Goal: Information Seeking & Learning: Learn about a topic

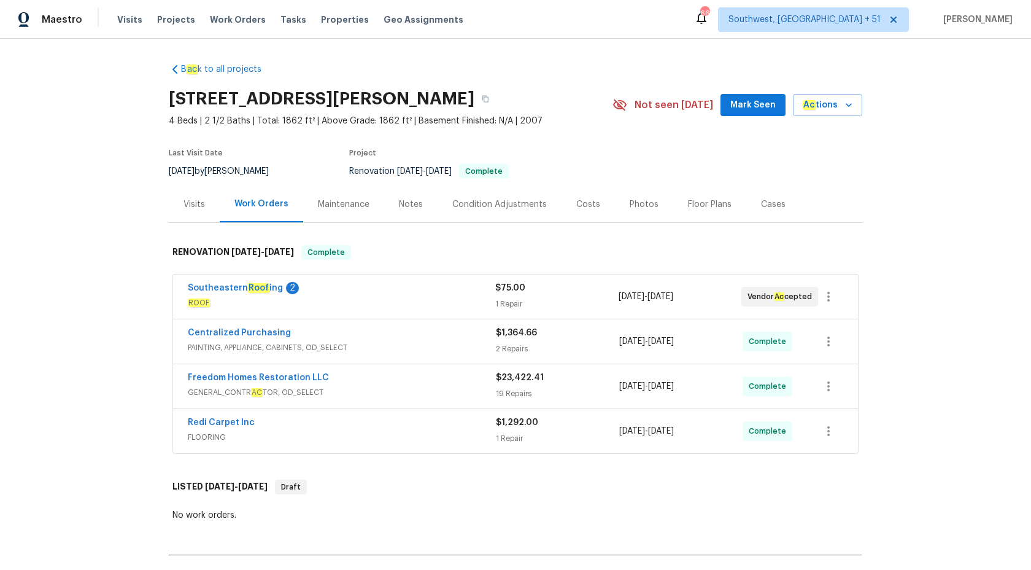
click at [121, 254] on div "B ac k to all projects 9719 Maxson Dr, Land O Lakes, FL 34638 4 Beds | 2 1/2 Ba…" at bounding box center [515, 304] width 1031 height 531
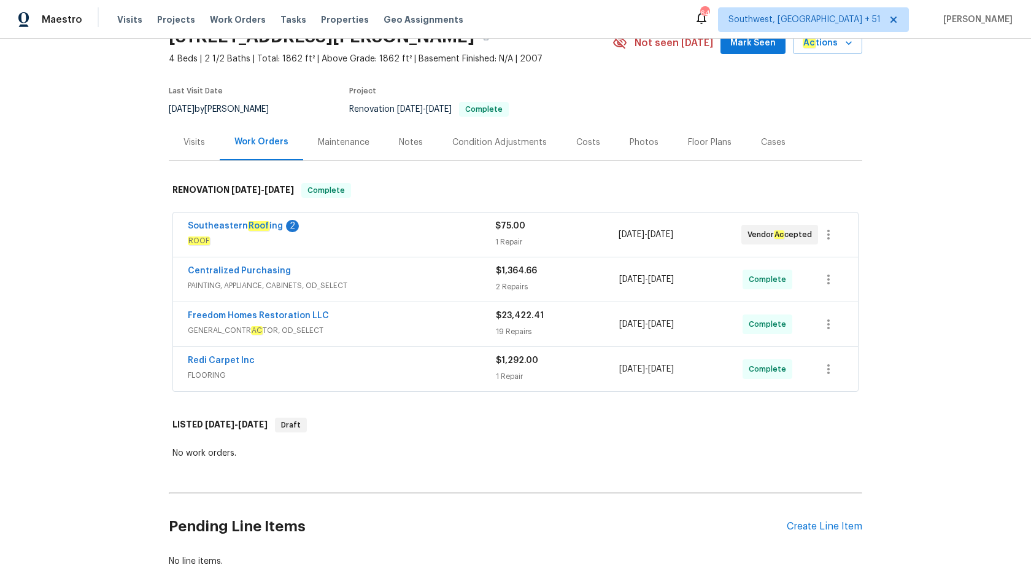
scroll to position [143, 0]
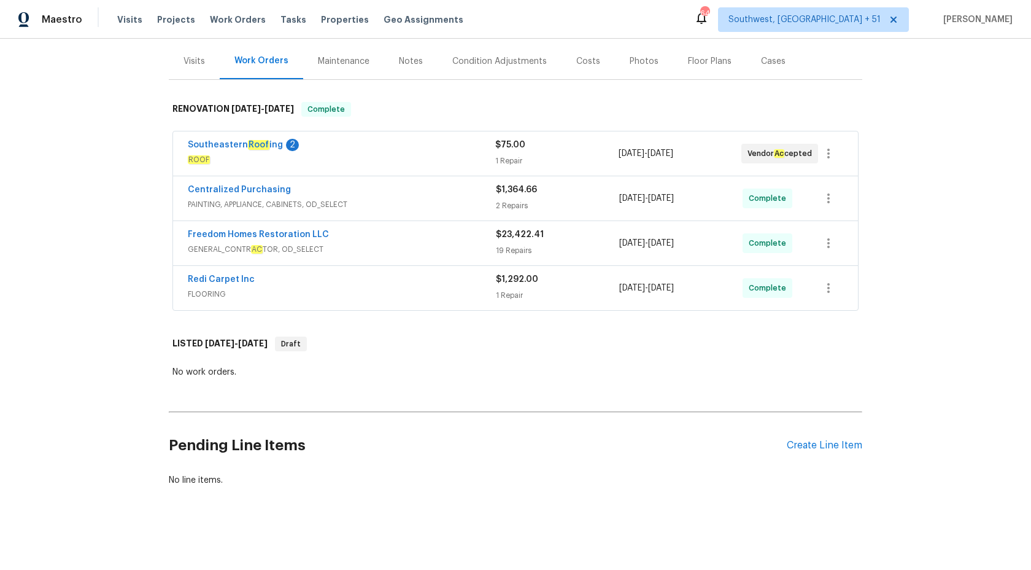
click at [382, 292] on span "FLOORING" at bounding box center [342, 294] width 308 height 12
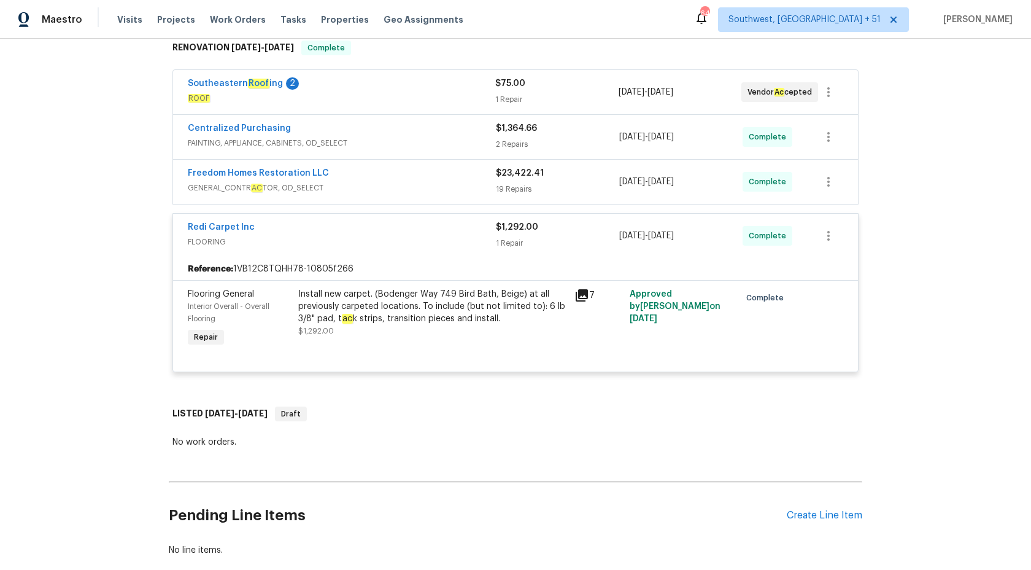
scroll to position [205, 0]
click at [492, 252] on div "Redi Carpet Inc FLOORING $1,292.00 1 Repair 9/2/2025 - 9/11/2025 Complete" at bounding box center [515, 235] width 685 height 44
click at [501, 242] on div "1 Repair" at bounding box center [557, 242] width 123 height 12
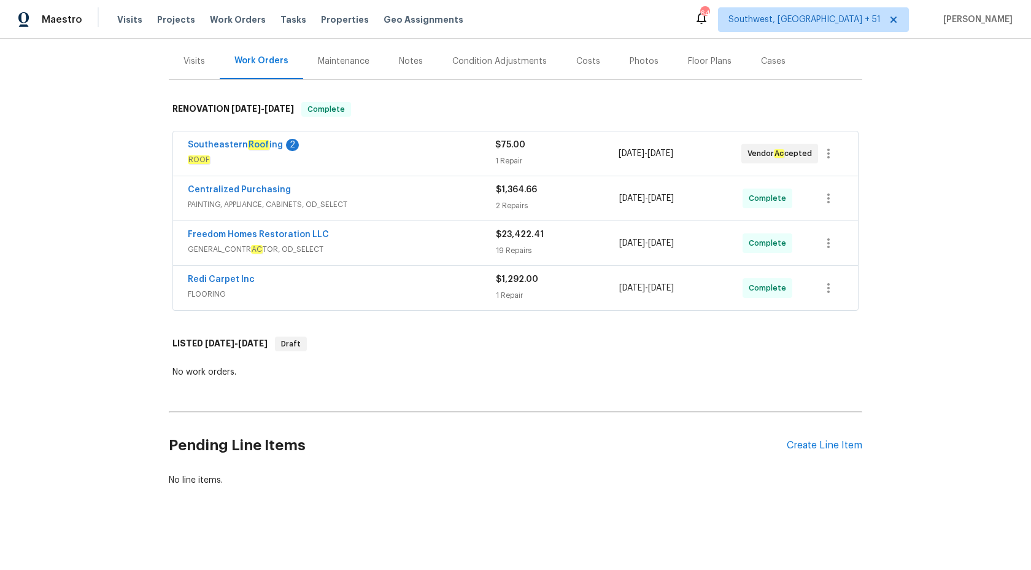
scroll to position [143, 0]
click at [436, 250] on span "GENERAL_CONTR AC TOR, OD_SELECT" at bounding box center [342, 249] width 308 height 12
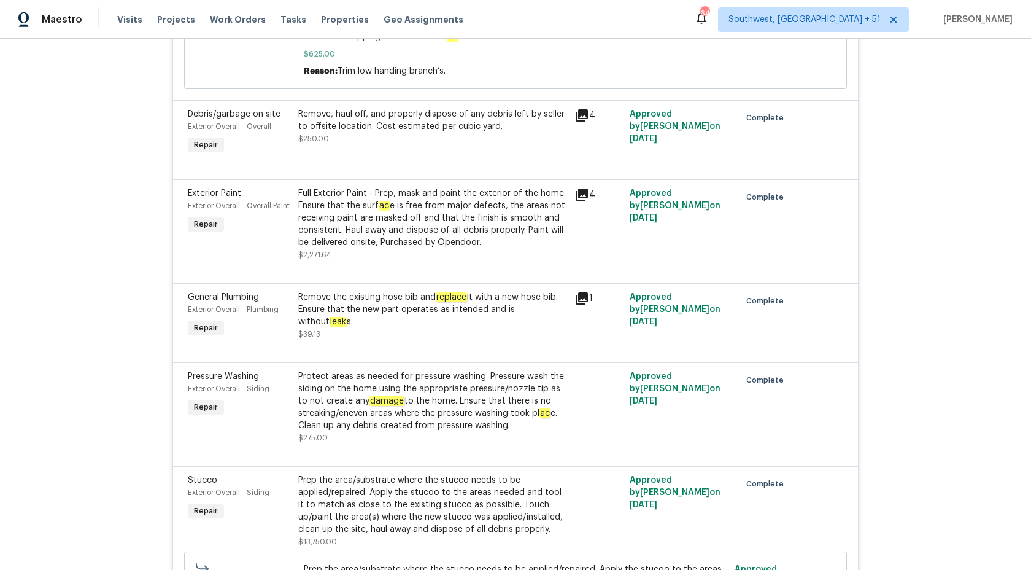
scroll to position [944, 0]
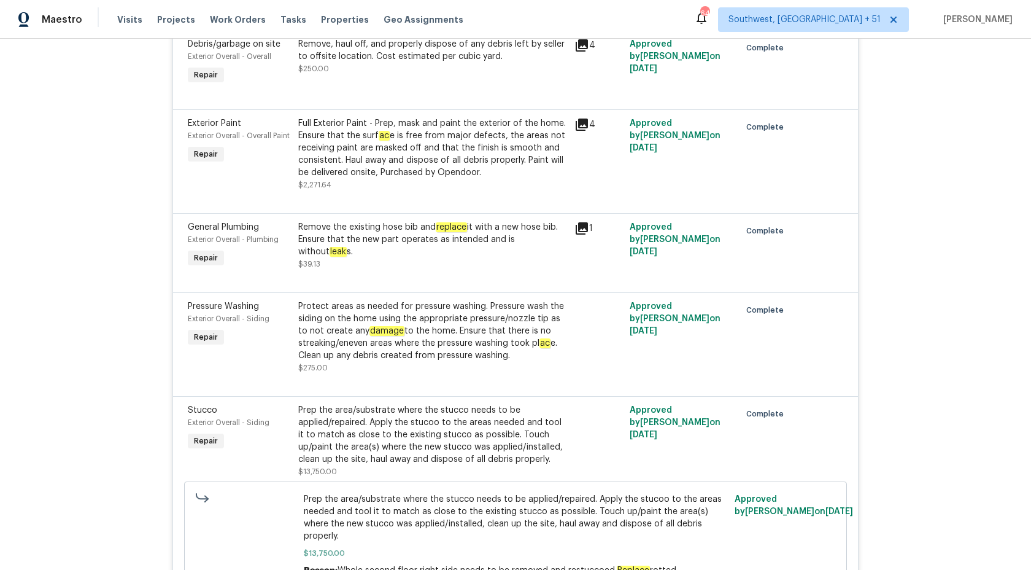
click at [436, 250] on div "Remove the existing hose bib and replace it with a new hose bib. Ensure that th…" at bounding box center [432, 239] width 269 height 37
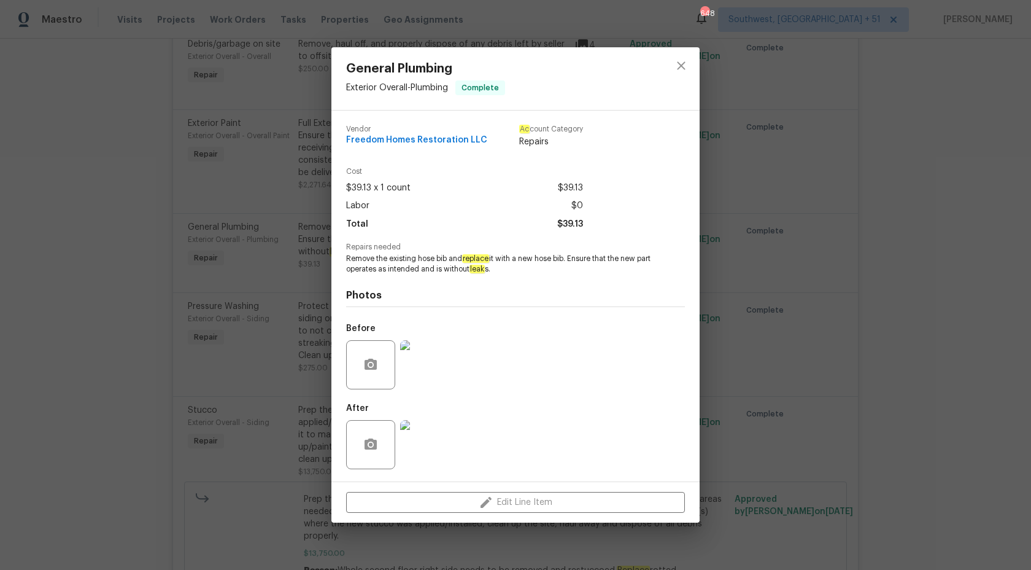
click at [549, 268] on span "Remove the existing hose bib and replace it with a new hose bib. Ensure that th…" at bounding box center [498, 263] width 305 height 21
click at [860, 228] on div "General Plumbing Exterior Overall - Plumbing Complete Vendor Freedom Homes Rest…" at bounding box center [515, 285] width 1031 height 570
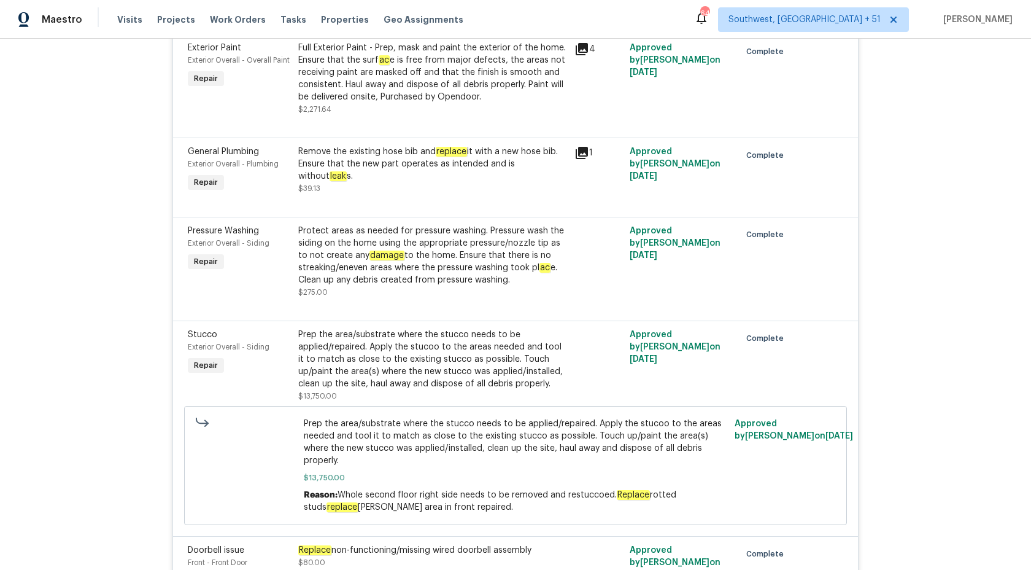
scroll to position [0, 0]
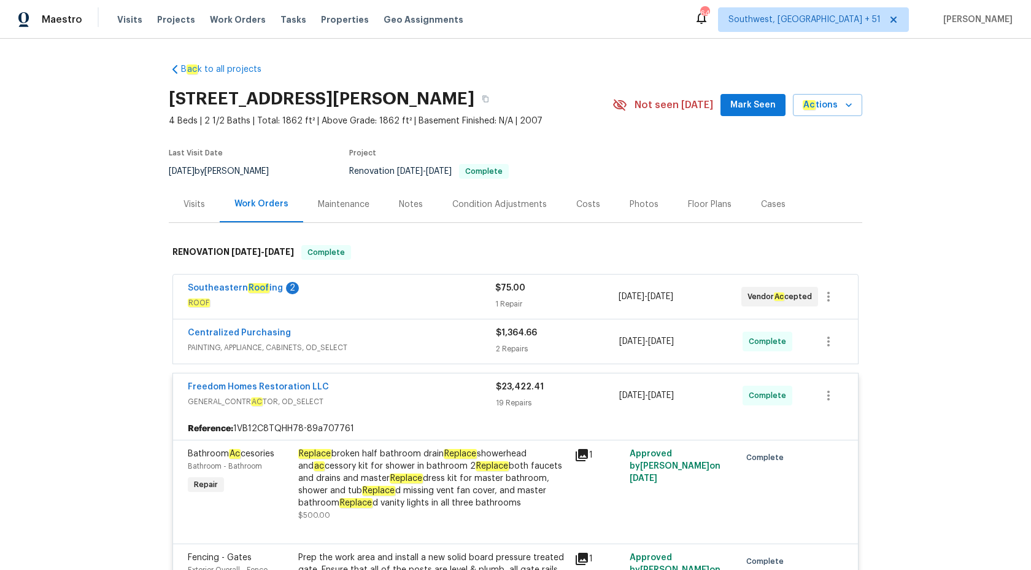
click at [514, 352] on div "2 Repairs" at bounding box center [557, 348] width 123 height 12
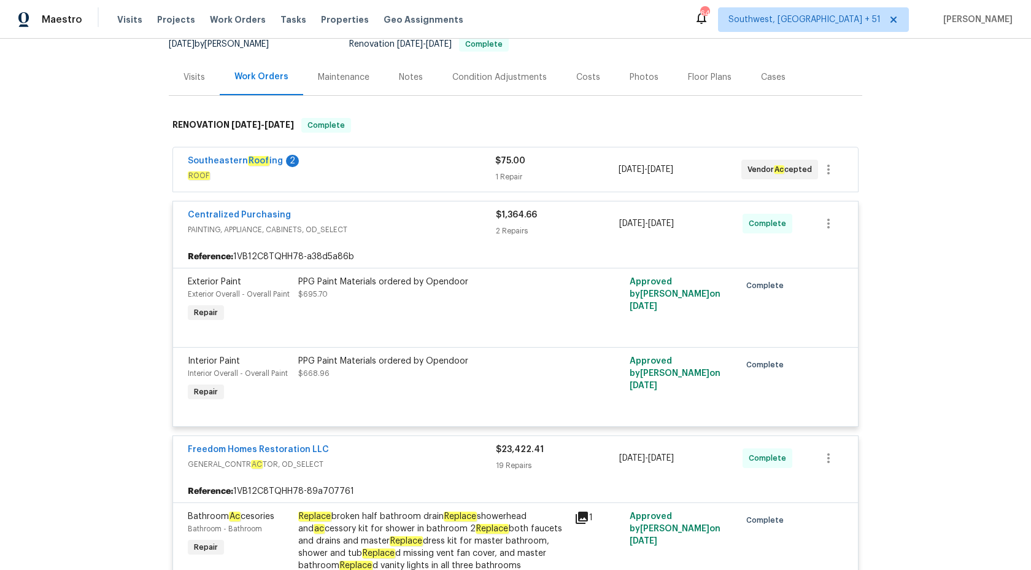
scroll to position [129, 0]
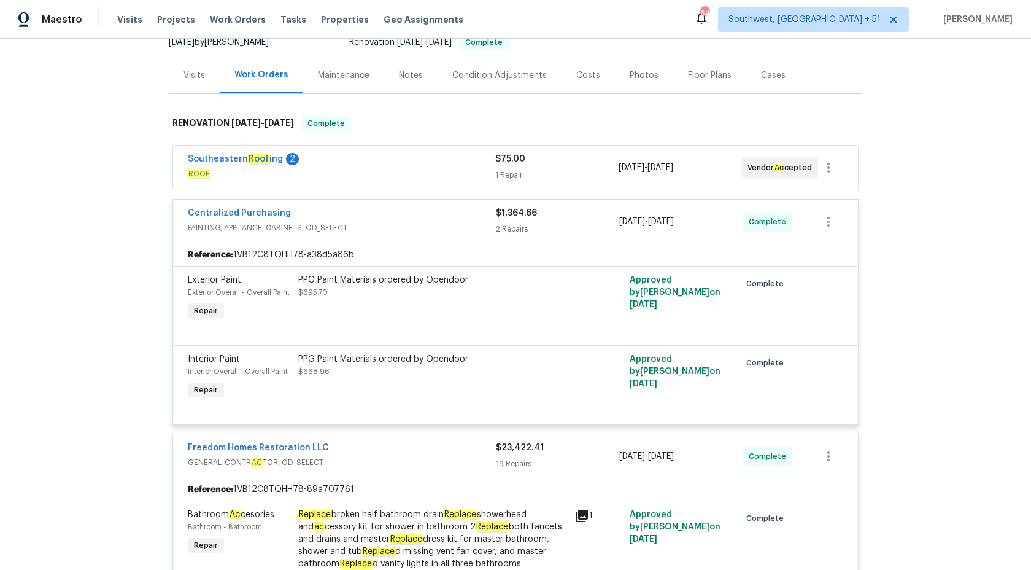
click at [549, 226] on div "2 Repairs" at bounding box center [557, 229] width 123 height 12
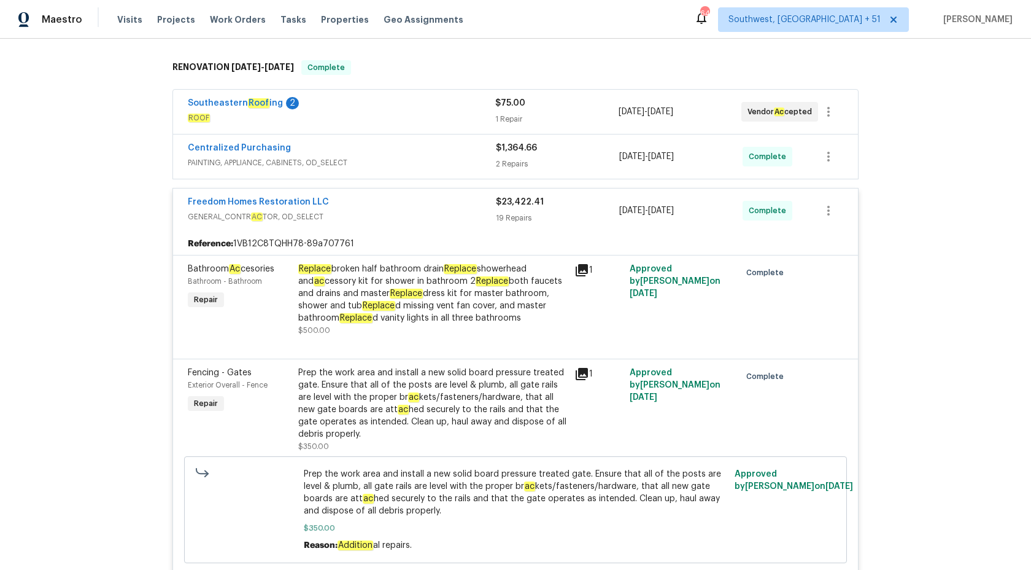
scroll to position [96, 0]
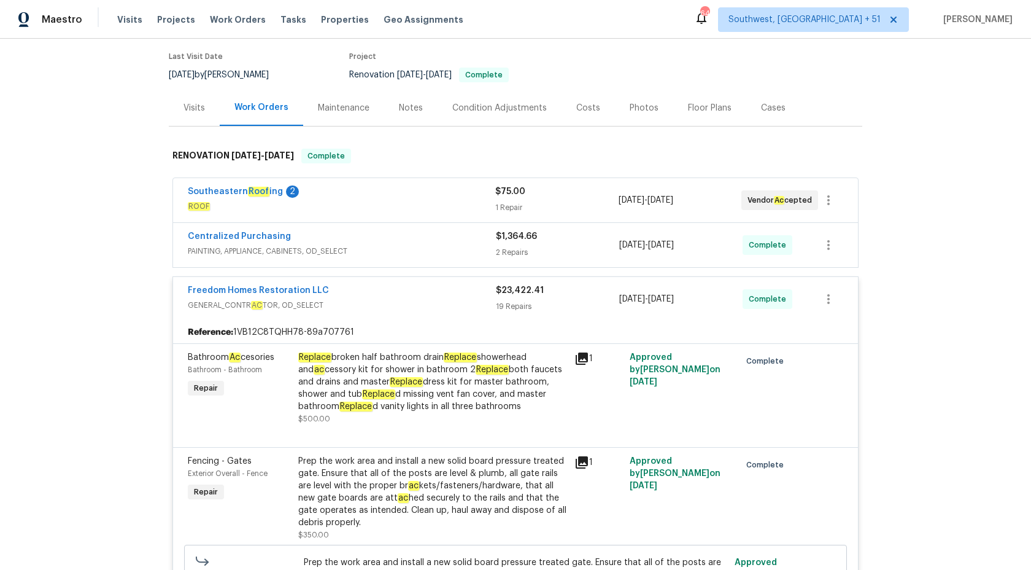
click at [508, 317] on div "Freedom Homes Restoration LLC GENERAL_CONTR AC TOR, OD_SELECT $23,422.41 19 Rep…" at bounding box center [515, 299] width 685 height 44
click at [512, 300] on div "19 Repairs" at bounding box center [557, 306] width 123 height 12
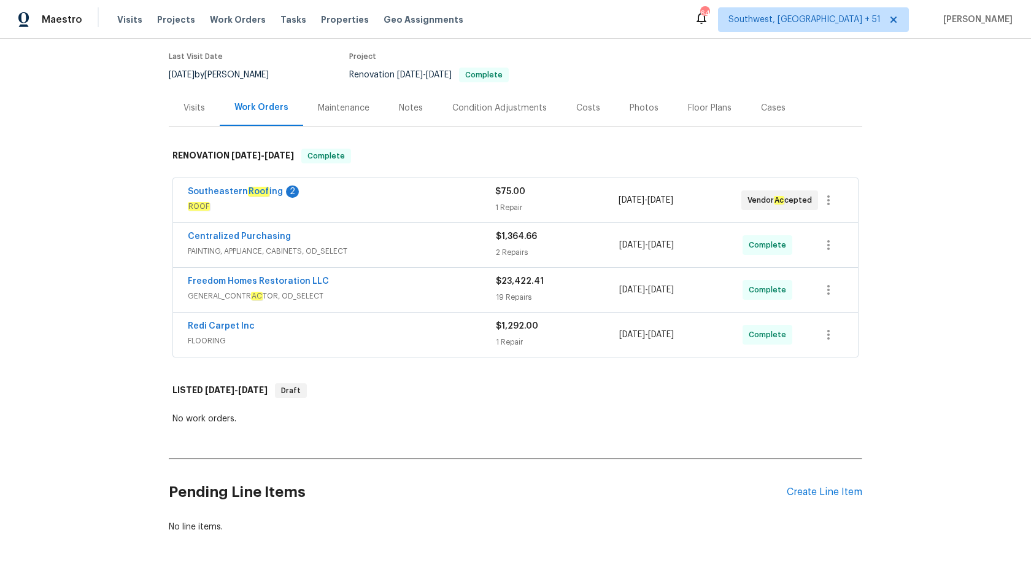
click at [509, 238] on span "$1,364.66" at bounding box center [516, 236] width 41 height 9
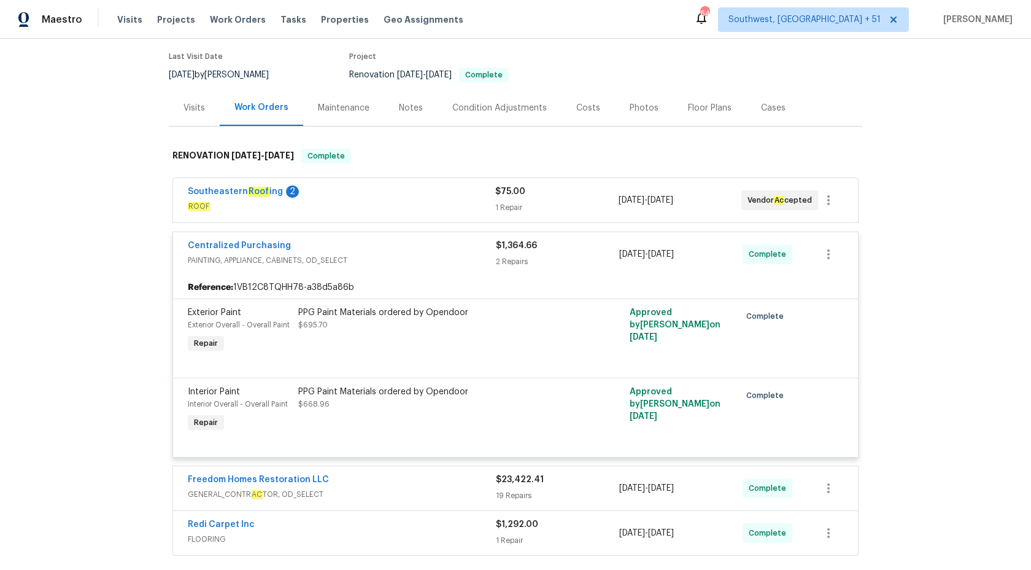
click at [501, 255] on div "2 Repairs" at bounding box center [557, 261] width 123 height 12
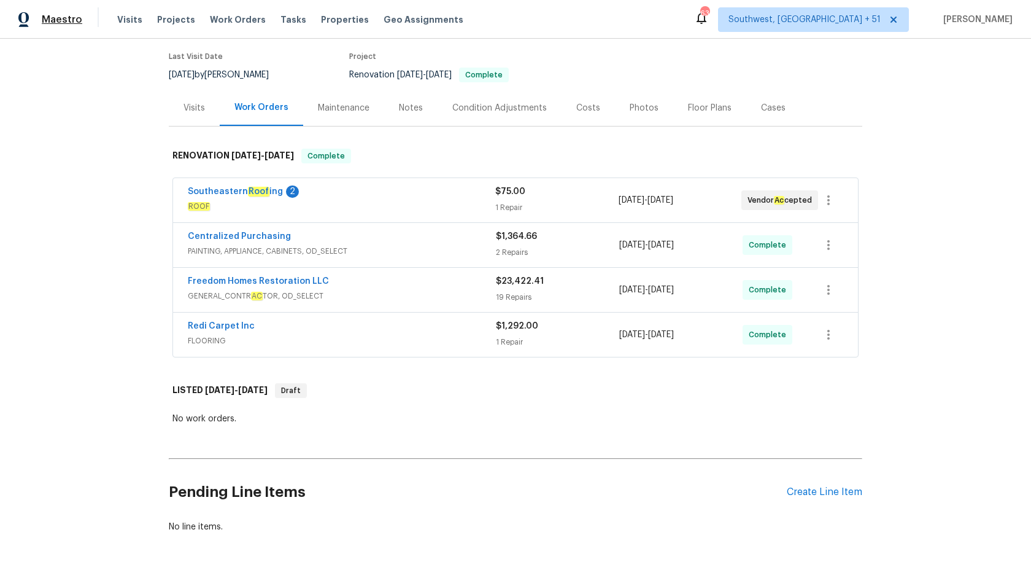
click at [53, 24] on span "Maestro" at bounding box center [62, 20] width 41 height 12
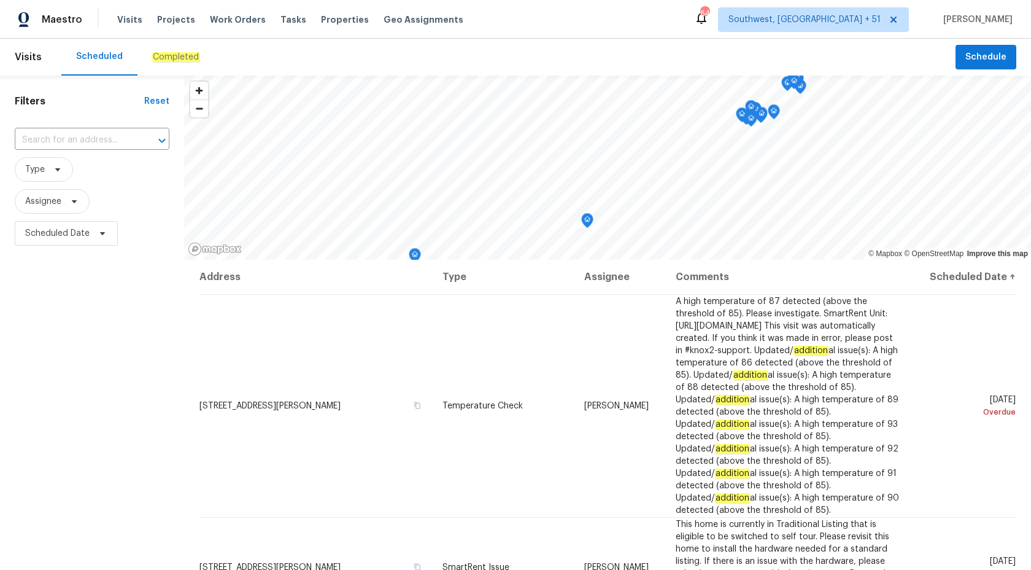
click at [178, 44] on div "Completed" at bounding box center [175, 57] width 77 height 37
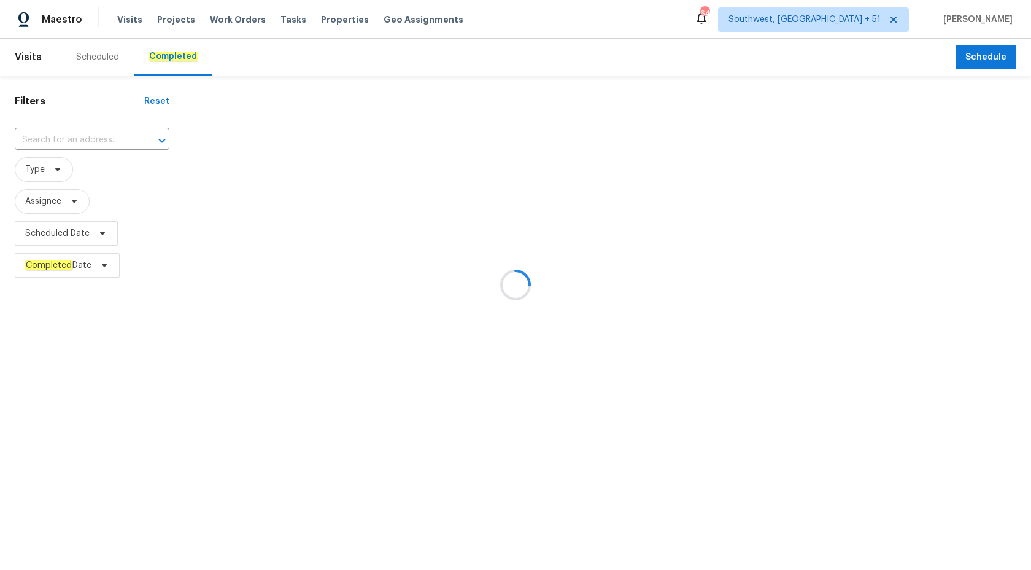
click at [90, 130] on div at bounding box center [515, 285] width 1031 height 570
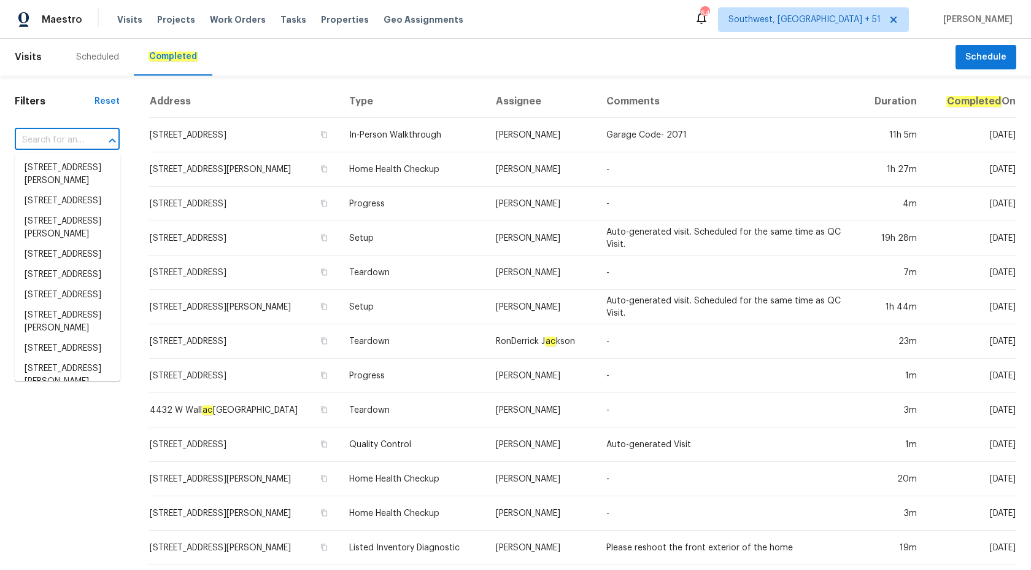
click at [85, 133] on input "text" at bounding box center [50, 140] width 71 height 19
paste input "500 N Roosevelt Ave, Chandler, AZ 85226"
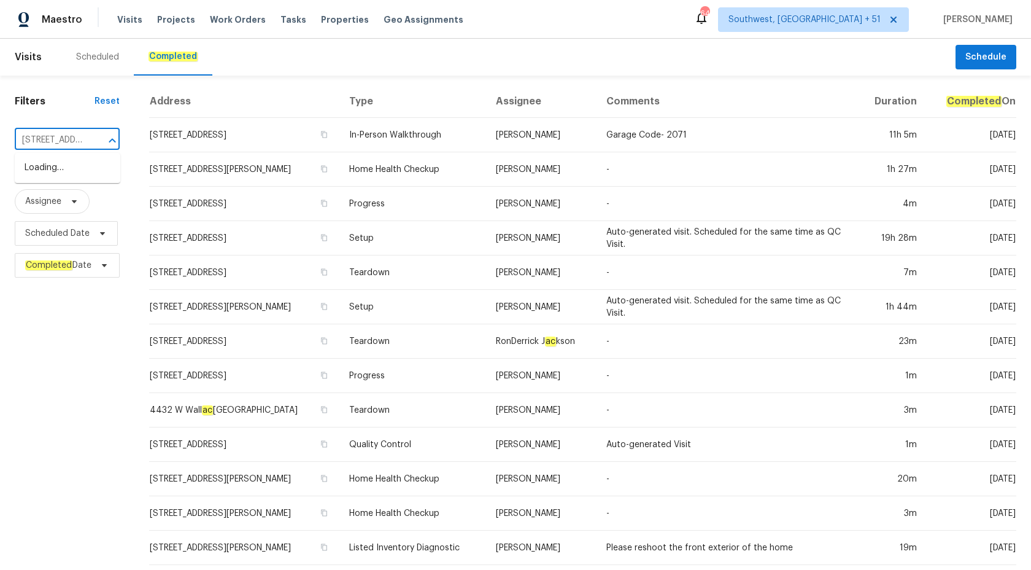
scroll to position [0, 103]
drag, startPoint x: 69, startPoint y: 173, endPoint x: 27, endPoint y: 457, distance: 287.2
click at [27, 457] on body "Maestro Visits Projects Work Orders Tasks Properties Geo Assignments 647 Southw…" at bounding box center [515, 285] width 1031 height 570
type input "500 N Roosevelt Ave, Chandler, AZ 85226"
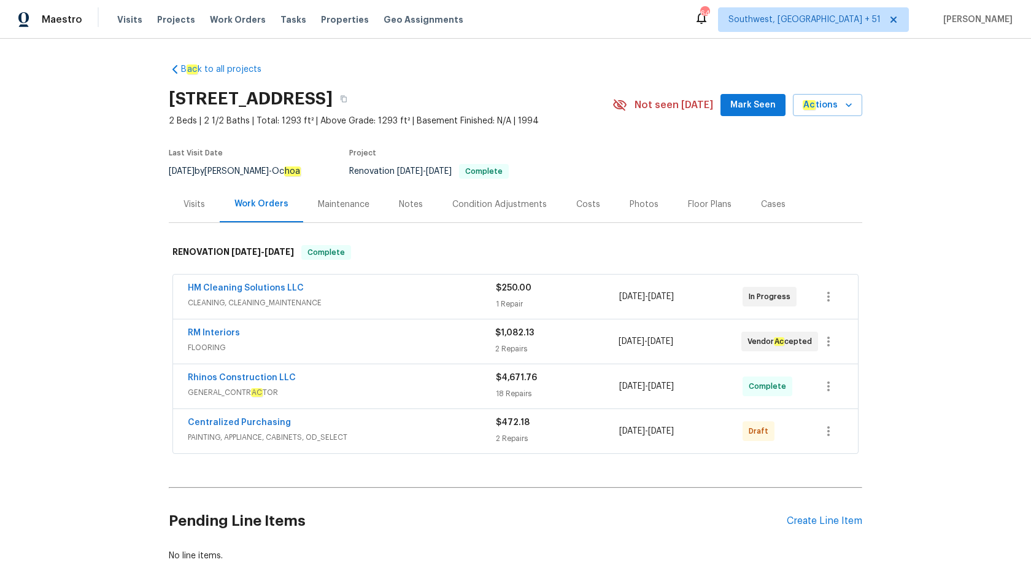
click at [200, 203] on div "Visits" at bounding box center [194, 204] width 21 height 12
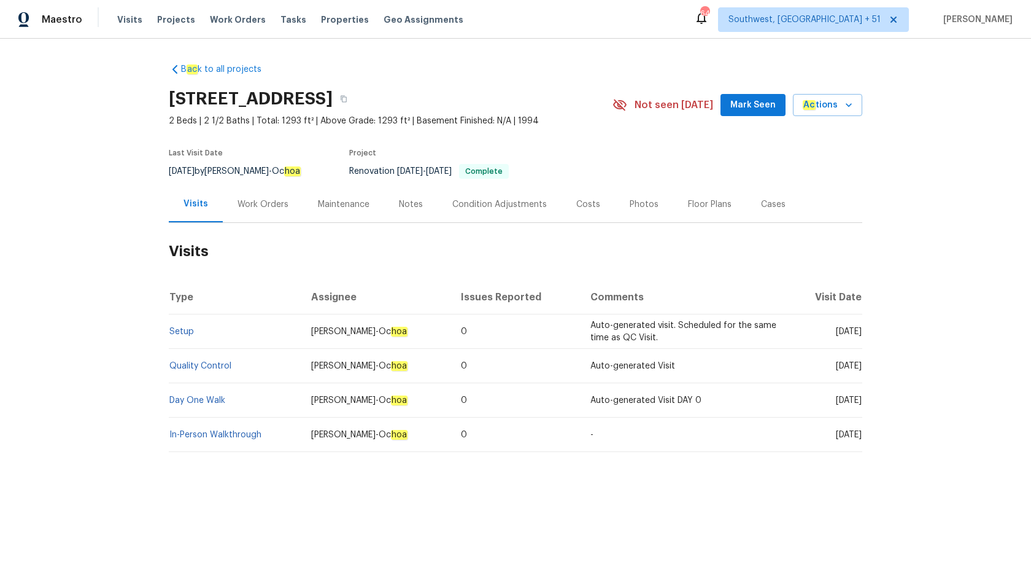
click at [187, 338] on td "Setup" at bounding box center [235, 331] width 133 height 34
click at [183, 330] on link "Setup" at bounding box center [181, 331] width 25 height 9
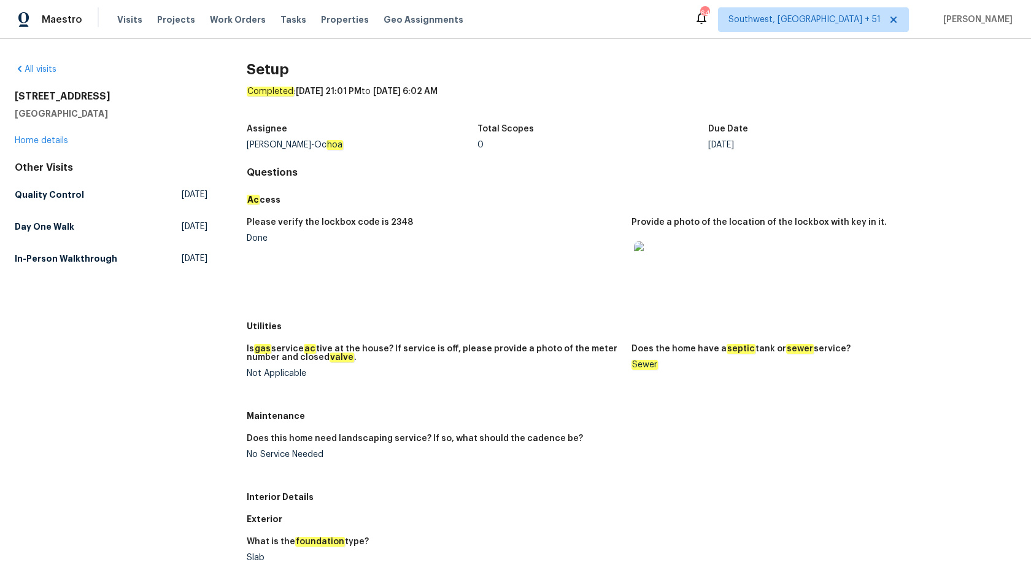
click at [789, 163] on div "Setup Completed : [DATE] 21:01 PM to [DATE] 6:02 AM Assignee [PERSON_NAME]-Oc […" at bounding box center [632, 559] width 770 height 993
click at [69, 198] on h5 "Quality Control" at bounding box center [49, 194] width 69 height 12
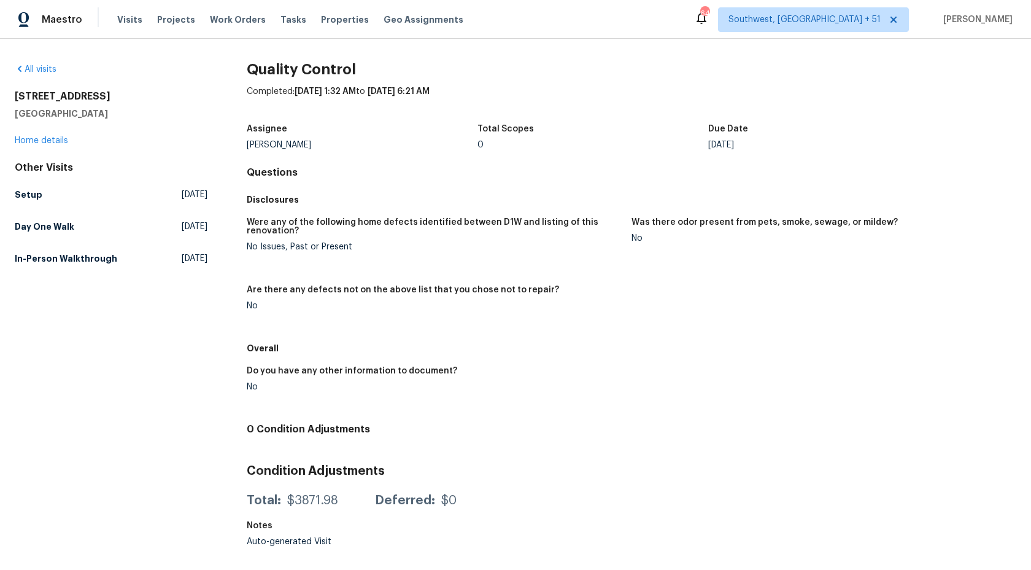
click at [506, 191] on div "Disclosures" at bounding box center [632, 199] width 770 height 22
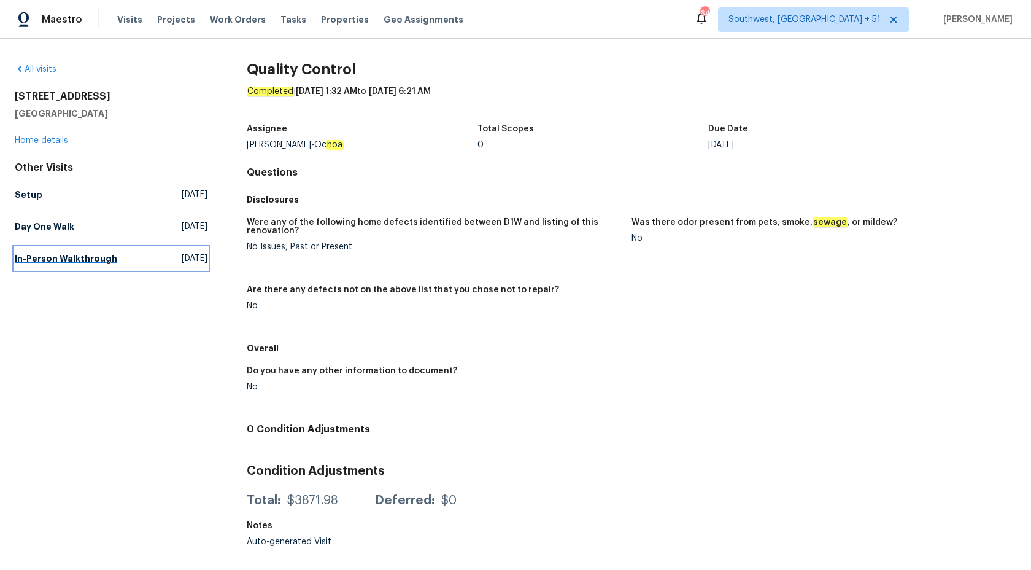
click at [55, 259] on h5 "In-Person Walkthrough" at bounding box center [66, 258] width 102 height 12
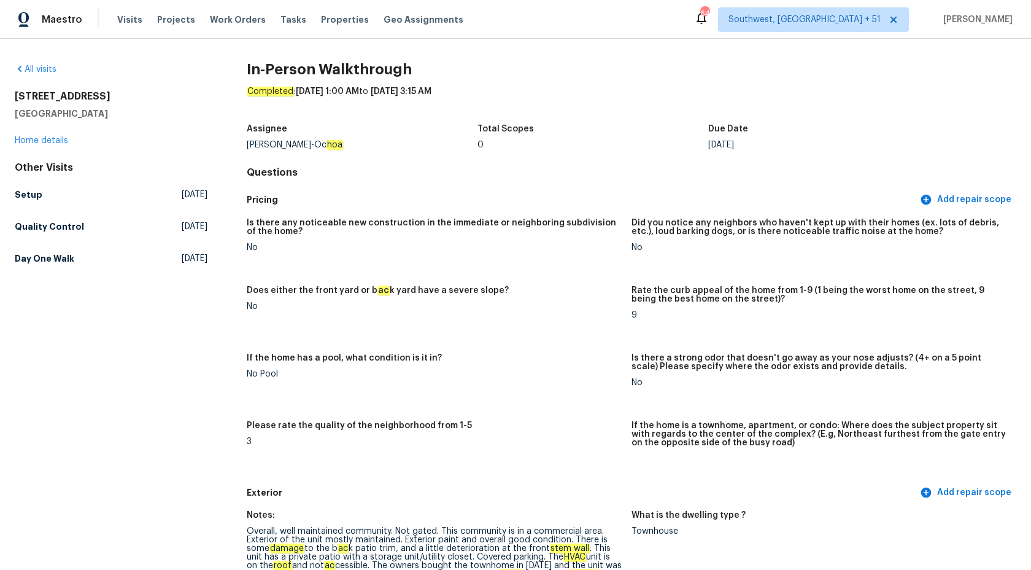
click at [604, 143] on div "0" at bounding box center [593, 145] width 231 height 9
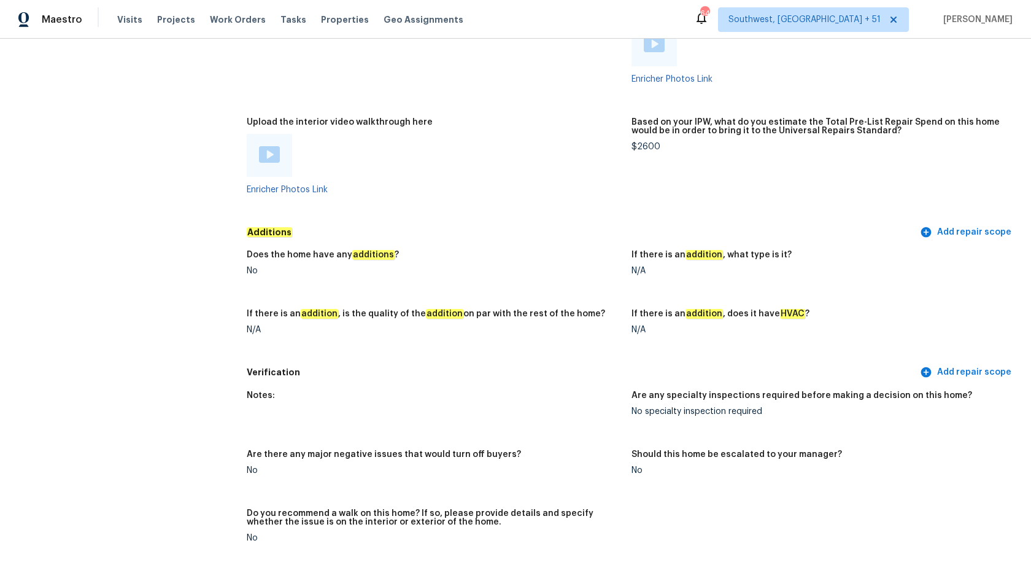
scroll to position [252, 0]
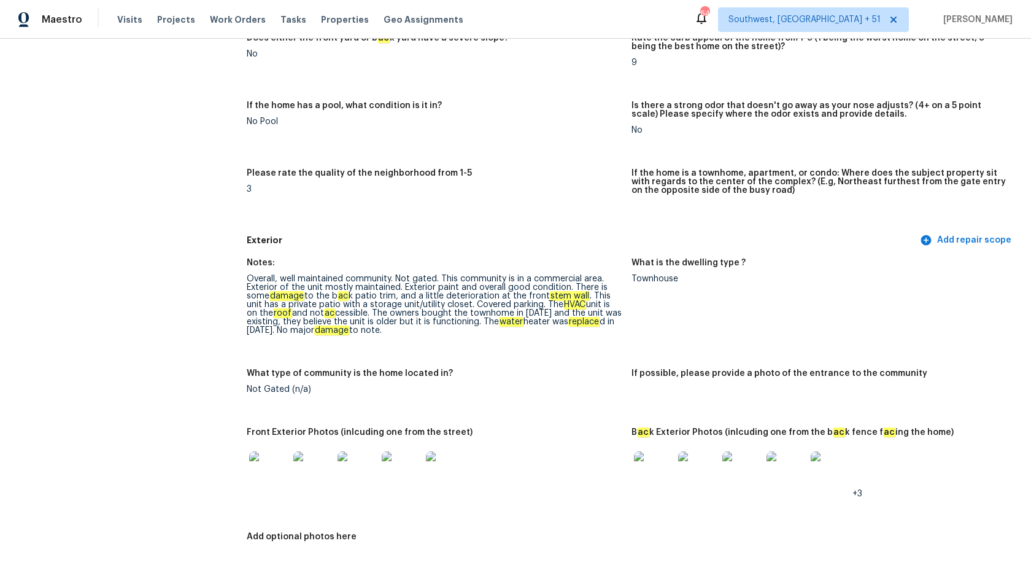
click at [698, 469] on img at bounding box center [697, 470] width 39 height 39
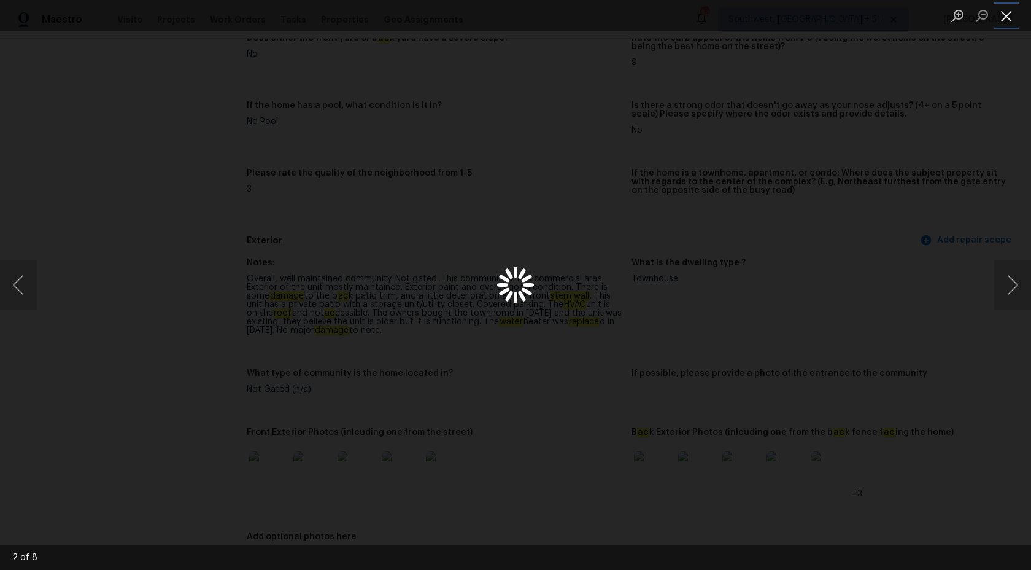
click at [1010, 14] on button "Close lightbox" at bounding box center [1006, 15] width 25 height 21
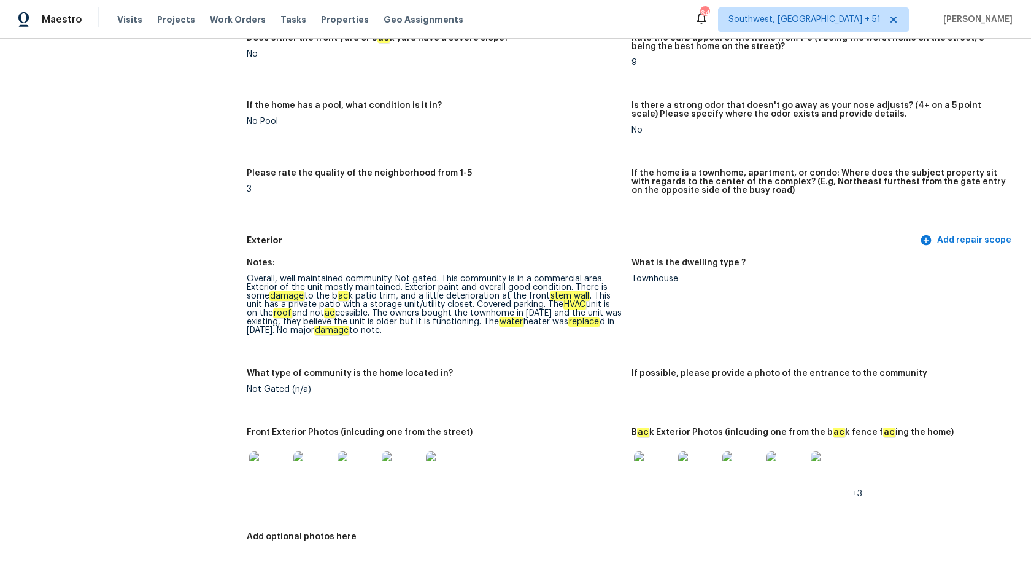
scroll to position [427, 0]
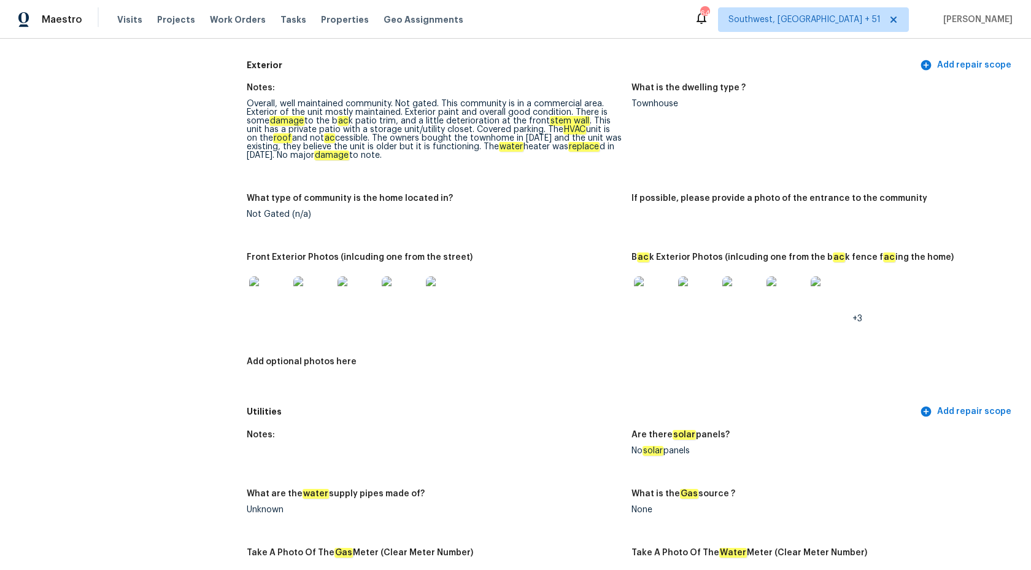
click at [654, 295] on img at bounding box center [653, 295] width 39 height 39
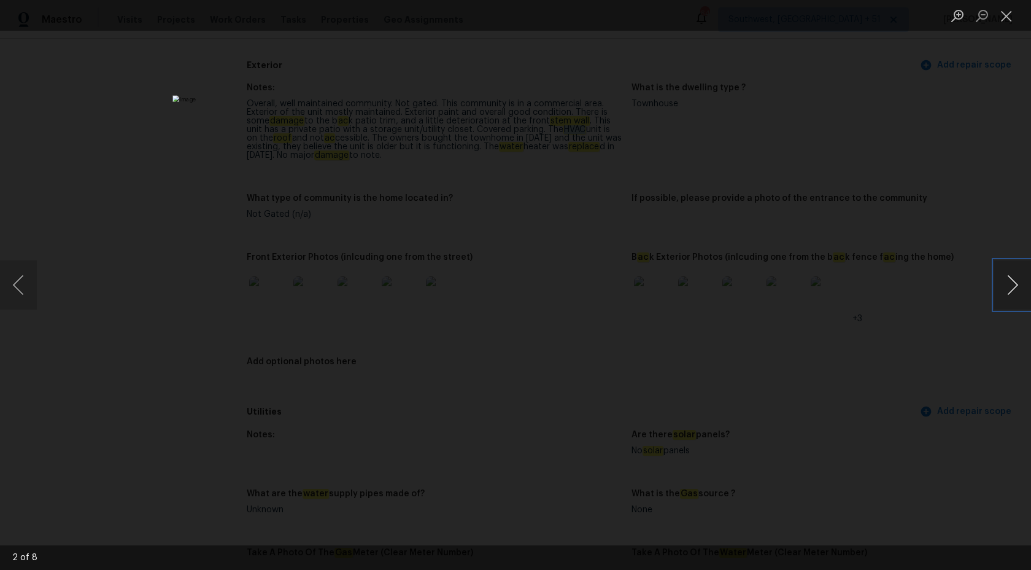
click at [1011, 288] on button "Next image" at bounding box center [1012, 284] width 37 height 49
click at [1008, 11] on button "Close lightbox" at bounding box center [1006, 15] width 25 height 21
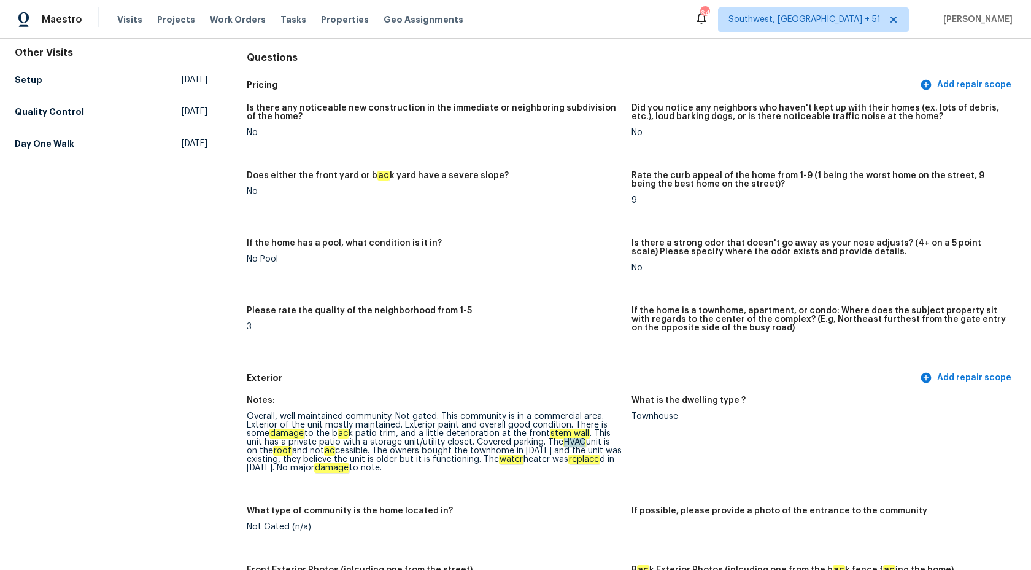
scroll to position [0, 0]
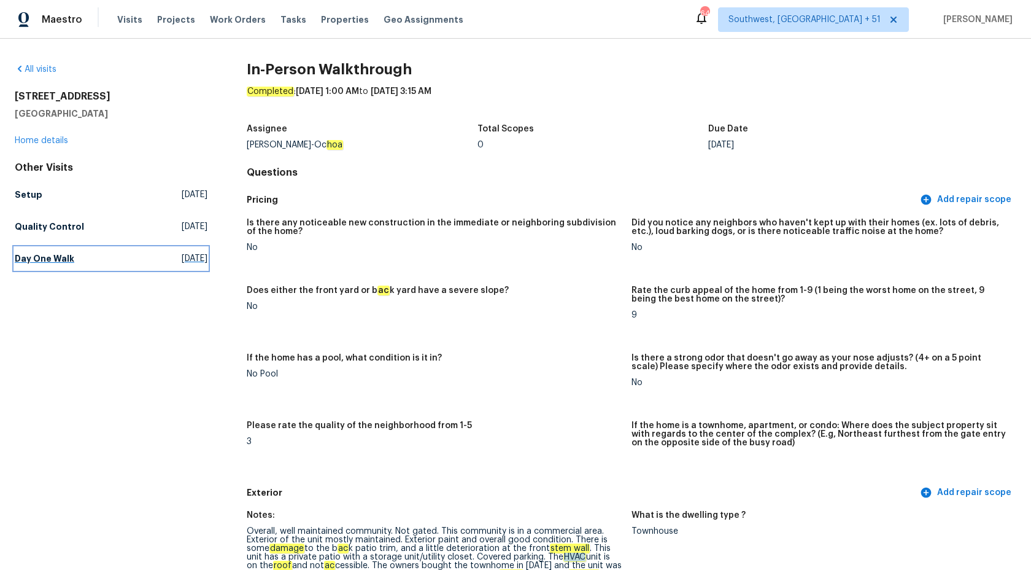
click at [60, 257] on h5 "Day One Walk" at bounding box center [45, 258] width 60 height 12
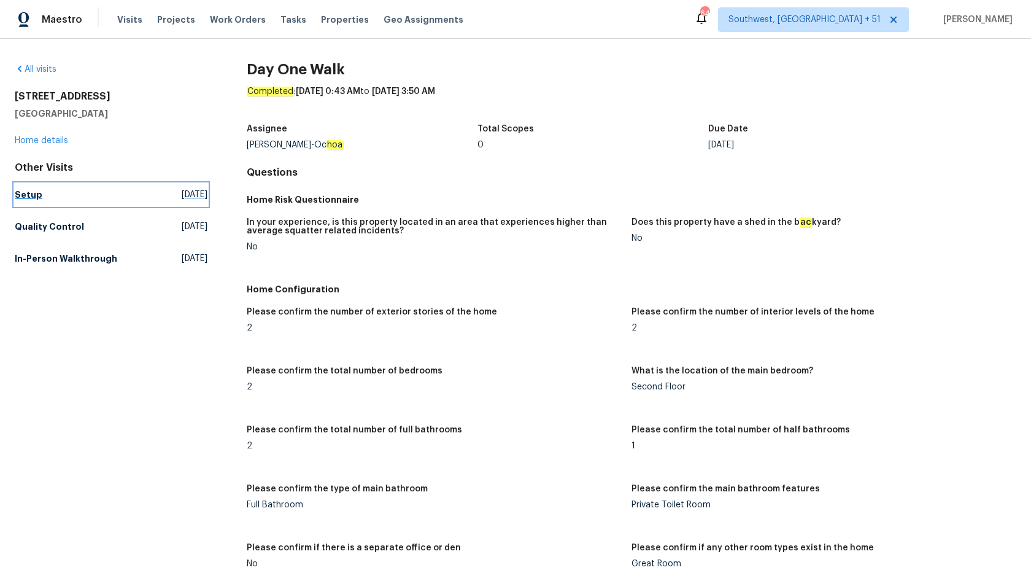
click at [34, 193] on h5 "Setup" at bounding box center [29, 194] width 28 height 12
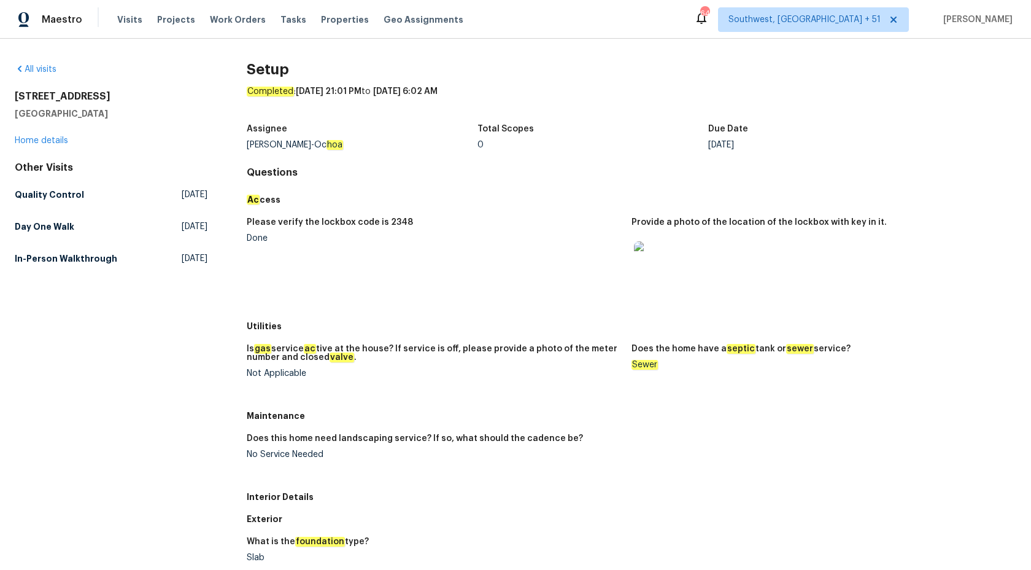
drag, startPoint x: 59, startPoint y: 161, endPoint x: 59, endPoint y: 174, distance: 12.3
click at [59, 161] on div "Other Visits" at bounding box center [111, 167] width 193 height 12
click at [55, 204] on link "Quality Control Wed, Sep 17 2025" at bounding box center [111, 195] width 193 height 22
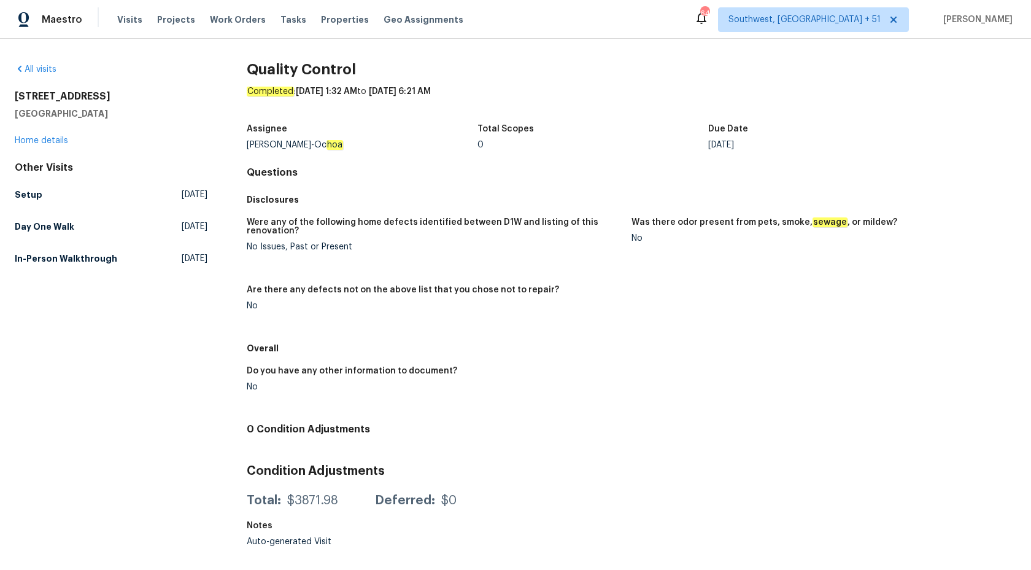
click at [47, 240] on div "Other Visits Setup Wed, Sep 17 2025 Day One Walk Tue, Sep 09 2025 In-Person Wal…" at bounding box center [111, 215] width 193 height 108
click at [47, 229] on h5 "Day One Walk" at bounding box center [45, 226] width 60 height 12
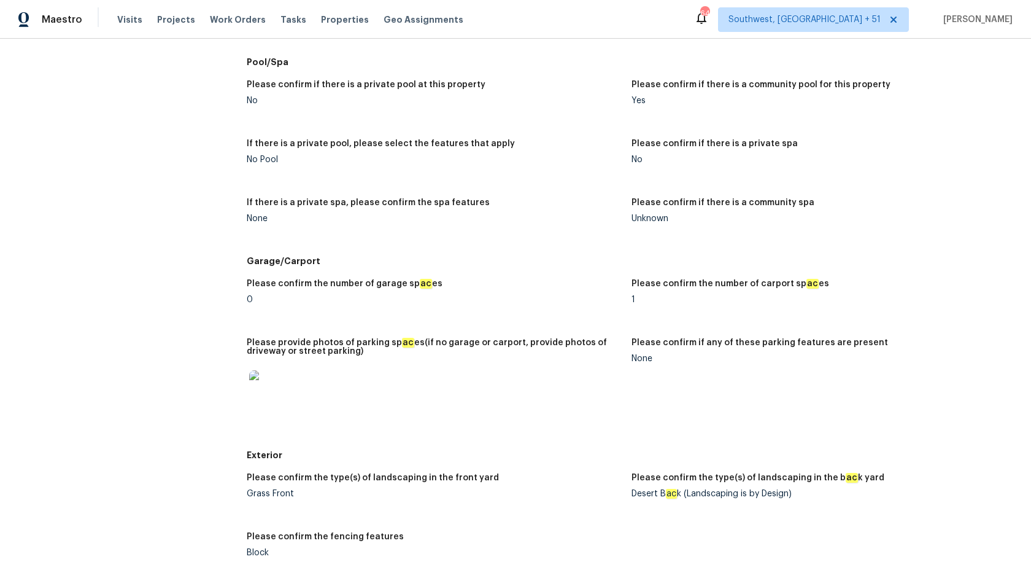
scroll to position [1763, 0]
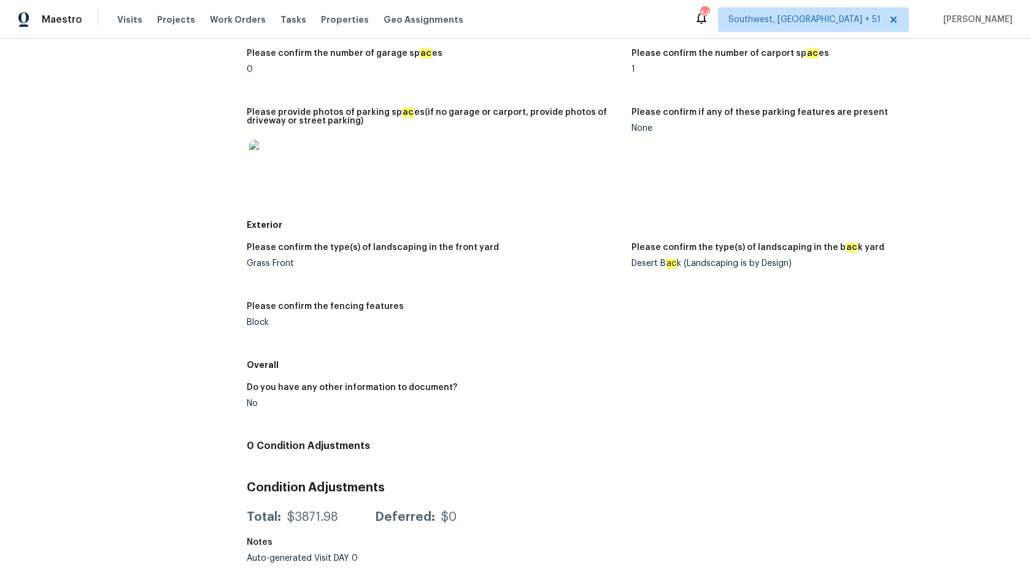
click at [274, 164] on img at bounding box center [268, 159] width 39 height 39
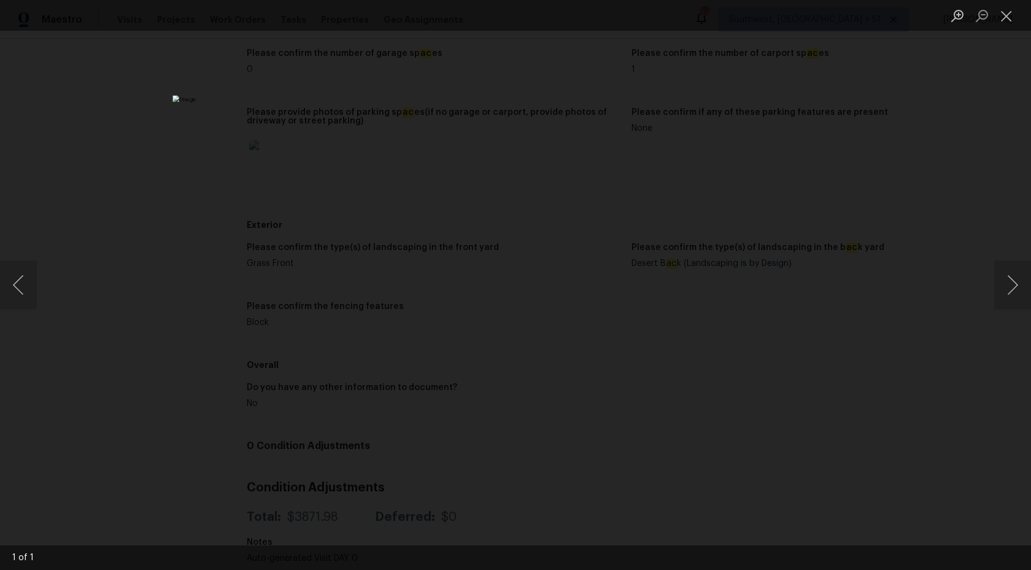
click at [898, 129] on div "Lightbox" at bounding box center [515, 285] width 1031 height 570
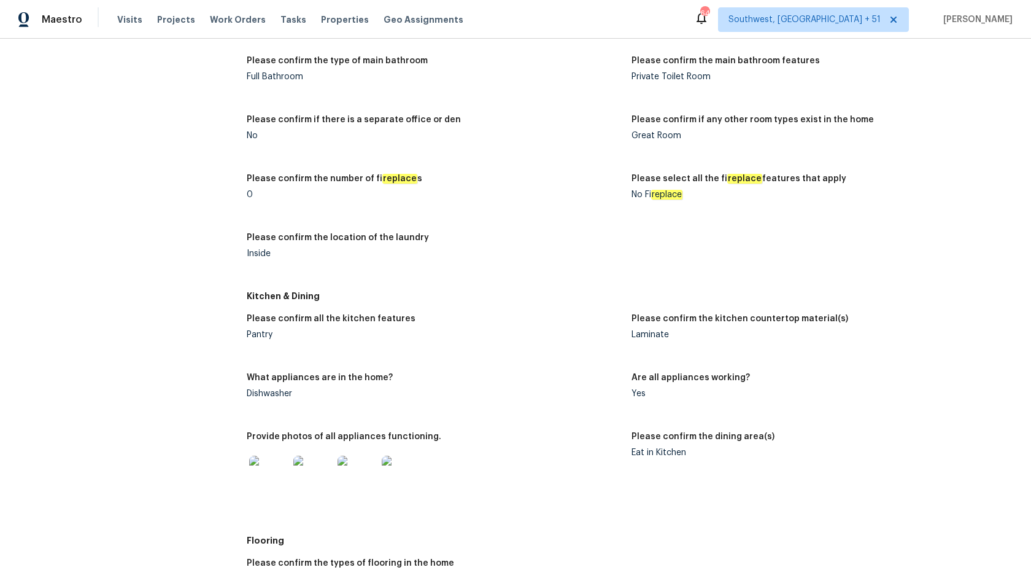
scroll to position [0, 0]
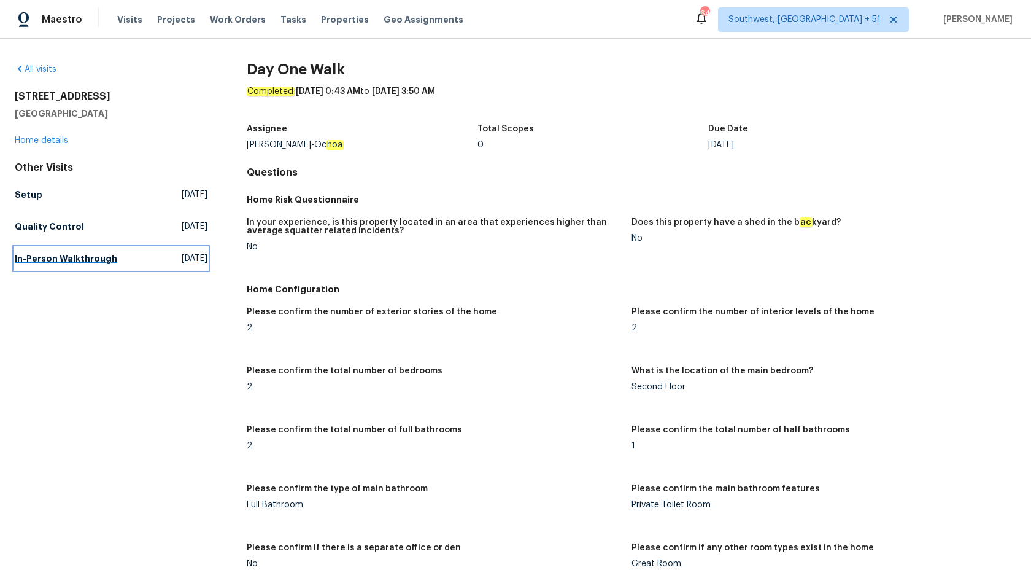
click at [72, 249] on link "In-Person Walkthrough Tue, Aug 12 2025" at bounding box center [111, 258] width 193 height 22
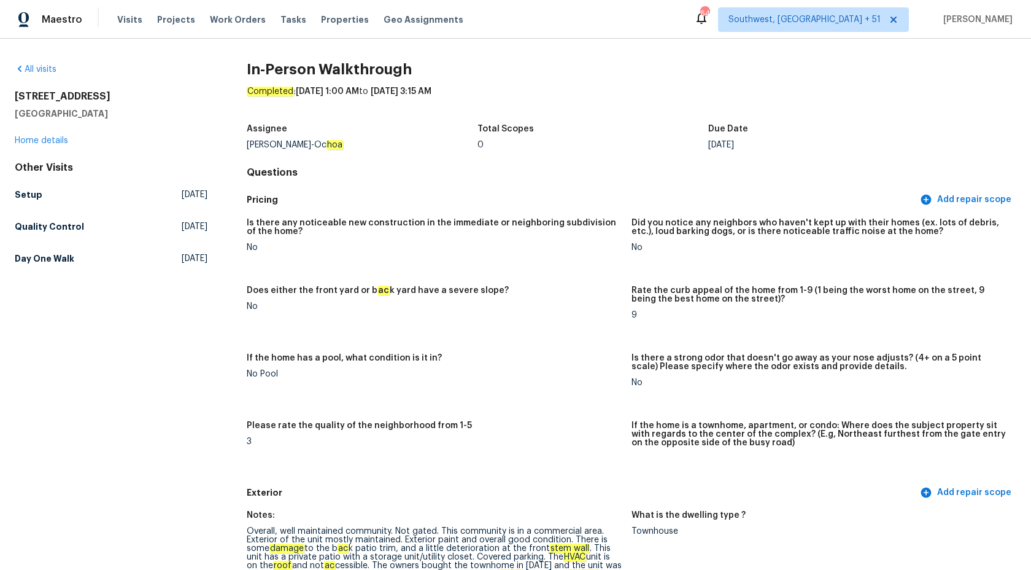
click at [498, 120] on div "Assignee Melissa Muralt-Oc hoa Total Scopes 0 Due Date Tue, Aug 12" at bounding box center [632, 136] width 770 height 39
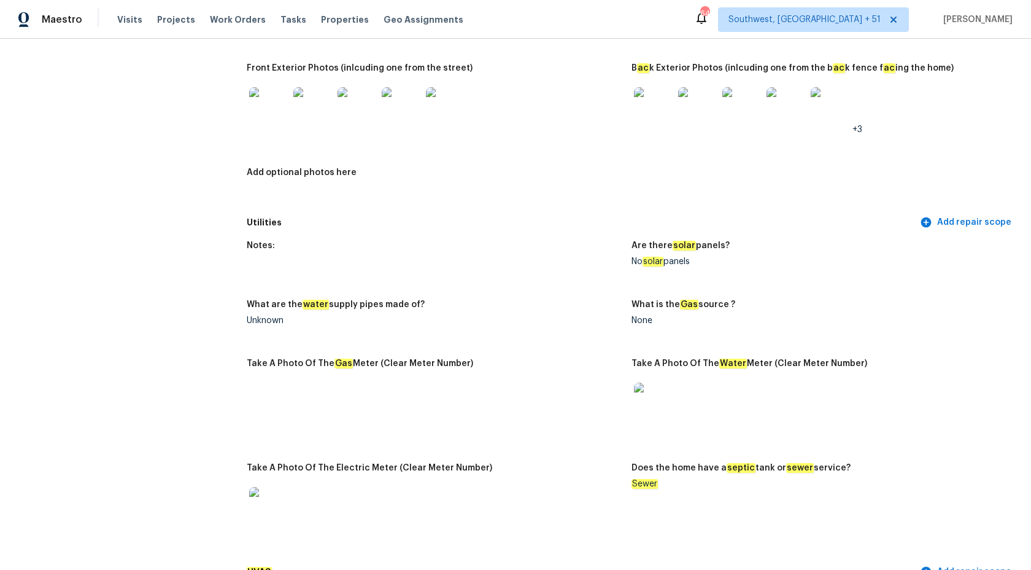
click at [601, 220] on h5 "Utilities" at bounding box center [582, 222] width 671 height 13
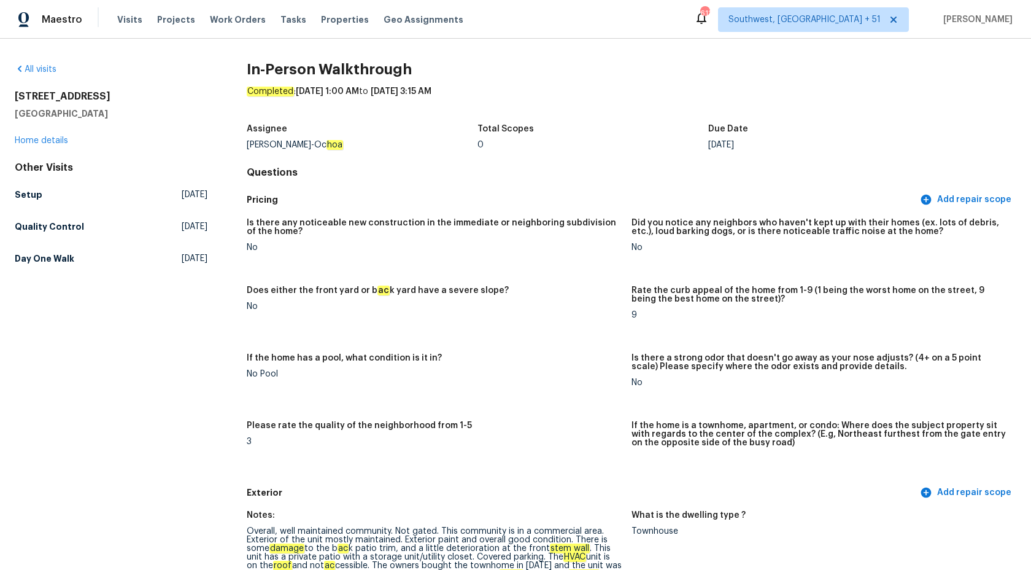
scroll to position [349, 0]
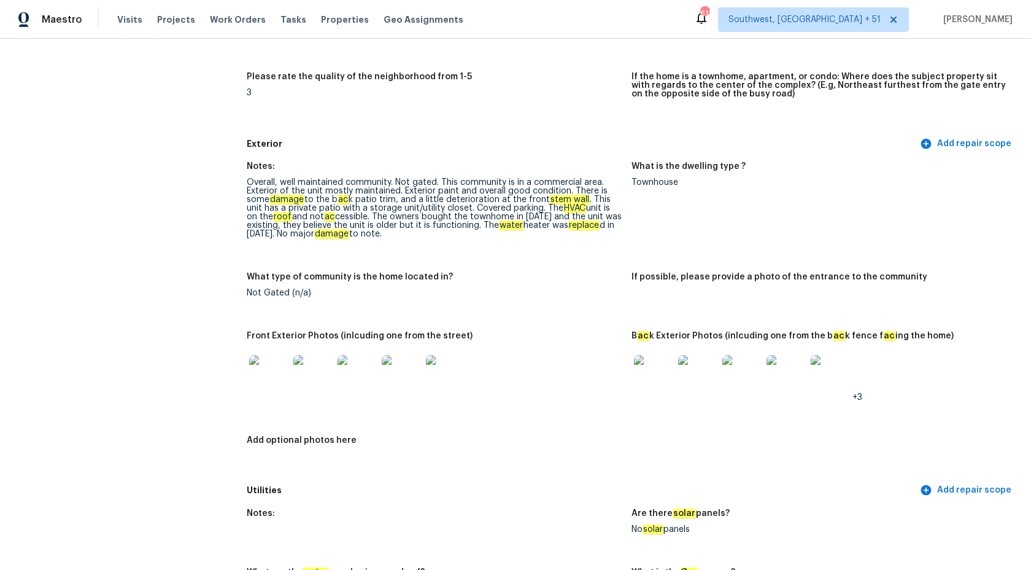
click at [580, 135] on div "Exterior Add repair scope" at bounding box center [632, 144] width 770 height 23
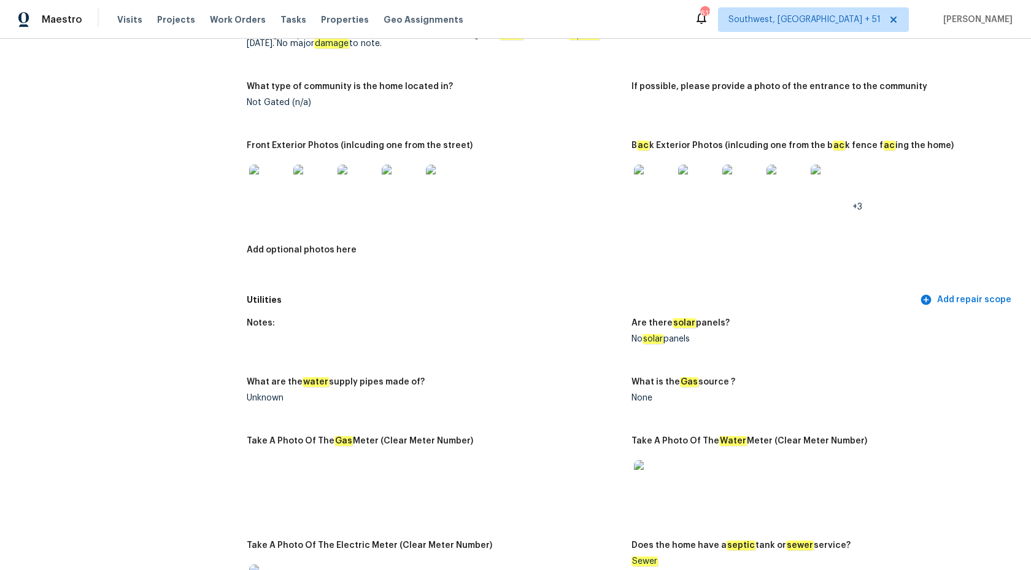
scroll to position [0, 0]
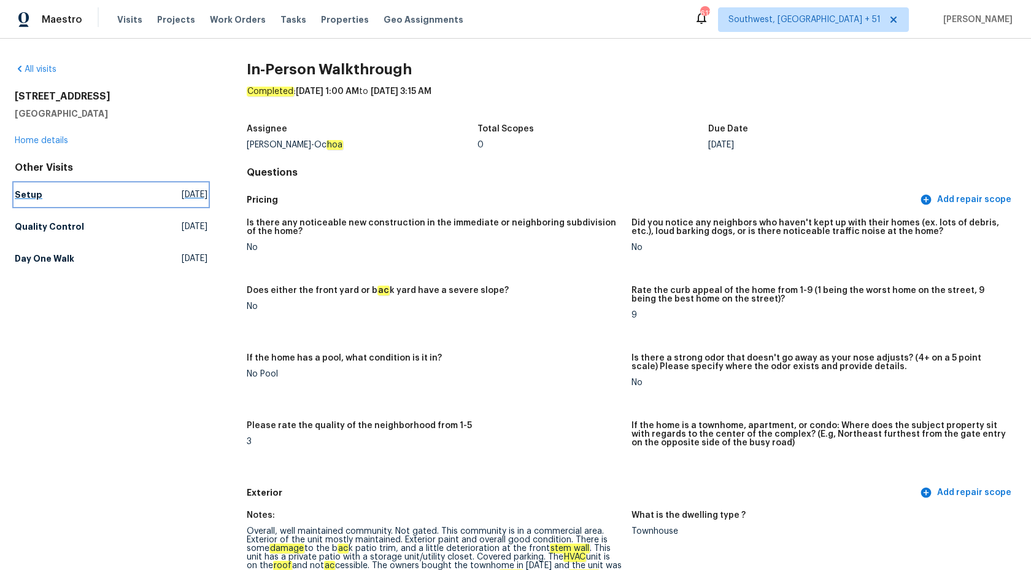
click at [20, 200] on h5 "Setup" at bounding box center [29, 194] width 28 height 12
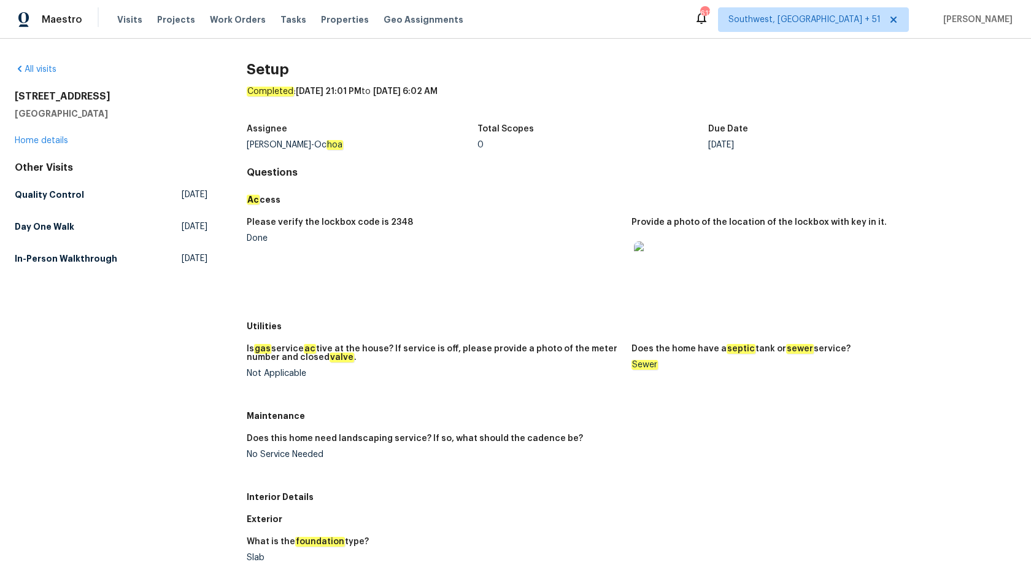
click at [478, 252] on figure "Please verify the lockbox code is 2348 Done" at bounding box center [439, 263] width 385 height 90
click at [28, 195] on h5 "Quality Control" at bounding box center [49, 194] width 69 height 12
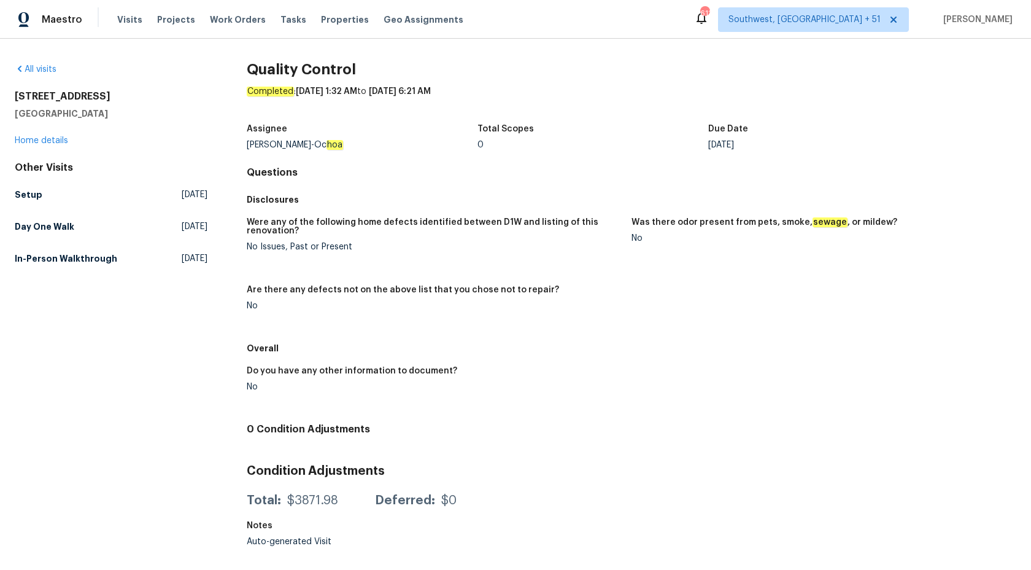
click at [451, 223] on h5 "Were any of the following home defects identified between D1W and listing of th…" at bounding box center [434, 226] width 375 height 17
click at [66, 225] on h5 "Day One Walk" at bounding box center [45, 226] width 60 height 12
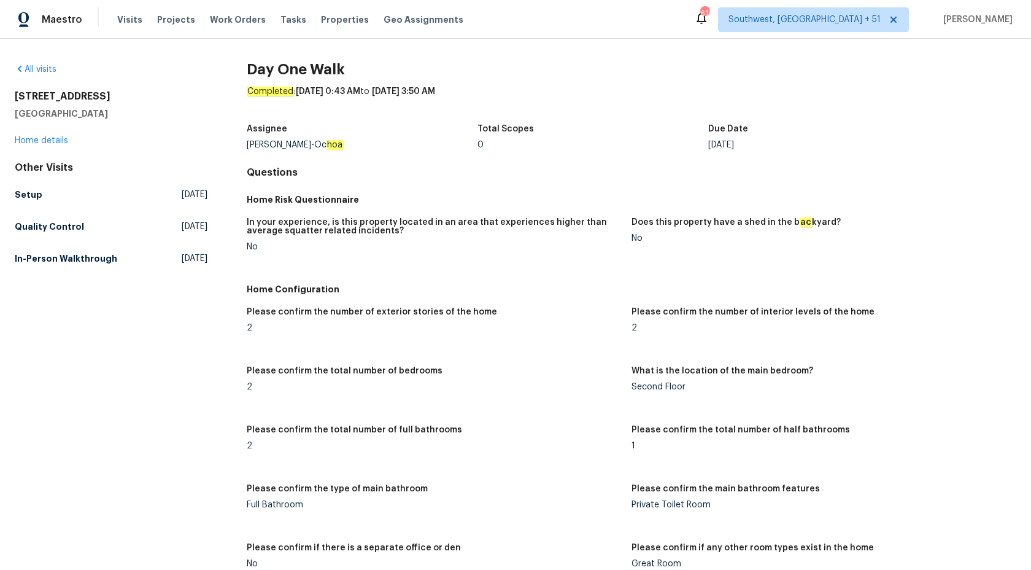
click at [441, 209] on div "Home Risk Questionnaire" at bounding box center [632, 199] width 770 height 22
click at [72, 262] on h5 "In-Person Walkthrough" at bounding box center [66, 258] width 102 height 12
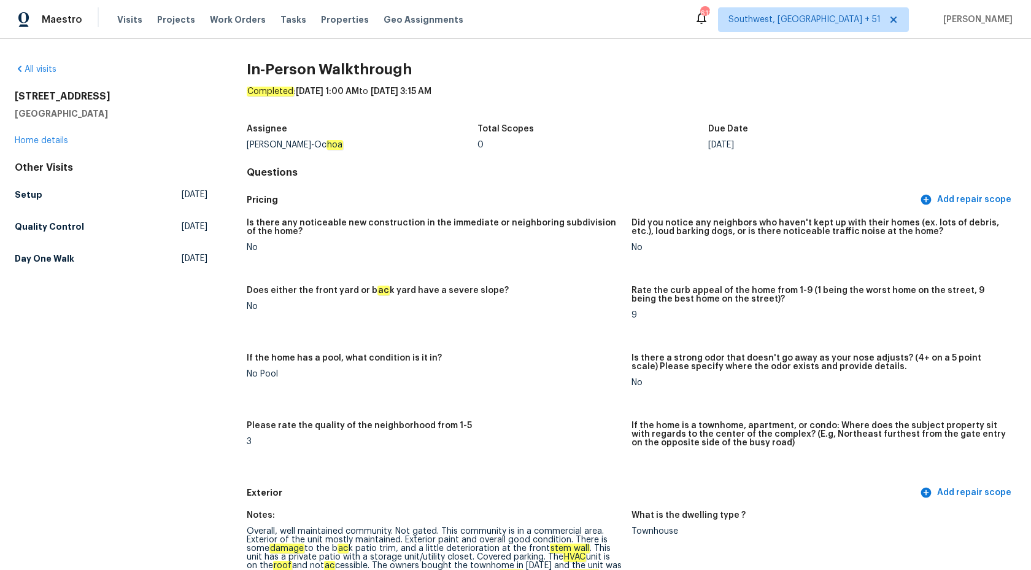
click at [505, 211] on div "Is there any noticeable new construction in the immediate or neighboring subdiv…" at bounding box center [632, 346] width 770 height 270
click at [55, 144] on link "Home details" at bounding box center [41, 140] width 53 height 9
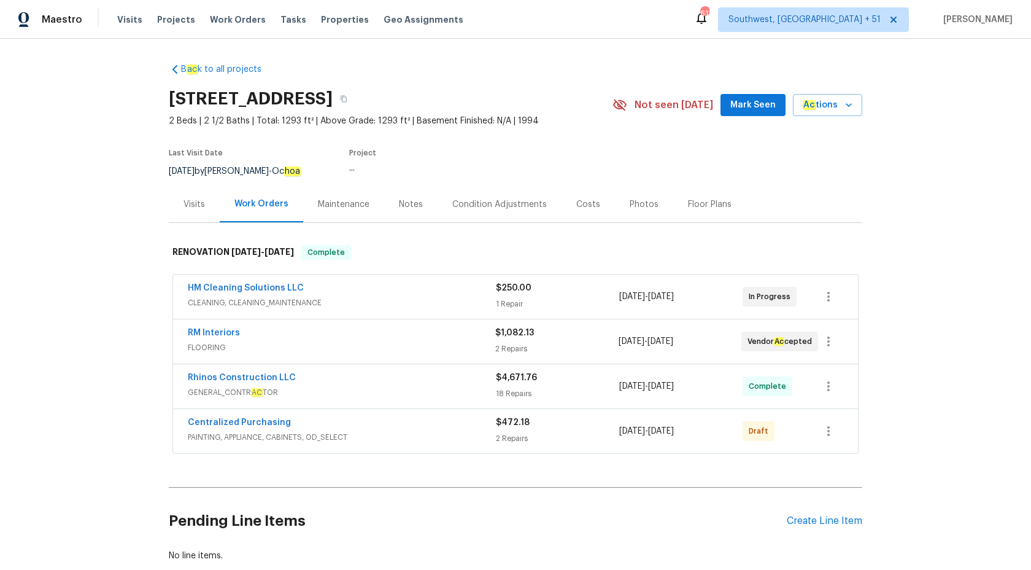
click at [470, 164] on div "..." at bounding box center [467, 168] width 236 height 9
click at [385, 300] on span "CLEANING, CLEANING_MAINTENANCE" at bounding box center [342, 302] width 308 height 12
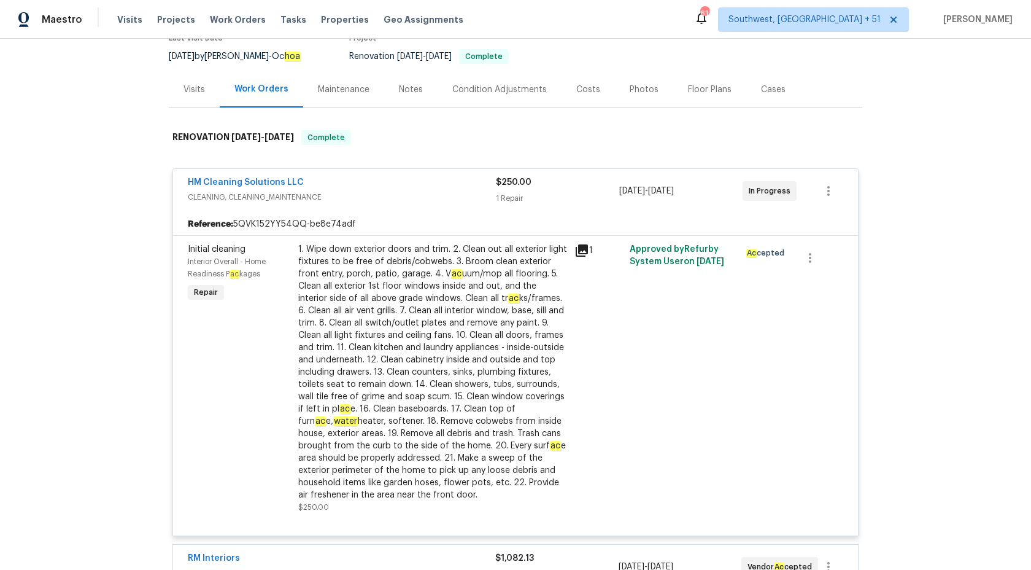
click at [516, 196] on div "1 Repair" at bounding box center [557, 198] width 123 height 12
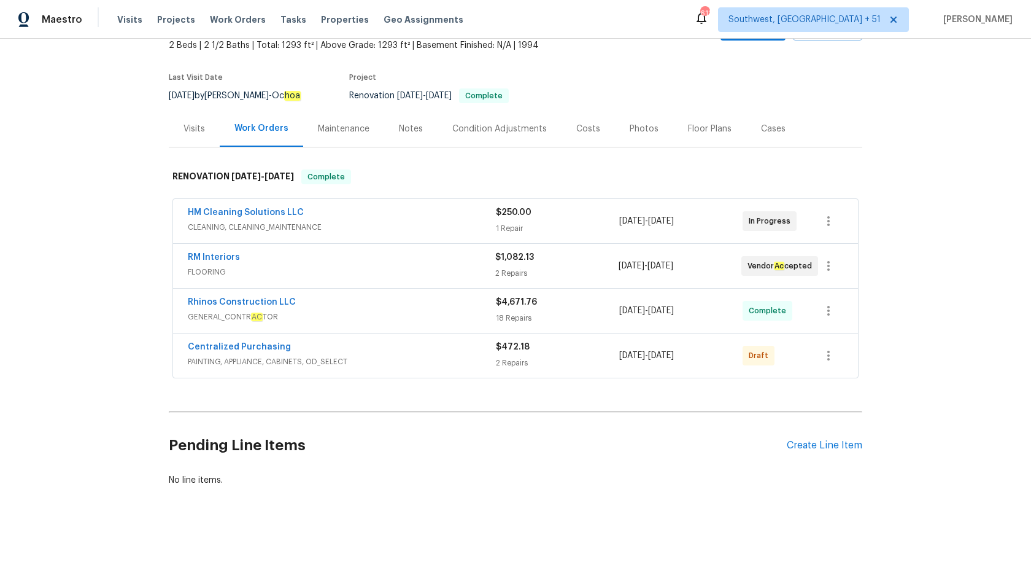
scroll to position [75, 0]
click at [460, 285] on div "RM Interiors FLOORING $1,082.13 2 Repairs 9/10/2025 - 9/18/2025 Vendor Ac cepted" at bounding box center [515, 266] width 685 height 44
click at [465, 268] on span "FLOORING" at bounding box center [341, 272] width 307 height 12
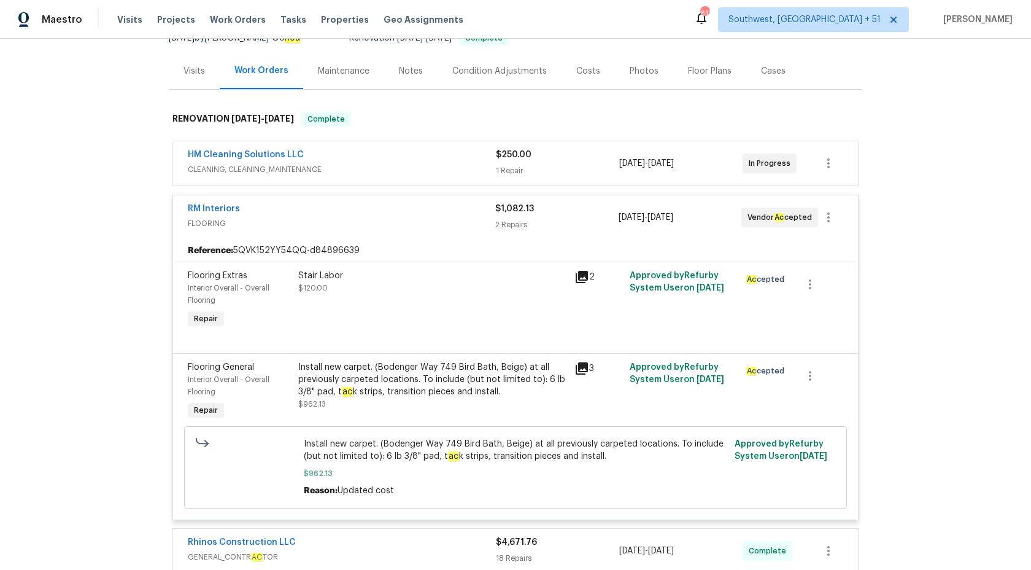
scroll to position [138, 0]
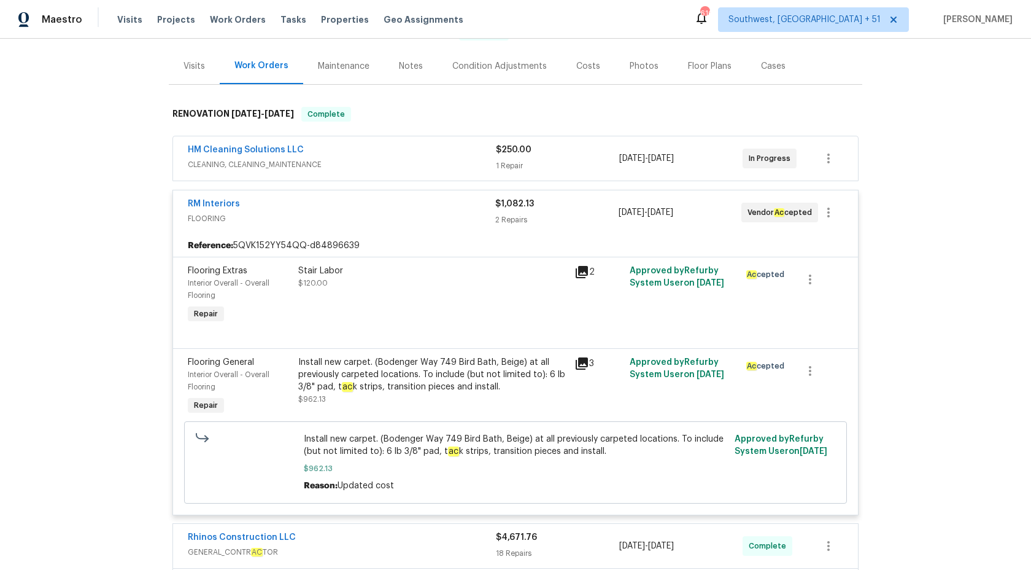
click at [504, 209] on div "$1,082.13" at bounding box center [556, 204] width 123 height 12
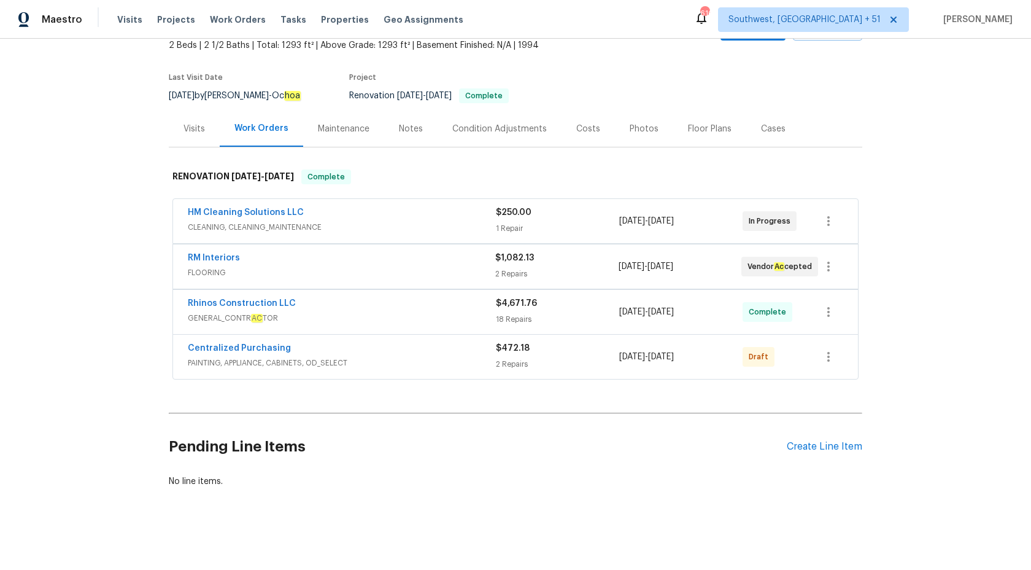
scroll to position [75, 0]
click at [447, 308] on div "Rhinos Construction LLC" at bounding box center [342, 303] width 308 height 15
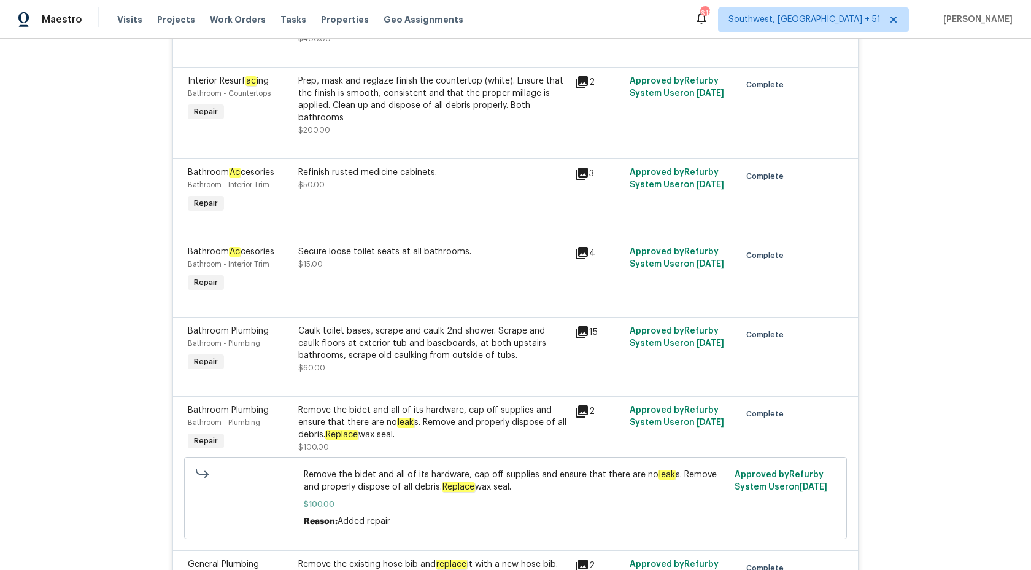
scroll to position [0, 0]
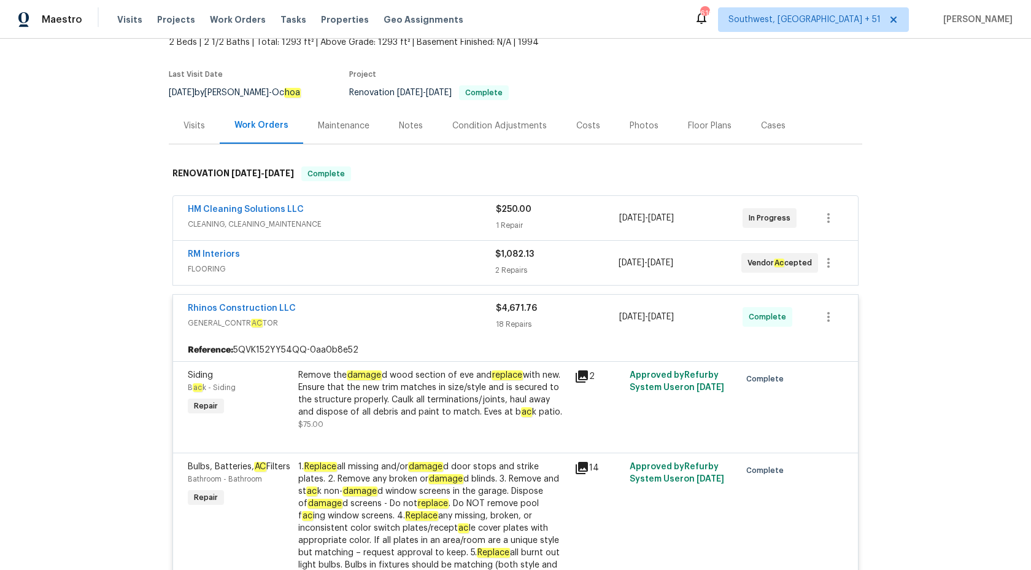
click at [552, 327] on div "18 Repairs" at bounding box center [557, 324] width 123 height 12
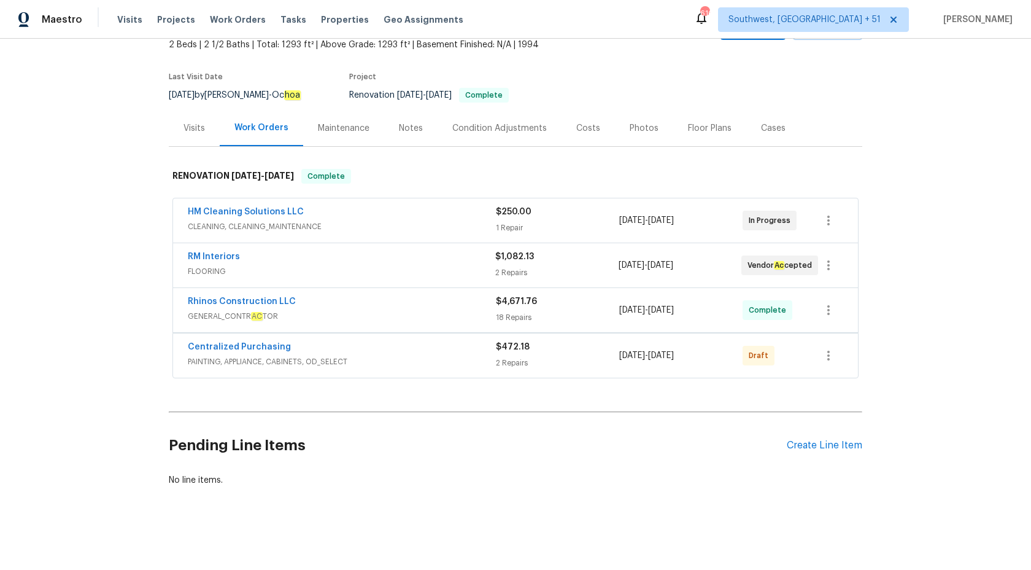
scroll to position [75, 0]
click at [464, 313] on span "GENERAL_CONTR AC TOR" at bounding box center [342, 317] width 308 height 12
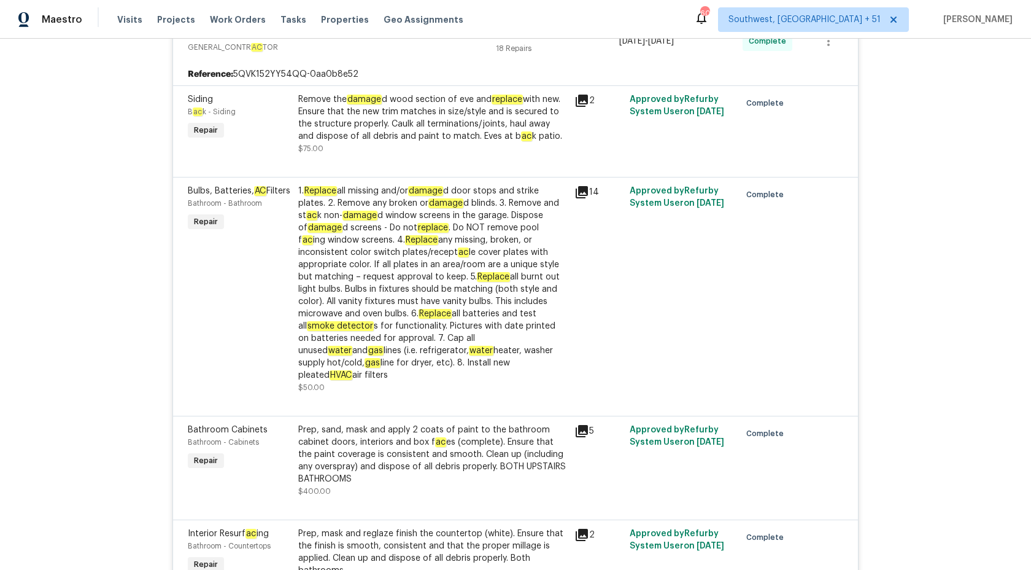
scroll to position [20, 0]
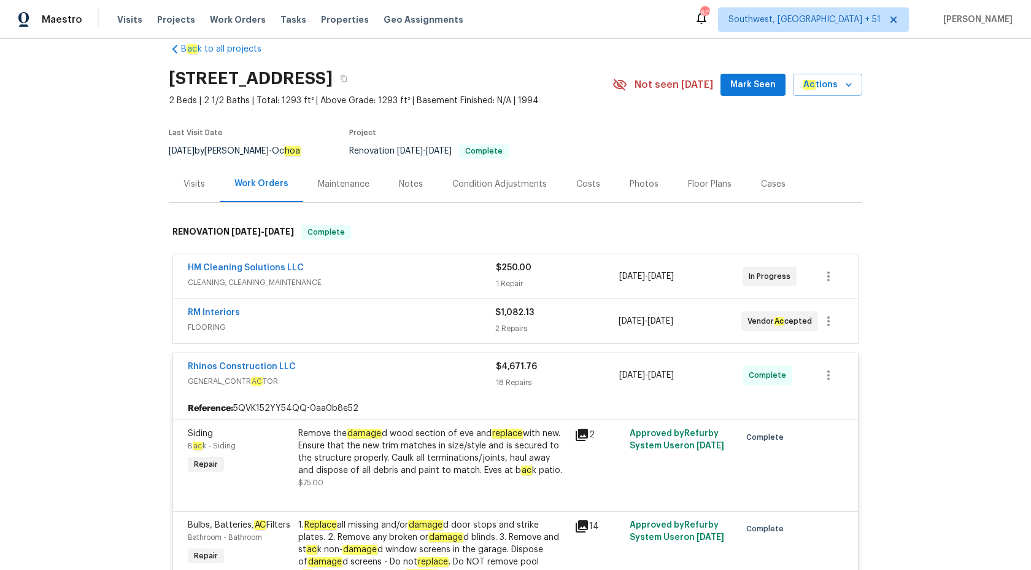
click at [505, 371] on div "$4,671.76" at bounding box center [557, 366] width 123 height 12
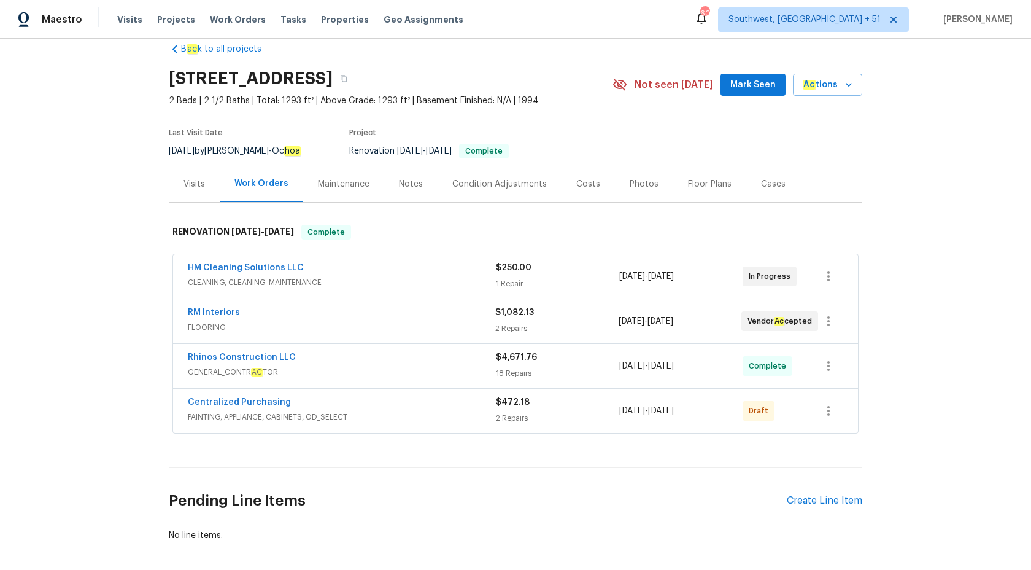
click at [202, 177] on div "Visits" at bounding box center [194, 184] width 51 height 36
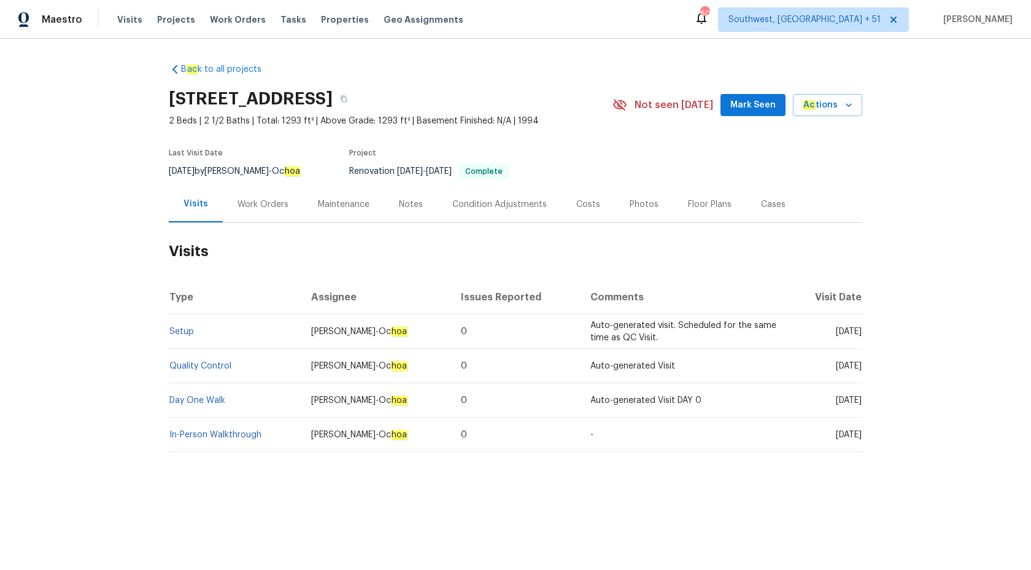
click at [172, 326] on td "Setup" at bounding box center [235, 331] width 133 height 34
click at [180, 331] on link "Setup" at bounding box center [181, 331] width 25 height 9
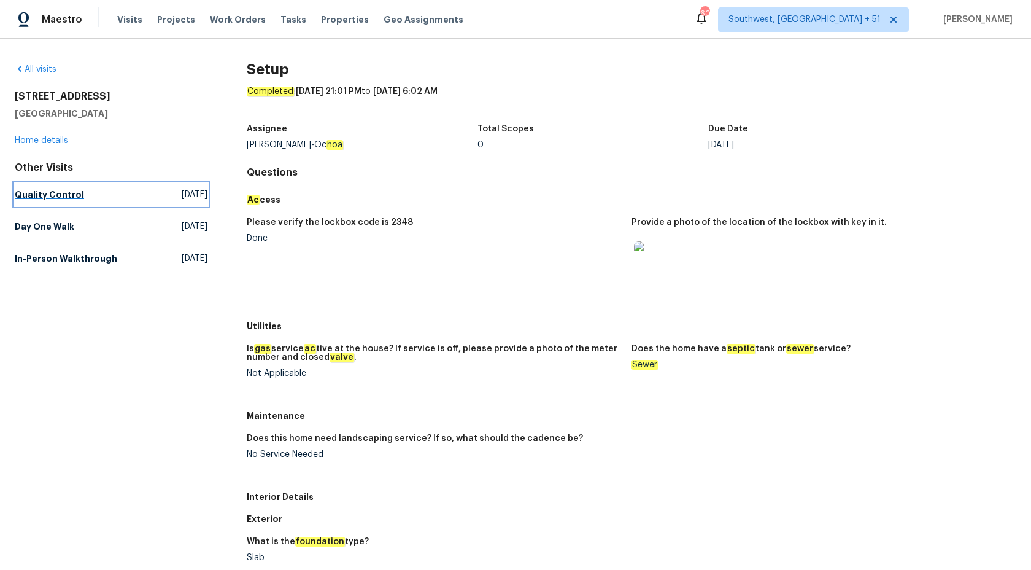
click at [56, 191] on h5 "Quality Control" at bounding box center [49, 194] width 69 height 12
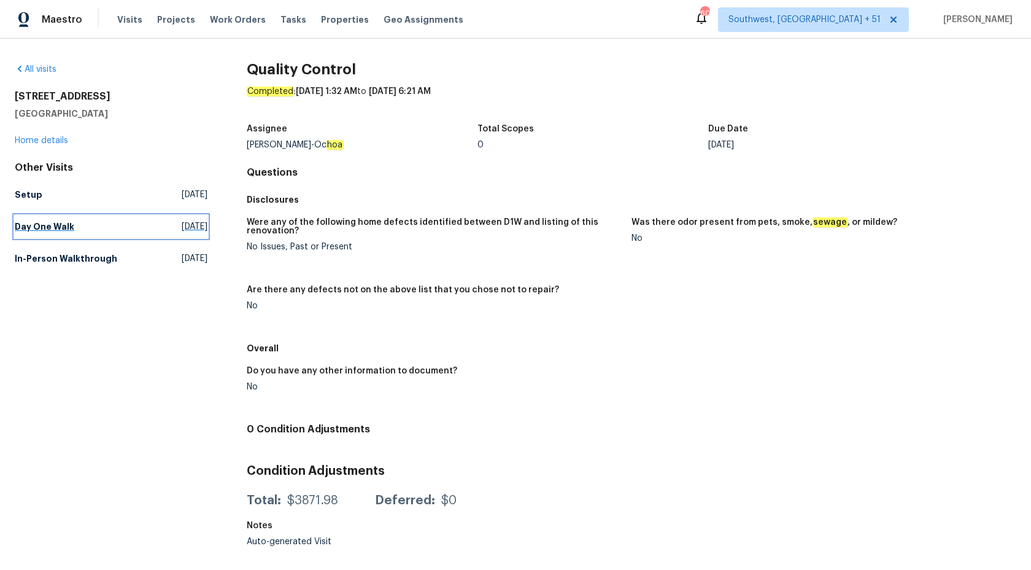
click at [48, 217] on link "Day One Walk Tue, Sep 09 2025" at bounding box center [111, 226] width 193 height 22
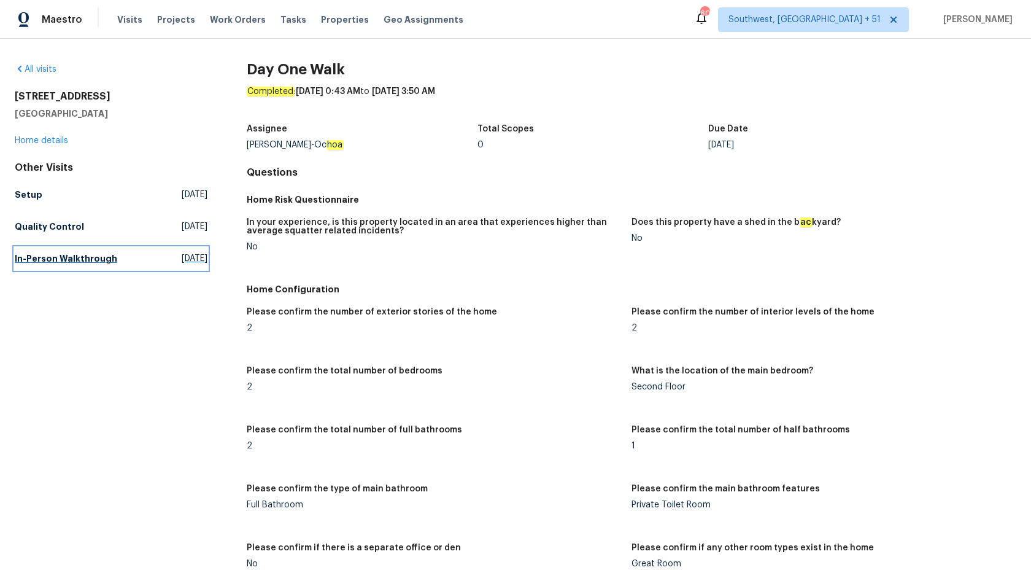
click at [81, 249] on link "In-Person Walkthrough Tue, Aug 12 2025" at bounding box center [111, 258] width 193 height 22
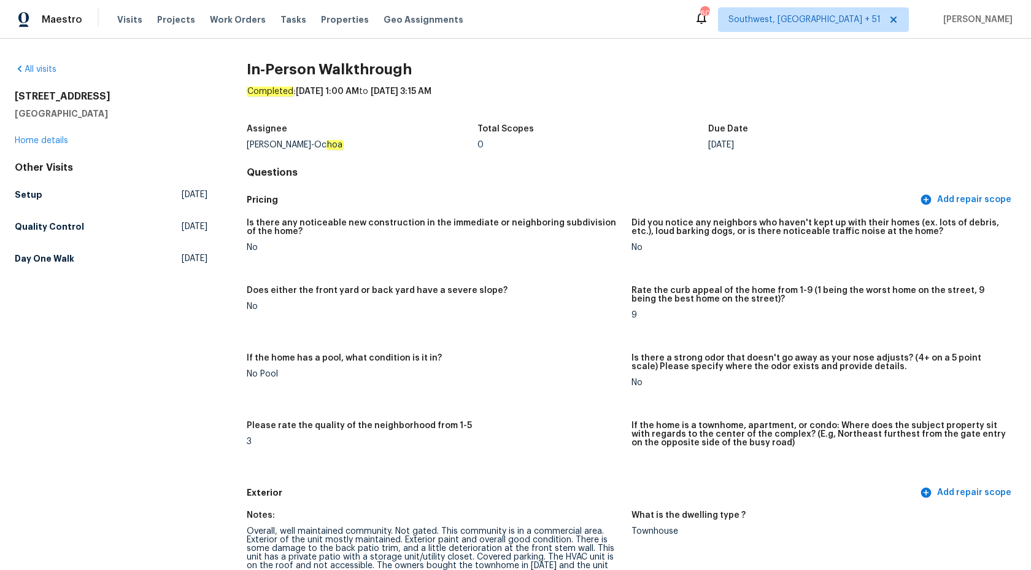
click at [551, 206] on div "Pricing Add repair scope" at bounding box center [632, 199] width 770 height 23
click at [44, 136] on link "Home details" at bounding box center [41, 140] width 53 height 9
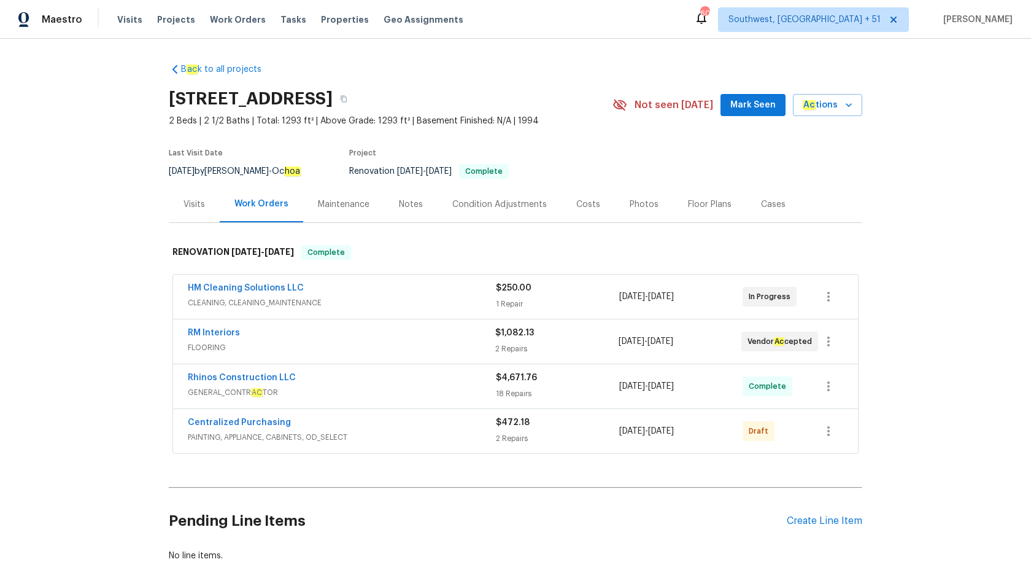
click at [376, 398] on span "GENERAL_CONTR AC TOR" at bounding box center [342, 392] width 308 height 12
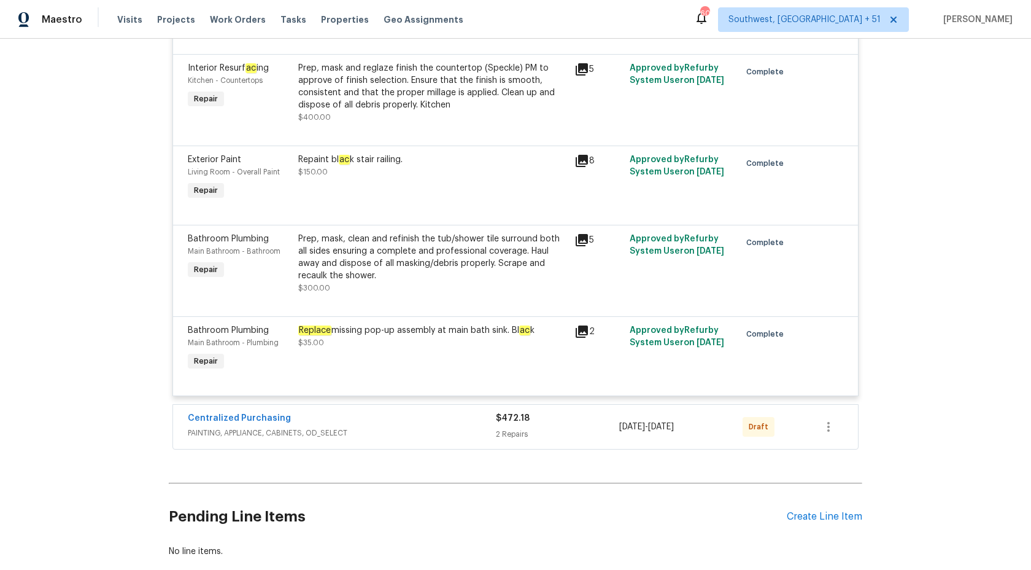
scroll to position [2015, 0]
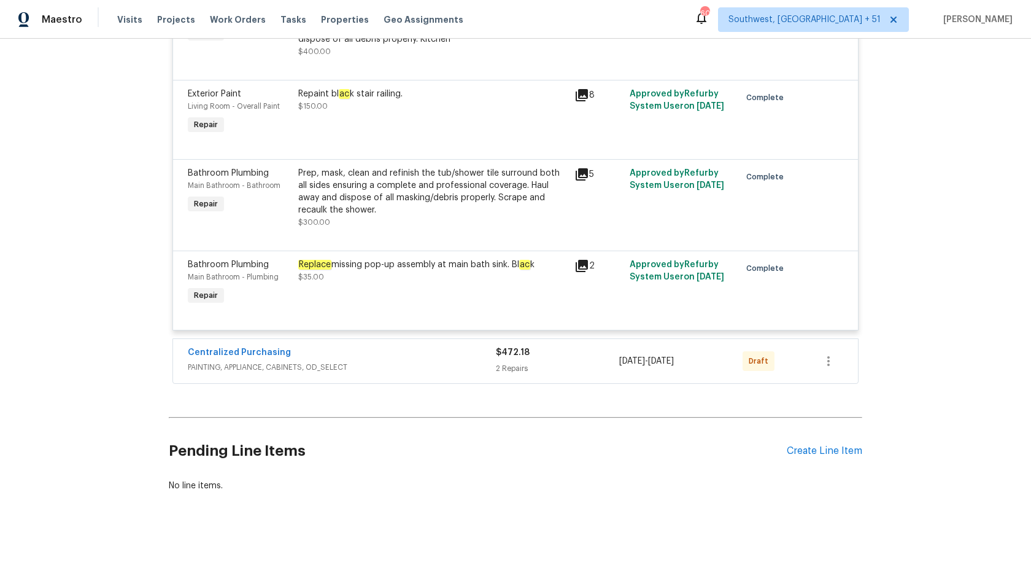
click at [435, 350] on div "Centralized Purchasing" at bounding box center [342, 353] width 308 height 15
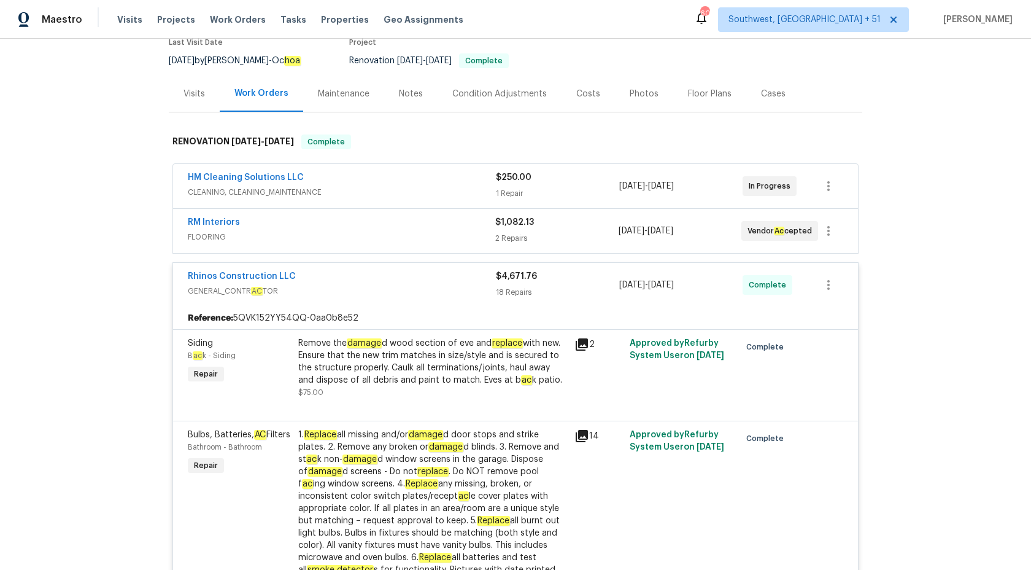
scroll to position [52, 0]
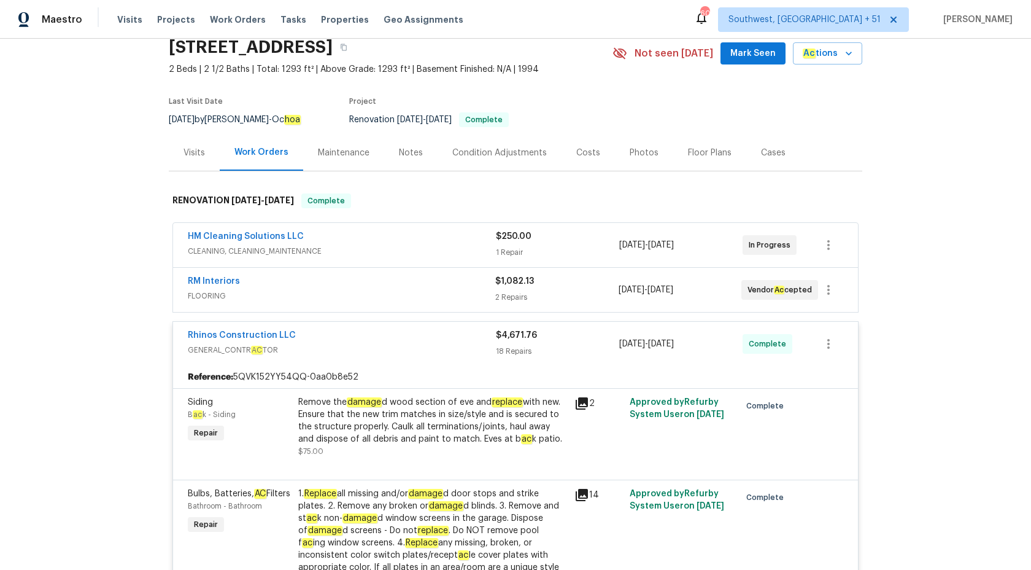
click at [520, 340] on div "$4,671.76" at bounding box center [557, 335] width 123 height 12
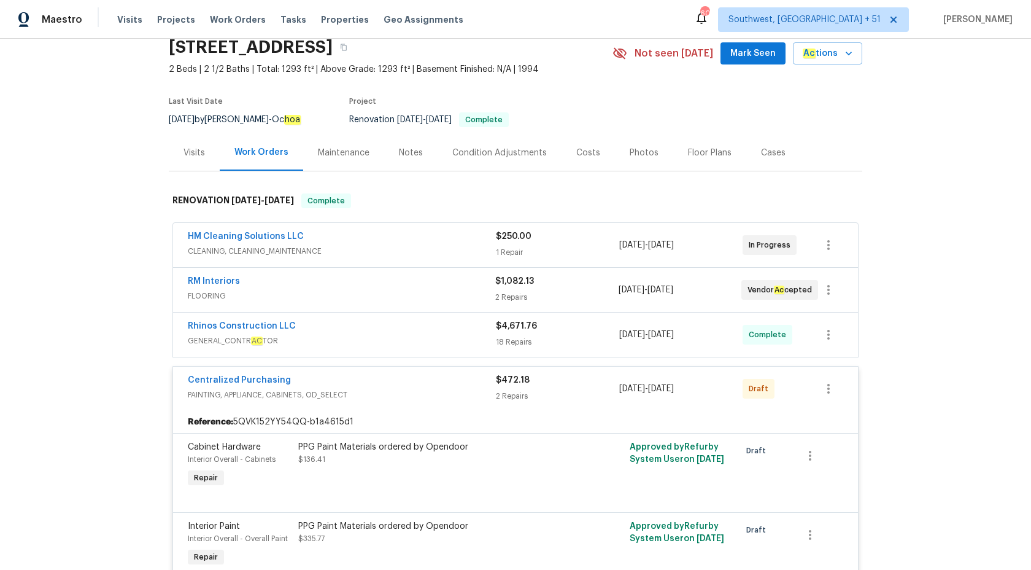
click at [189, 154] on div "Visits" at bounding box center [194, 153] width 21 height 12
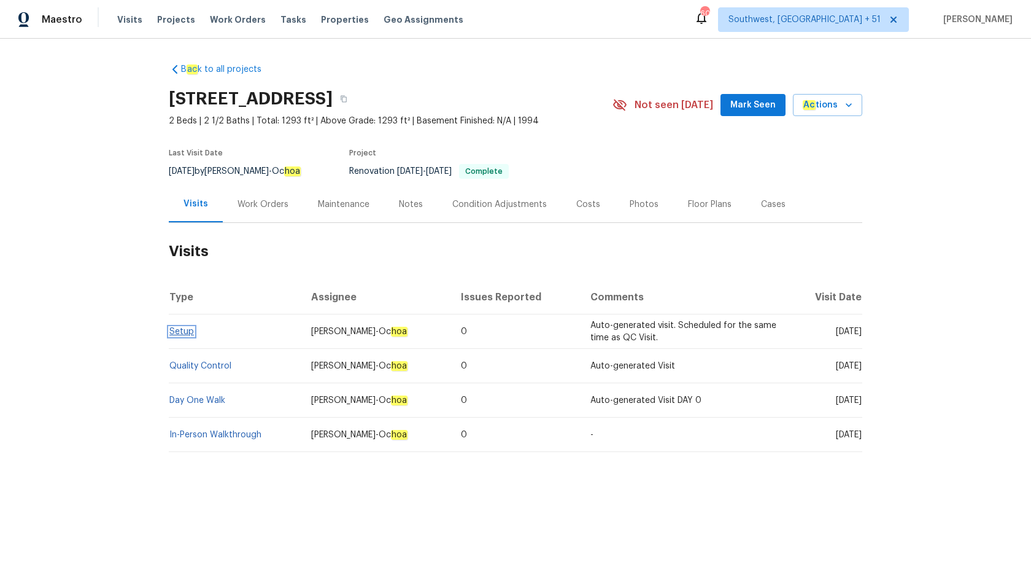
click at [187, 327] on link "Setup" at bounding box center [181, 331] width 25 height 9
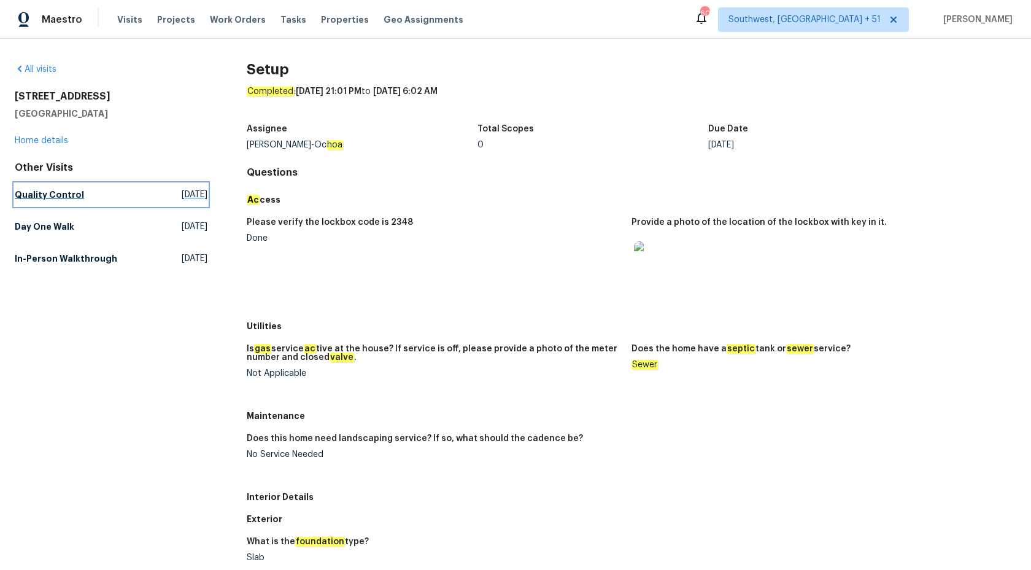
click at [45, 191] on h5 "Quality Control" at bounding box center [49, 194] width 69 height 12
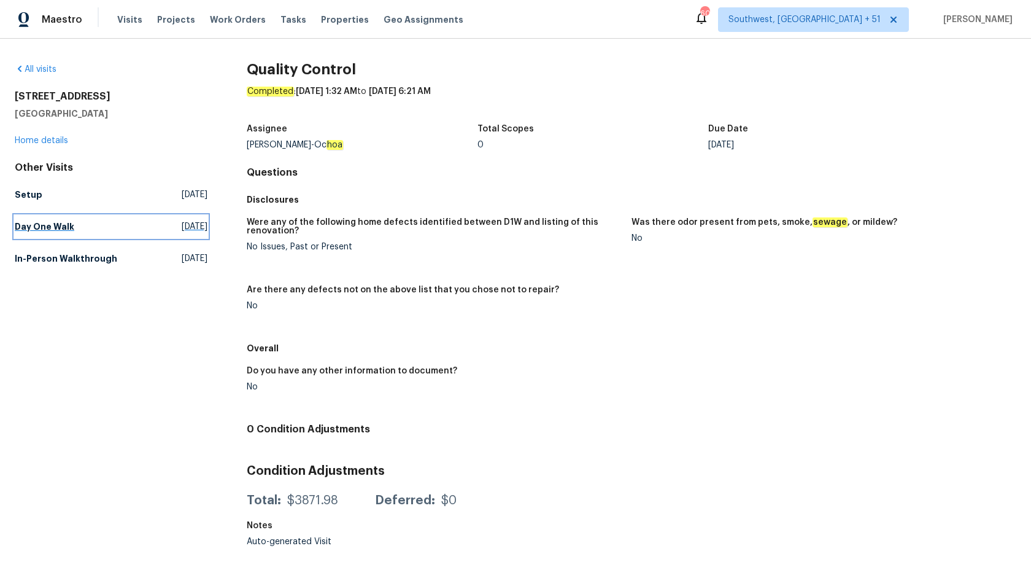
click at [28, 225] on h5 "Day One Walk" at bounding box center [45, 226] width 60 height 12
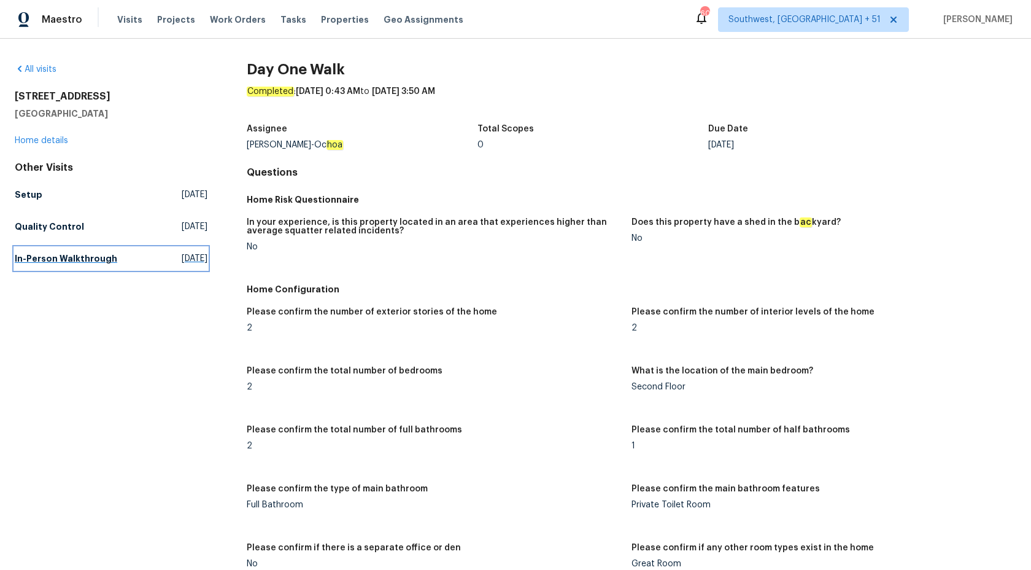
click at [44, 258] on h5 "In-Person Walkthrough" at bounding box center [66, 258] width 102 height 12
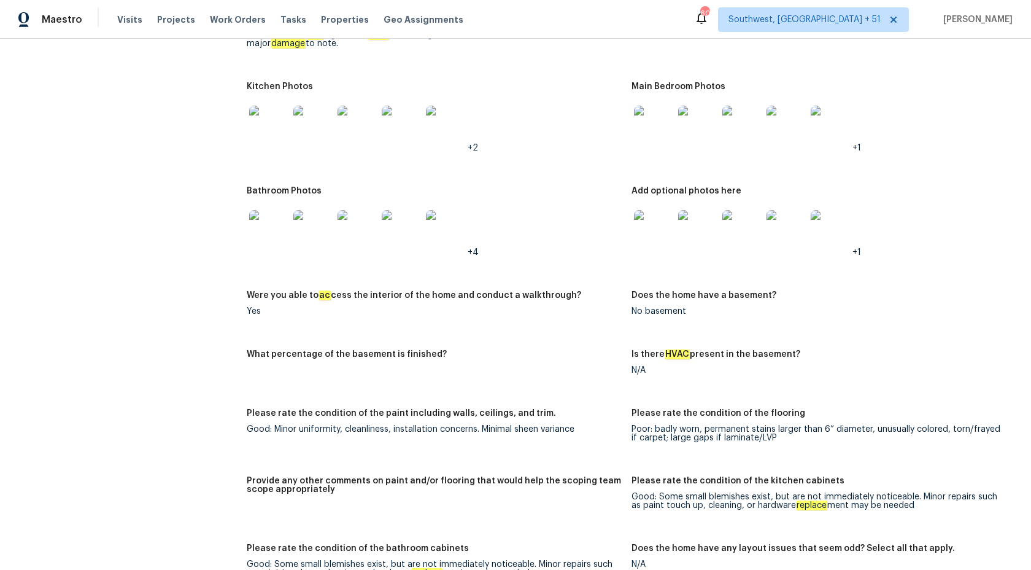
scroll to position [2629, 0]
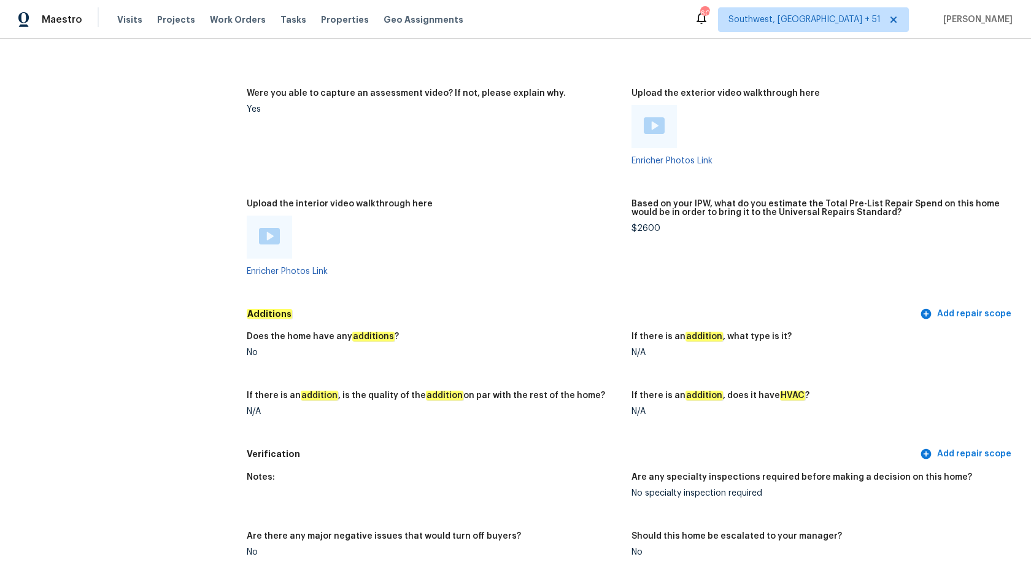
click at [910, 107] on div at bounding box center [819, 126] width 375 height 43
click at [69, 19] on span "Maestro" at bounding box center [62, 20] width 41 height 12
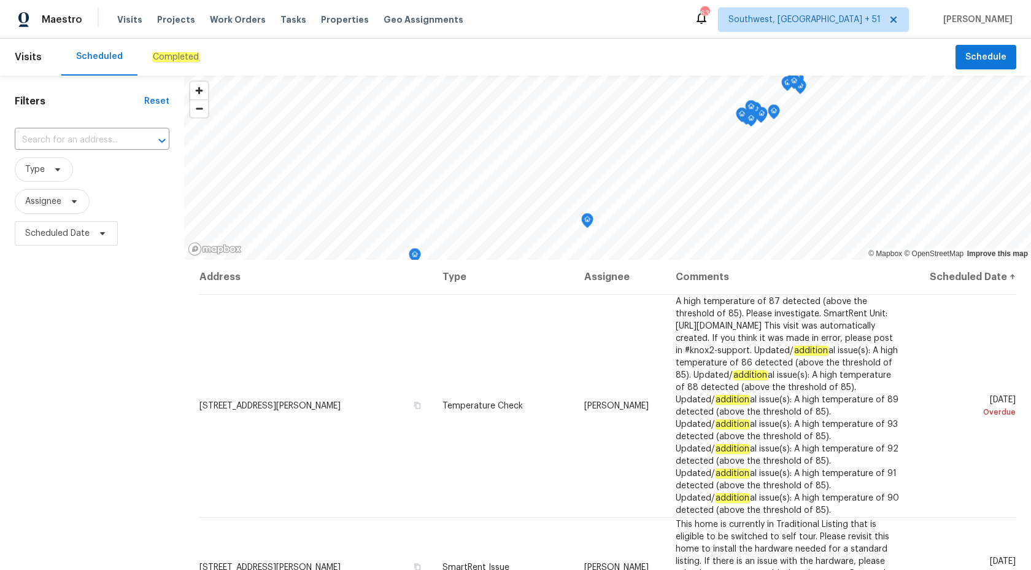
click at [174, 52] on em "Completed" at bounding box center [175, 57] width 47 height 10
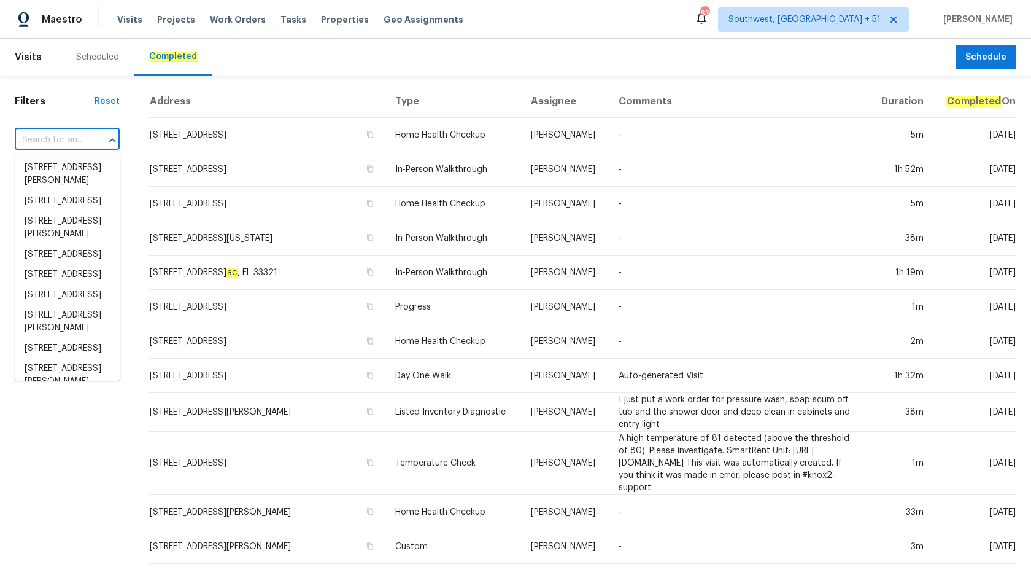
click at [31, 143] on input "text" at bounding box center [50, 140] width 71 height 19
paste input "[STREET_ADDRESS]"
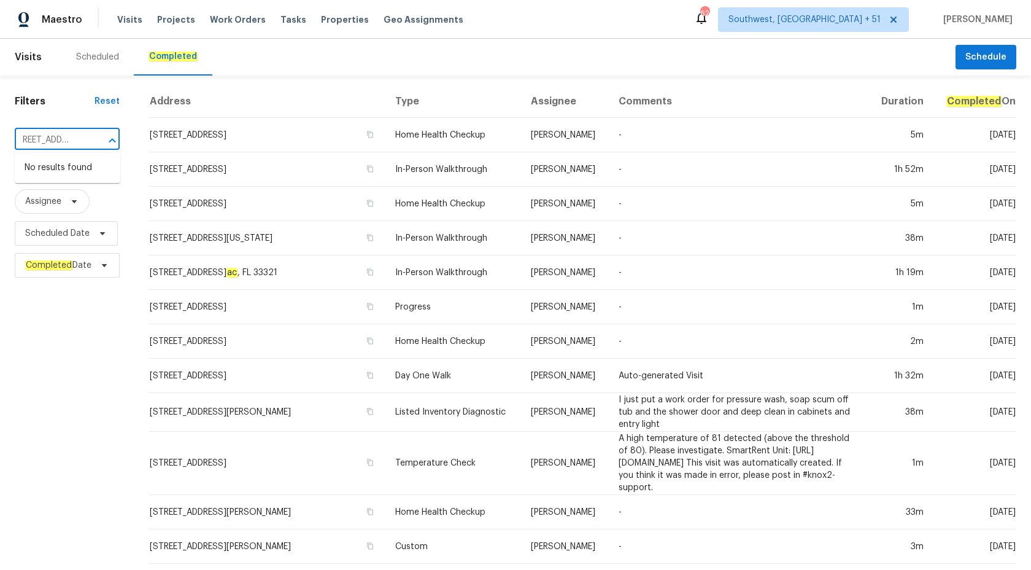
type input "[STREET_ADDRESS]"
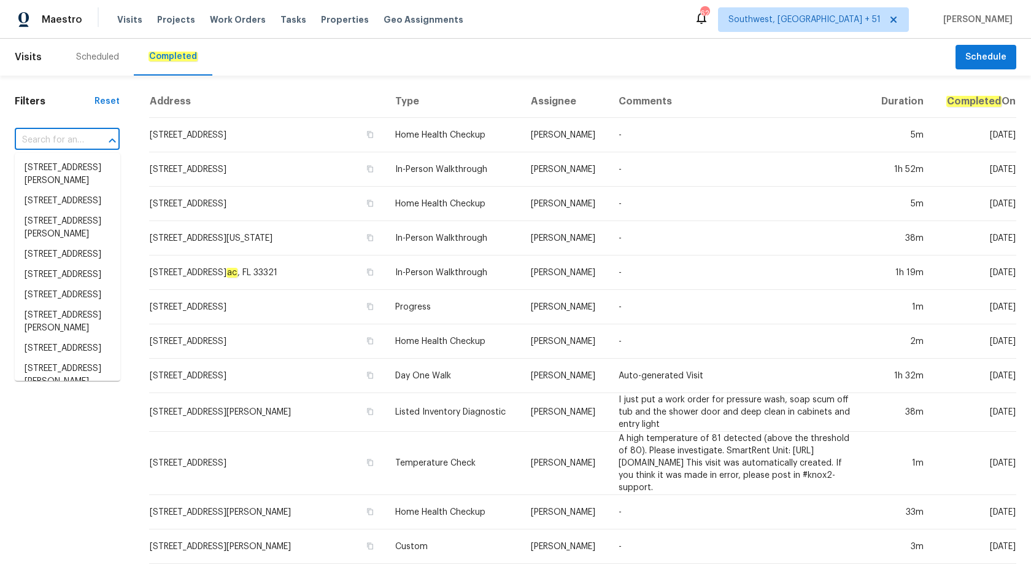
scroll to position [0, 0]
click at [50, 20] on span "Maestro" at bounding box center [62, 20] width 41 height 12
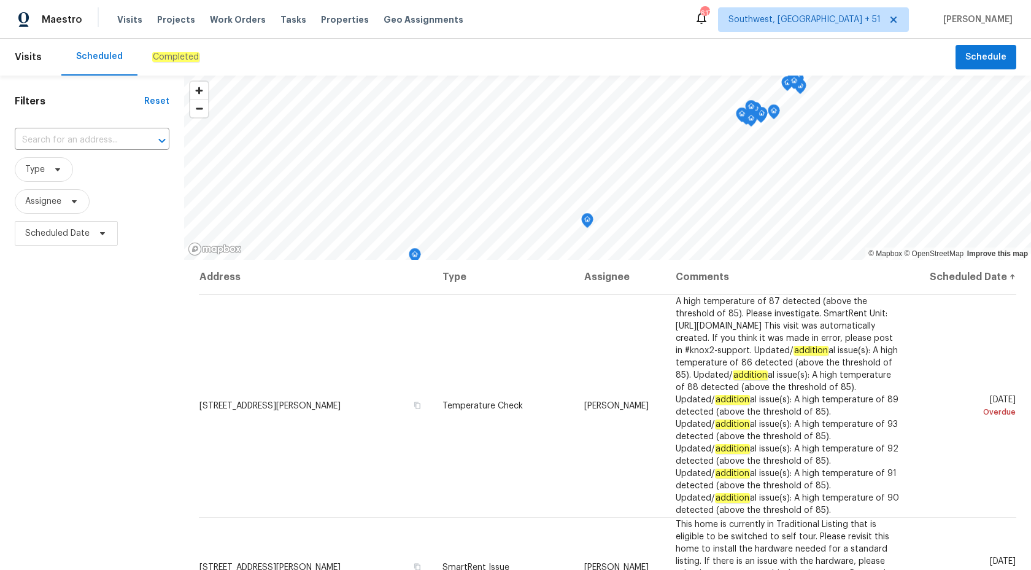
click at [173, 53] on em "Completed" at bounding box center [175, 57] width 47 height 10
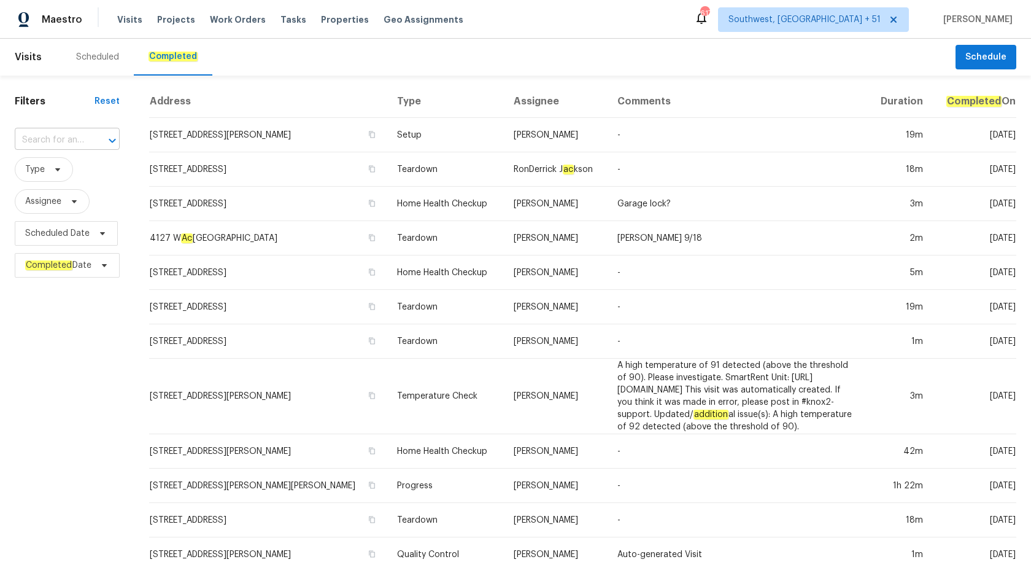
click at [62, 137] on input "text" at bounding box center [50, 140] width 71 height 19
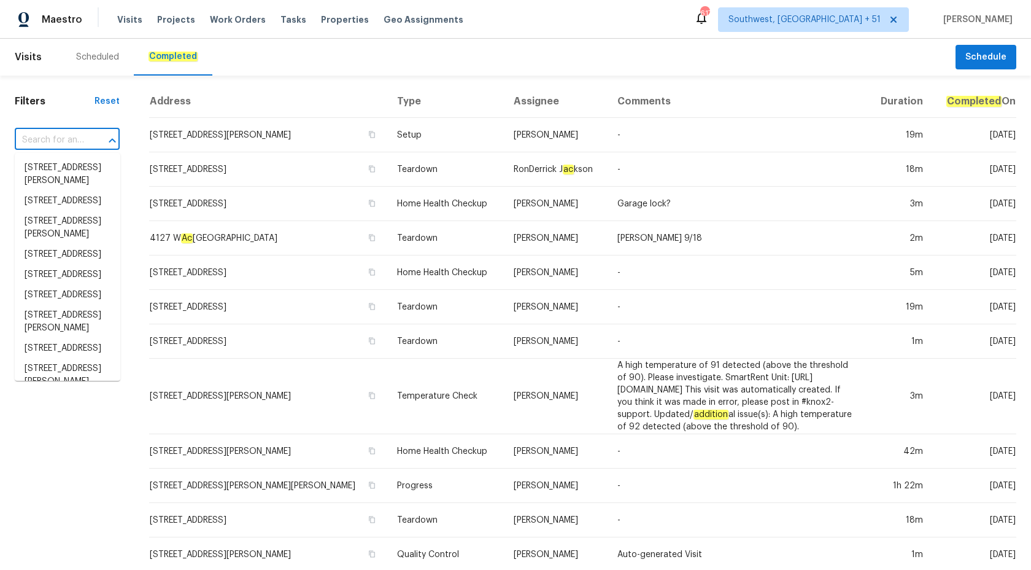
paste input "4940 Alden Rd, Shawnee, KS 66216"
type input "4940 Alden Rd, Shawnee, KS 66216"
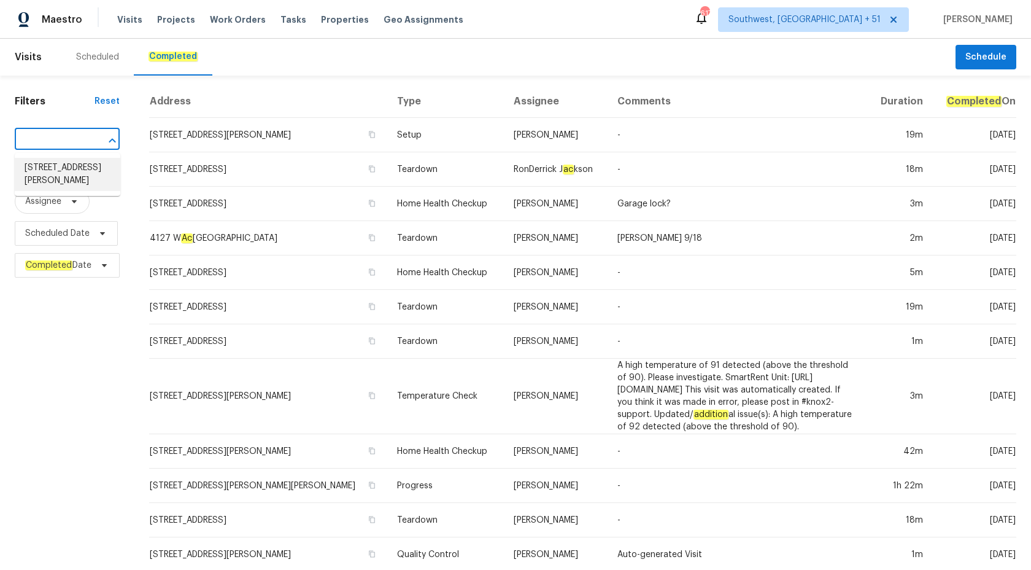
click at [54, 180] on li "4940 Alden Rd, Shawnee, KS 66216" at bounding box center [68, 174] width 106 height 33
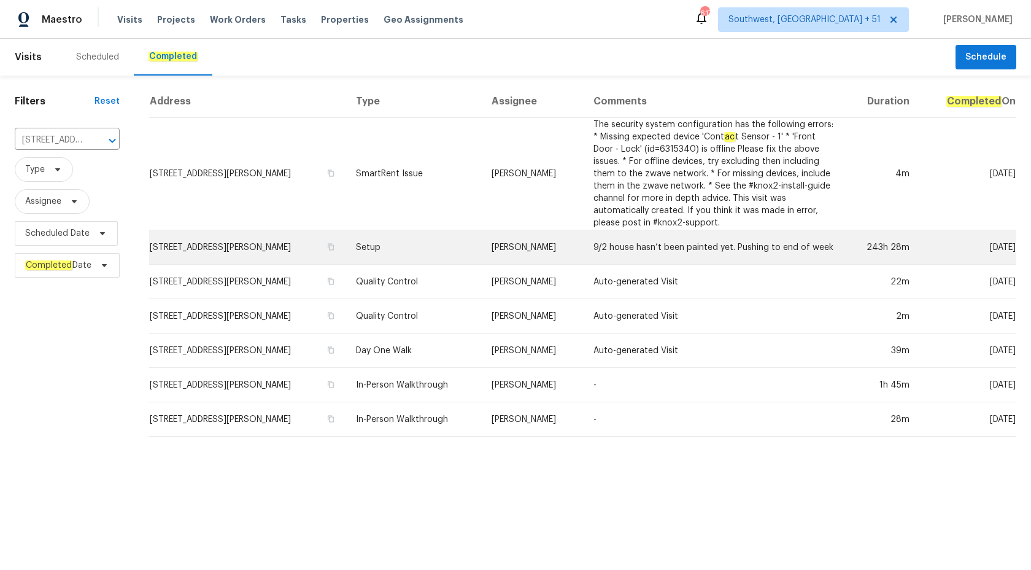
click at [462, 256] on td "Setup" at bounding box center [414, 247] width 136 height 34
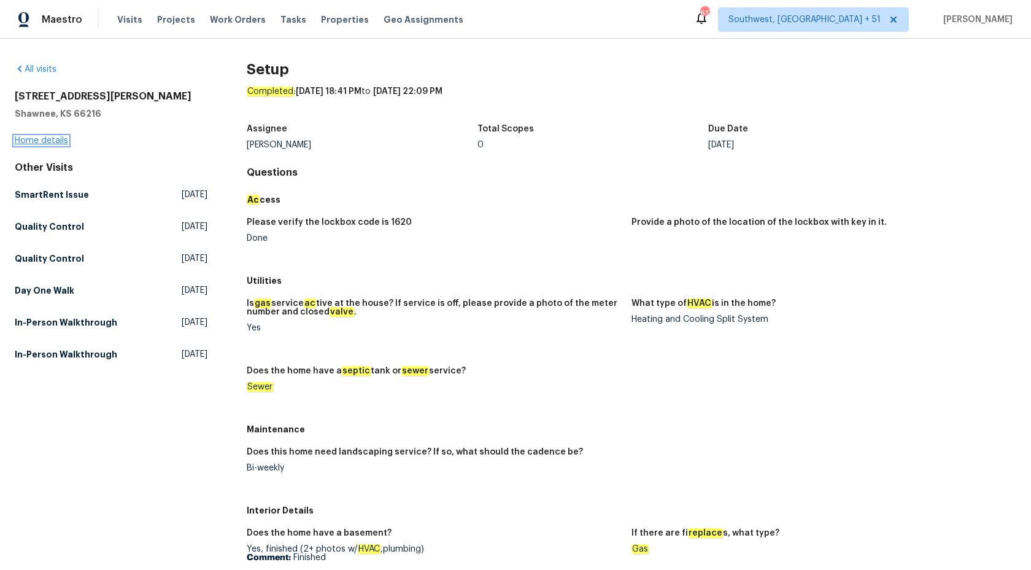
click at [42, 140] on link "Home details" at bounding box center [41, 140] width 53 height 9
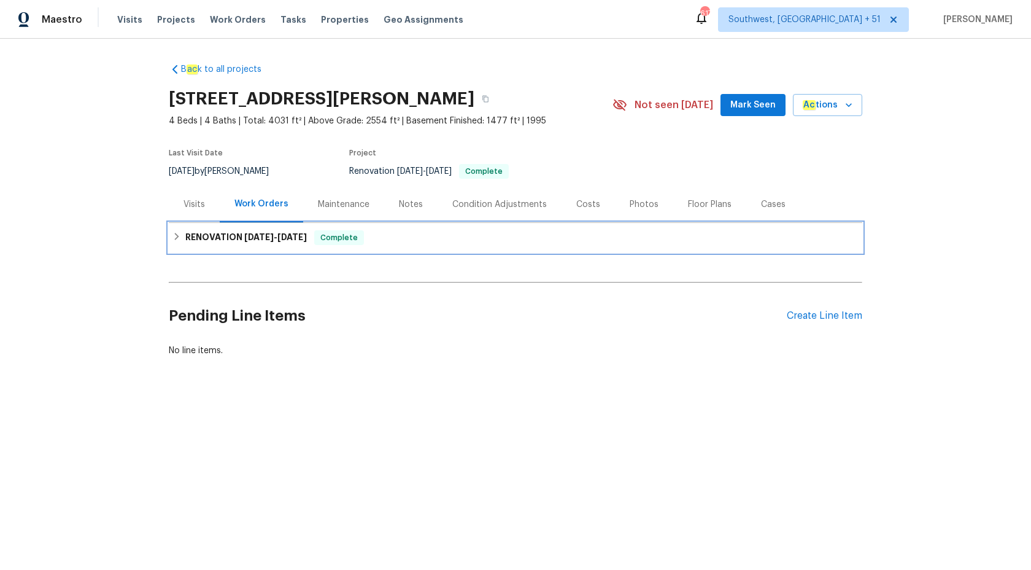
click at [229, 231] on h6 "RENOVATION 8/20/25 - 9/16/25" at bounding box center [246, 237] width 122 height 15
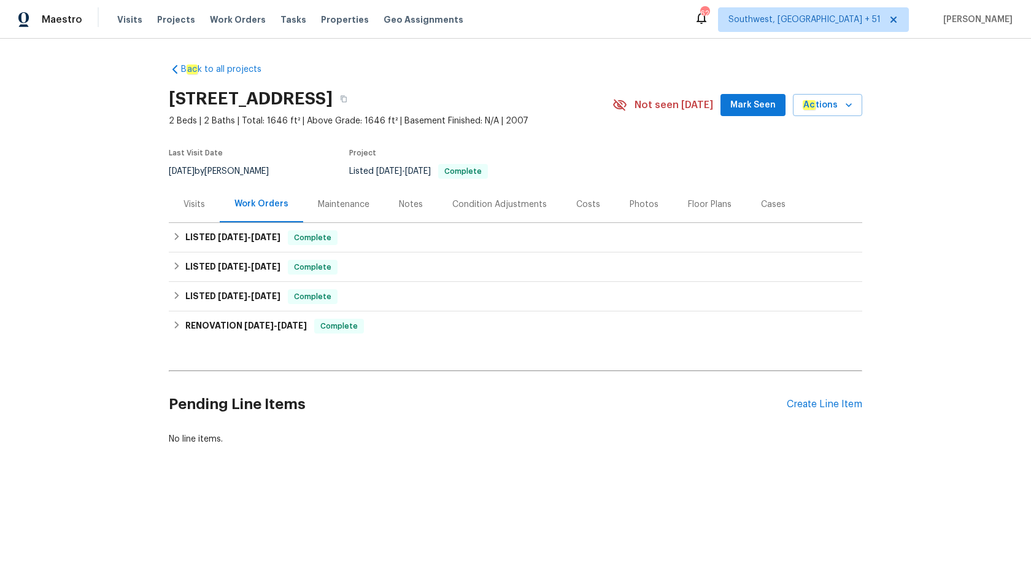
click at [303, 217] on div "Maintenance" at bounding box center [343, 204] width 81 height 36
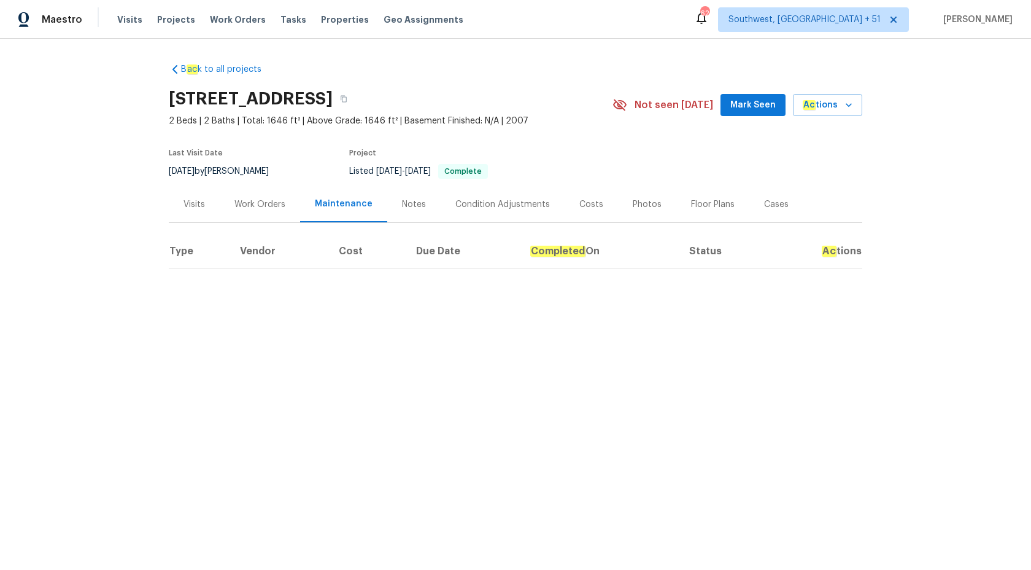
click at [297, 240] on th "Vendor" at bounding box center [279, 251] width 99 height 34
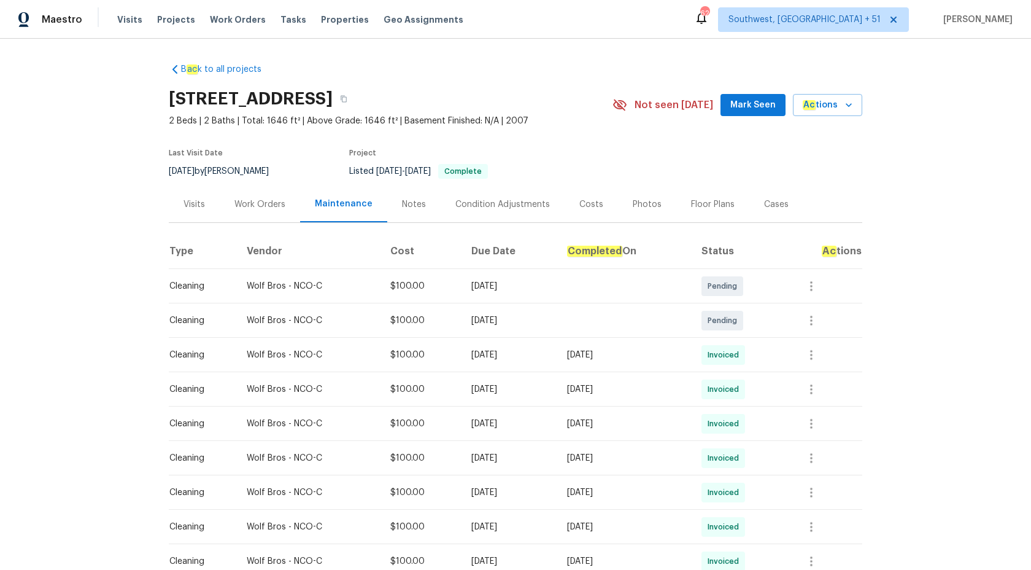
click at [248, 202] on div "Work Orders" at bounding box center [259, 204] width 51 height 12
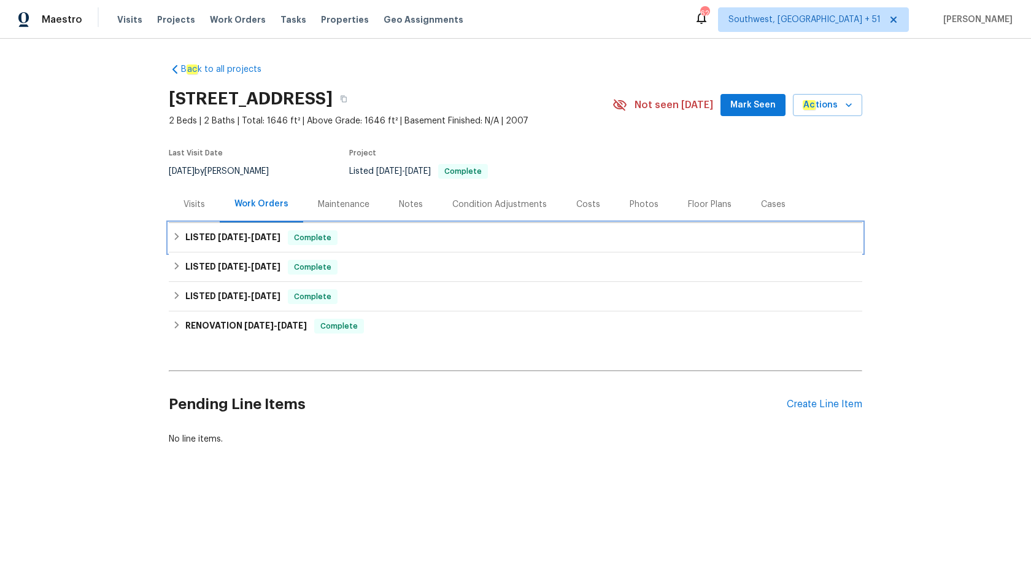
click at [280, 237] on span "[DATE]" at bounding box center [265, 237] width 29 height 9
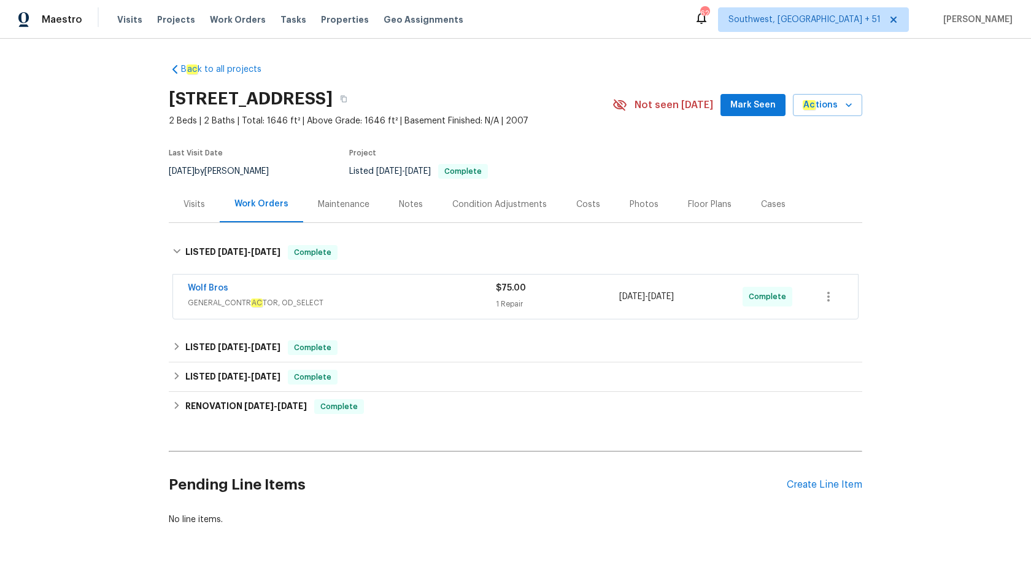
click at [350, 308] on span "GENERAL_CONTR AC TOR, OD_SELECT" at bounding box center [342, 302] width 308 height 12
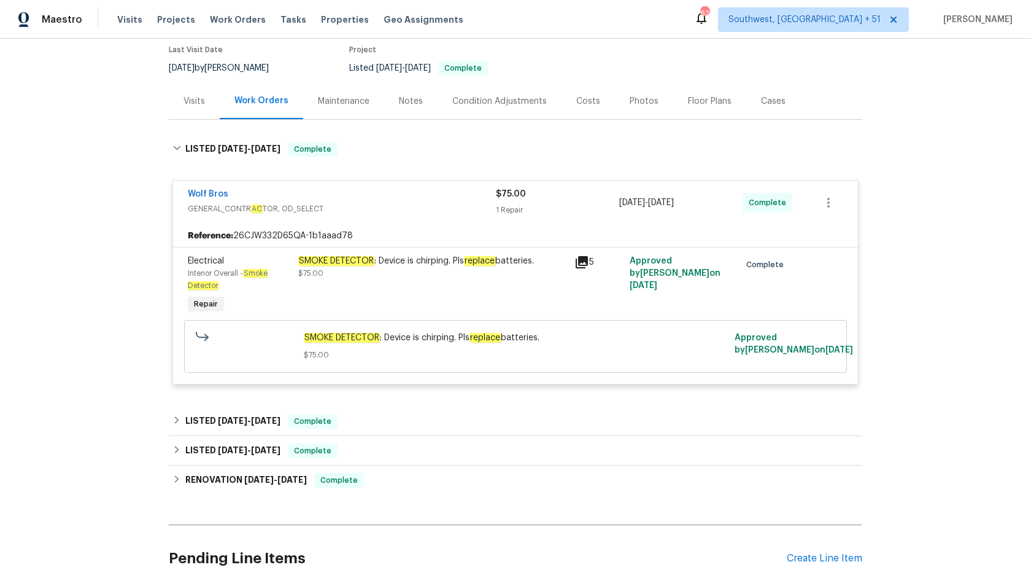
scroll to position [131, 0]
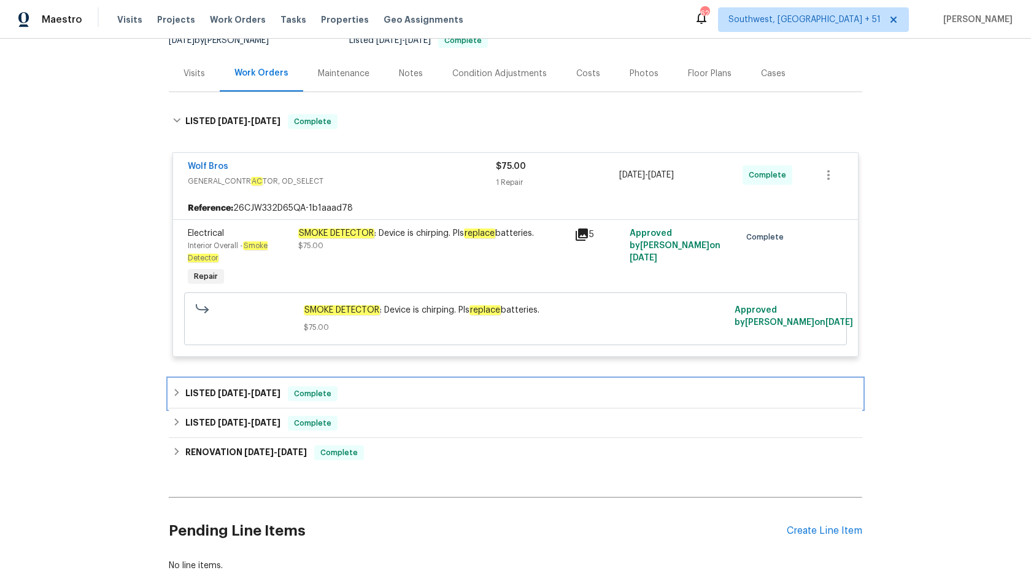
click at [292, 384] on div "LISTED [DATE] - [DATE] Complete" at bounding box center [516, 393] width 694 height 29
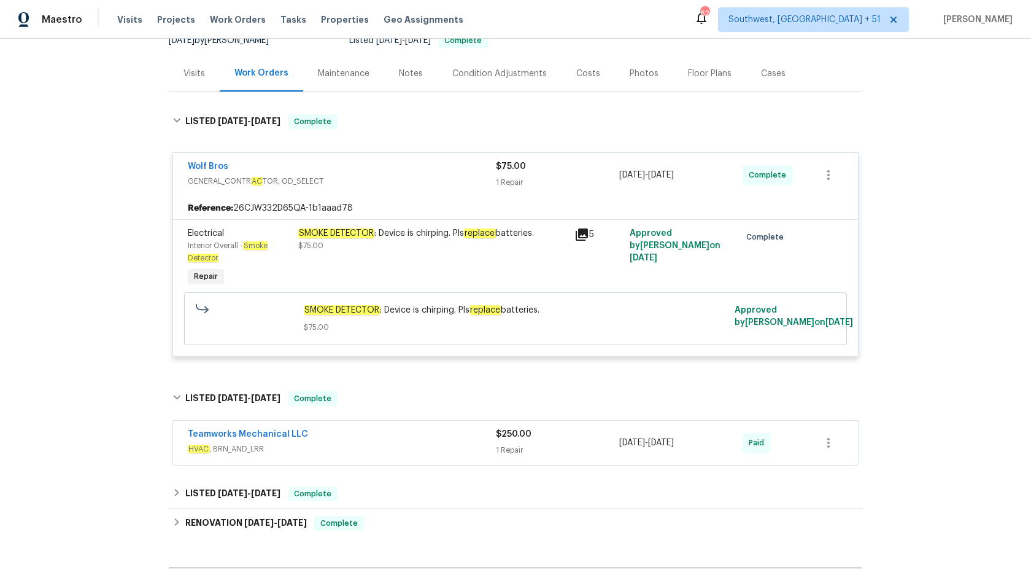
click at [449, 439] on div "Teamworks Mechanical LLC" at bounding box center [342, 435] width 308 height 15
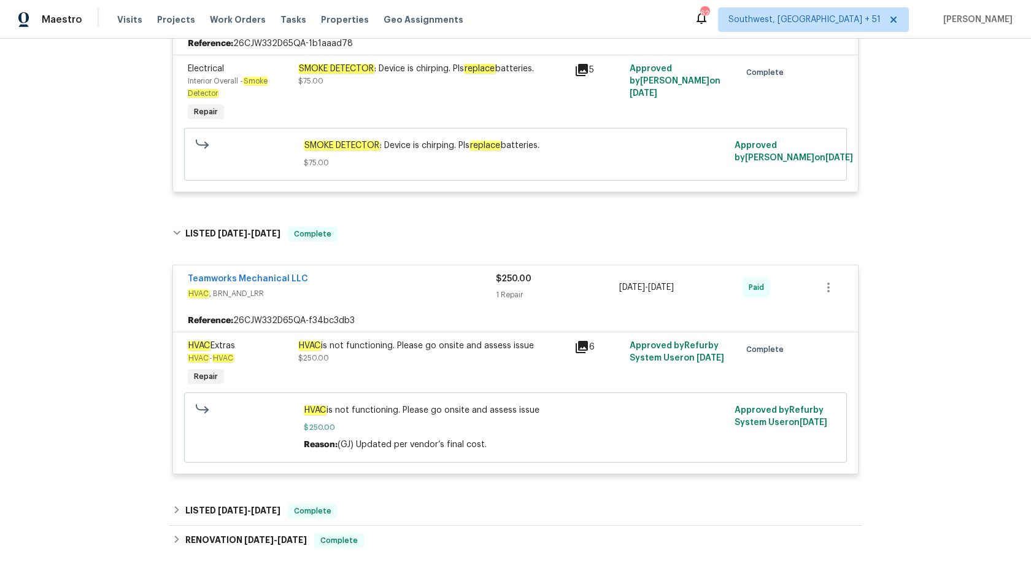
scroll to position [0, 0]
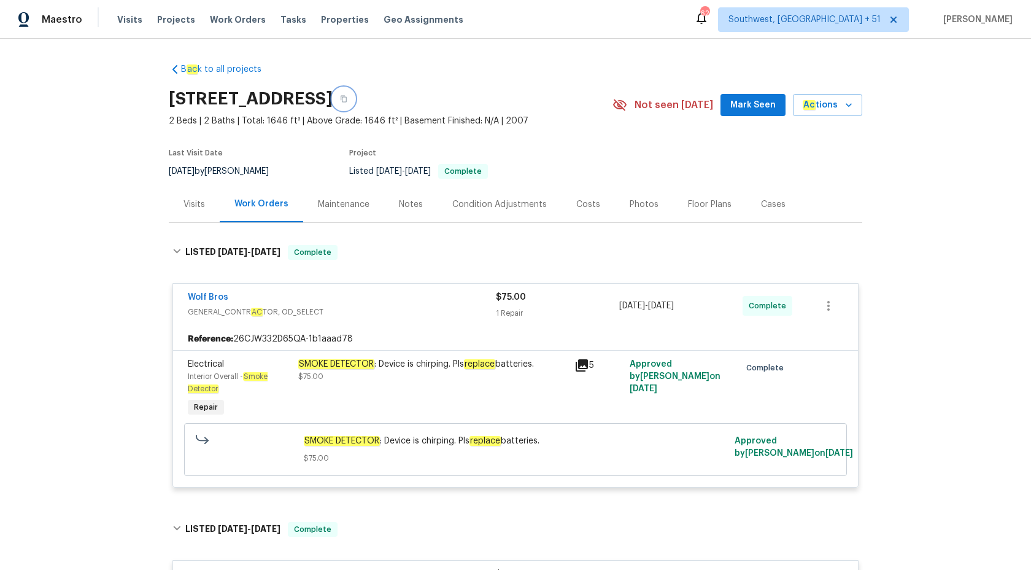
click at [347, 101] on icon "button" at bounding box center [344, 99] width 6 height 7
click at [57, 17] on span "Maestro" at bounding box center [62, 20] width 41 height 12
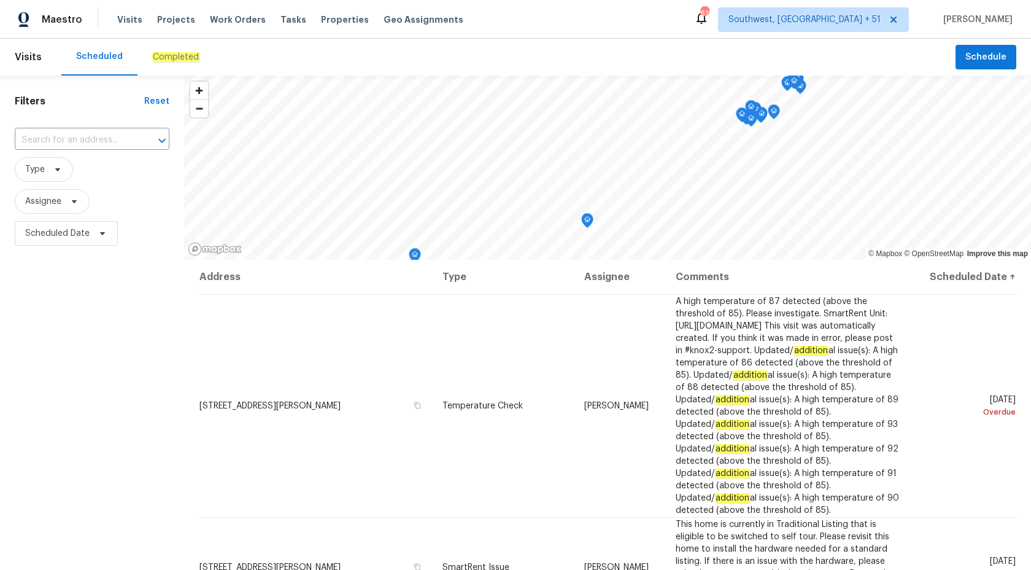
click at [180, 55] on em "Completed" at bounding box center [175, 57] width 47 height 10
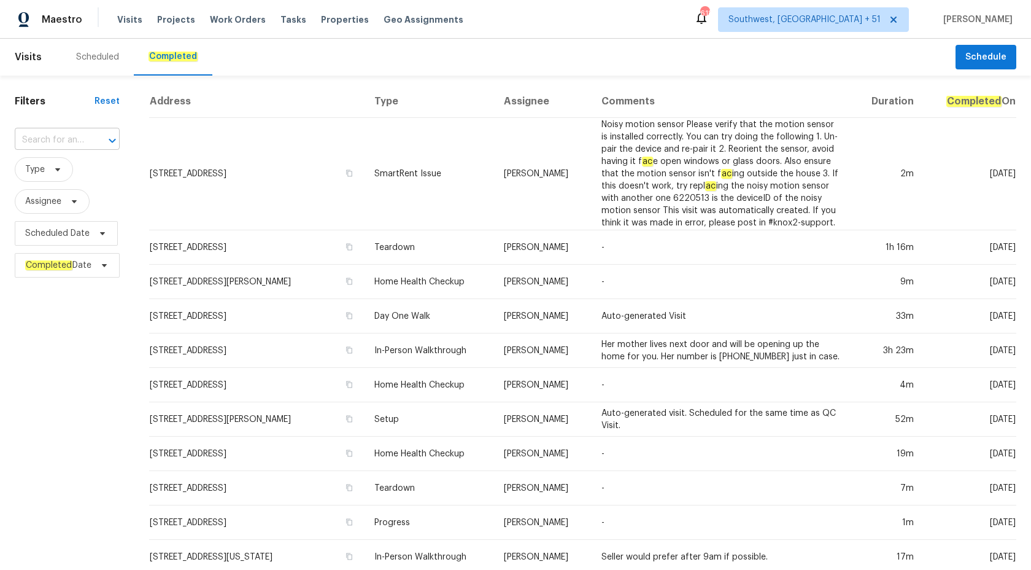
click at [61, 139] on input "text" at bounding box center [50, 140] width 71 height 19
paste input "[STREET_ADDRESS]"
type input "[STREET_ADDRESS]"
click at [69, 178] on li "[STREET_ADDRESS]" at bounding box center [68, 168] width 106 height 20
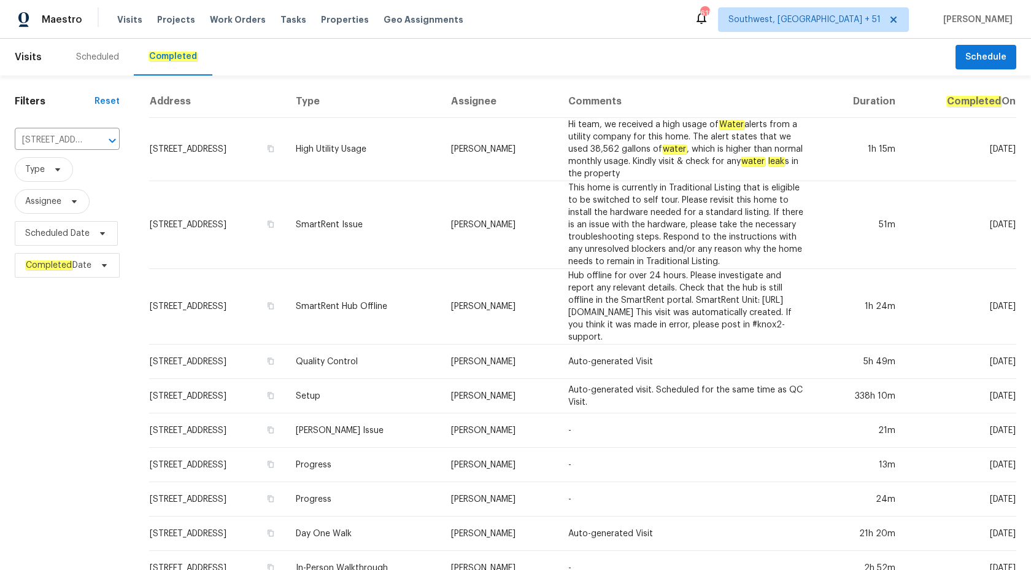
click at [422, 181] on td "SmartRent Issue" at bounding box center [364, 225] width 156 height 88
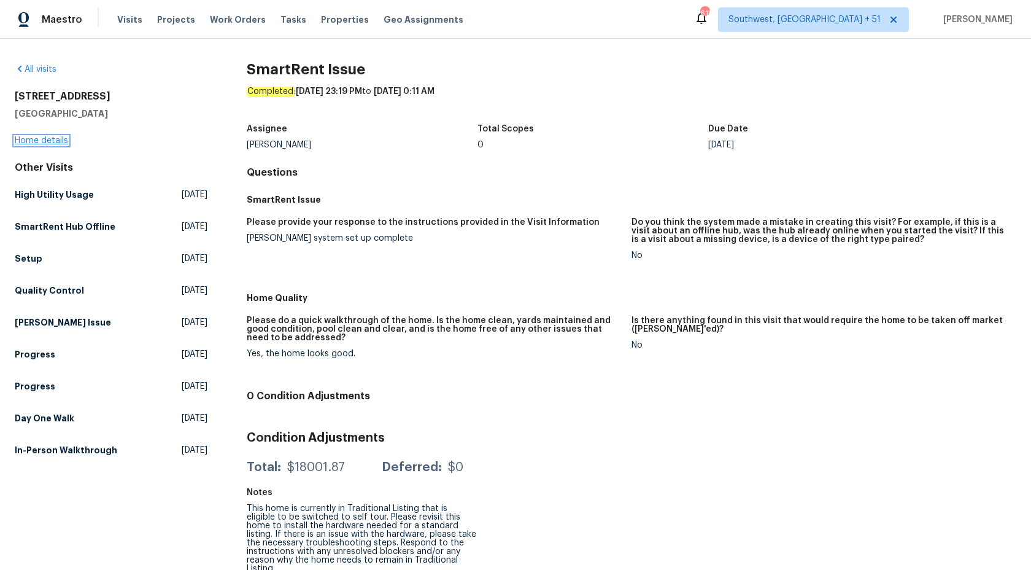
click at [46, 143] on link "Home details" at bounding box center [41, 140] width 53 height 9
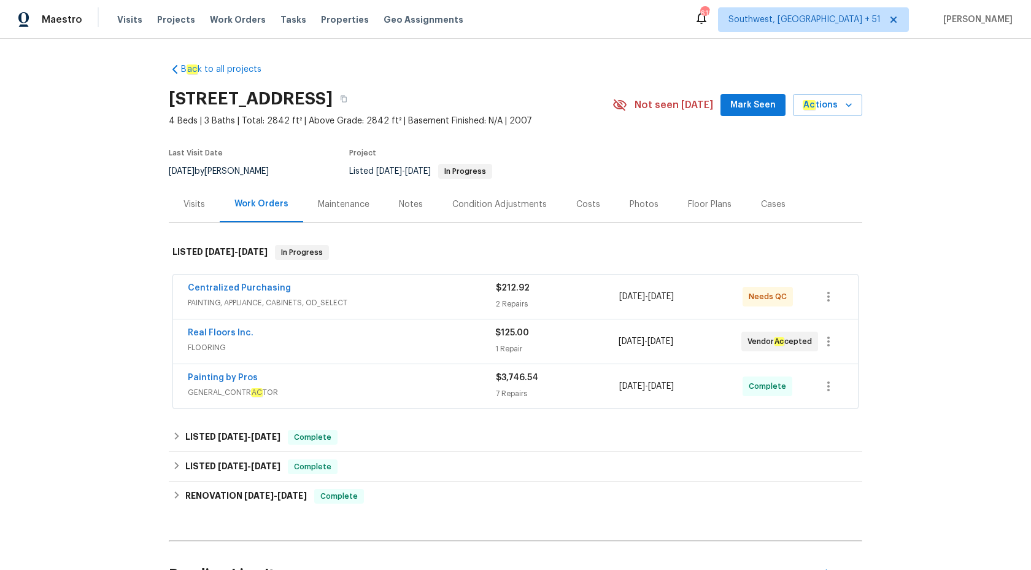
click at [336, 377] on div "Painting by Pros" at bounding box center [342, 378] width 308 height 15
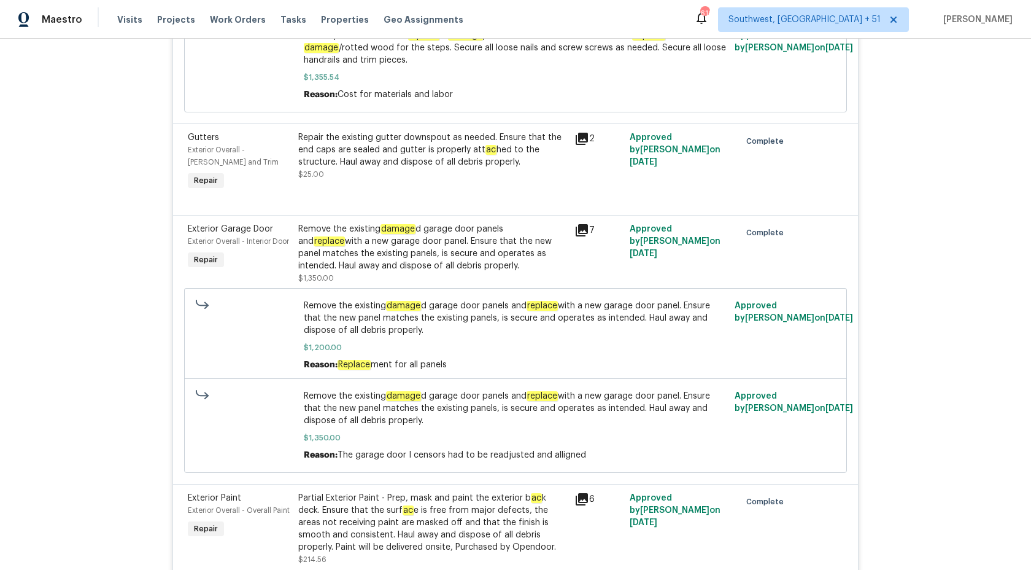
scroll to position [492, 0]
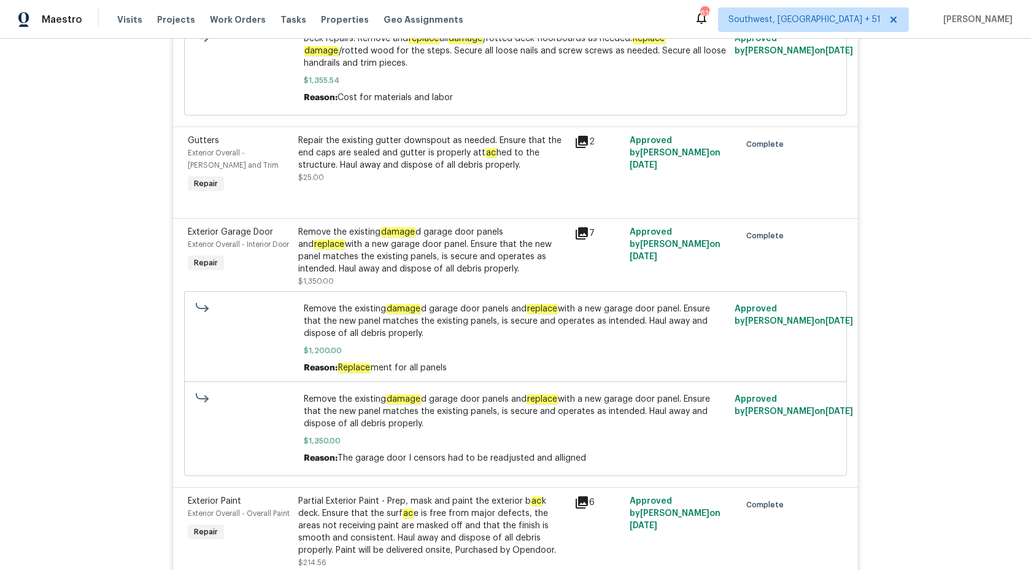
click at [430, 261] on div "Remove the existing damage d garage door panels and replace with a new garage d…" at bounding box center [432, 250] width 269 height 49
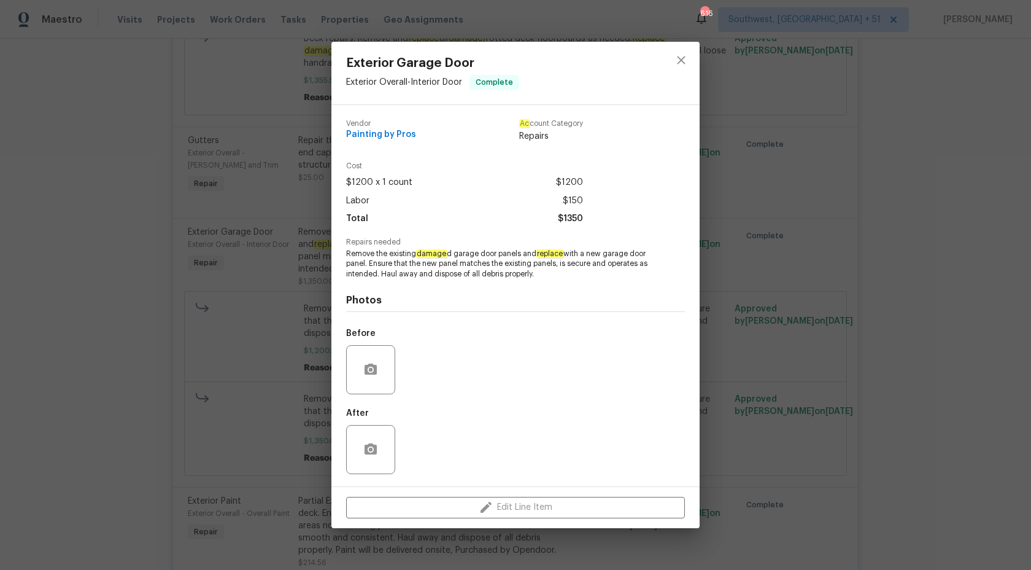
click at [1021, 195] on div "Exterior Garage Door Exterior Overall - Interior Door Complete Vendor Painting …" at bounding box center [515, 285] width 1031 height 570
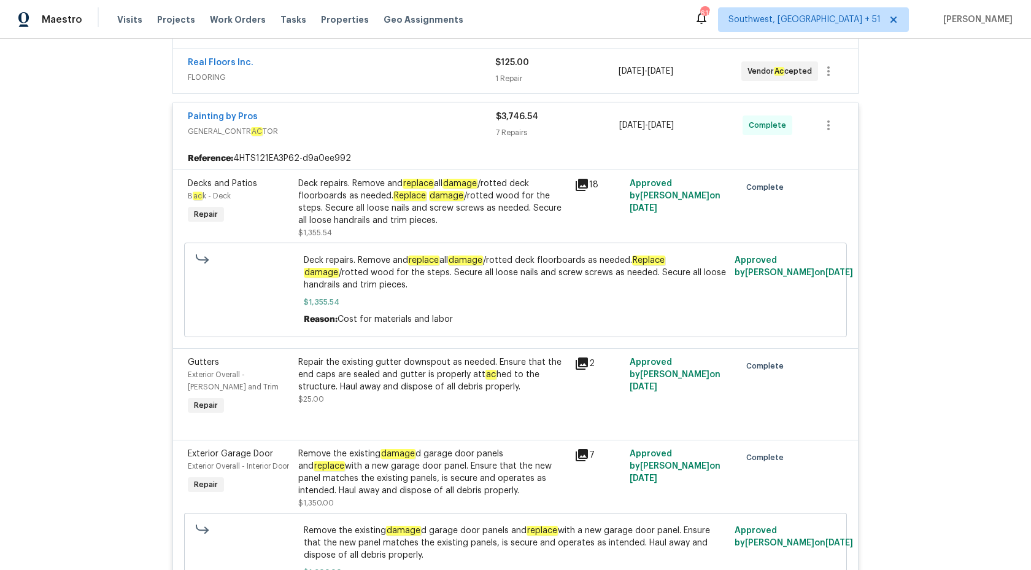
scroll to position [268, 0]
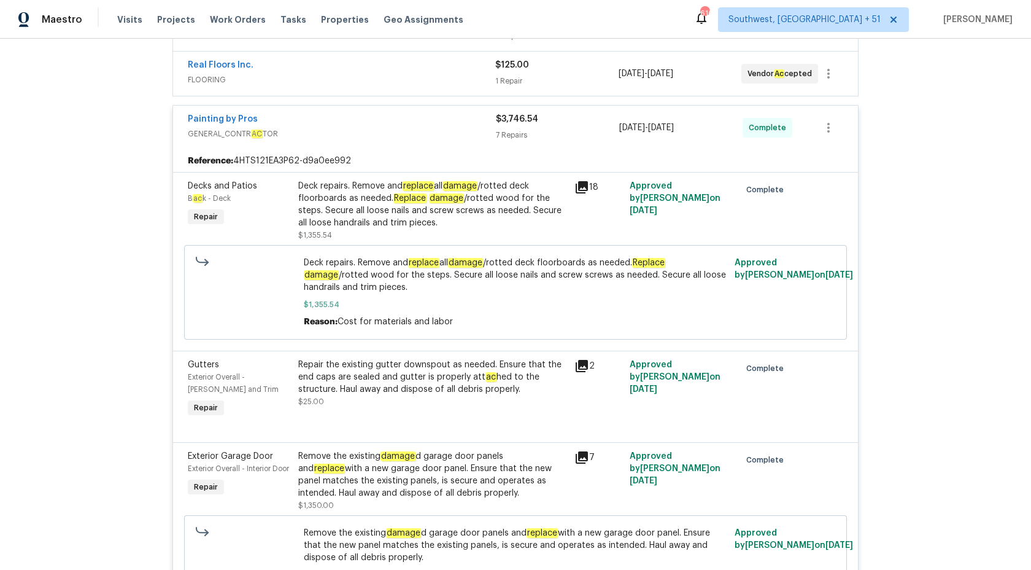
click at [501, 219] on div "Deck repairs. Remove and replace all damage /rotted deck floorboards as needed.…" at bounding box center [432, 204] width 269 height 49
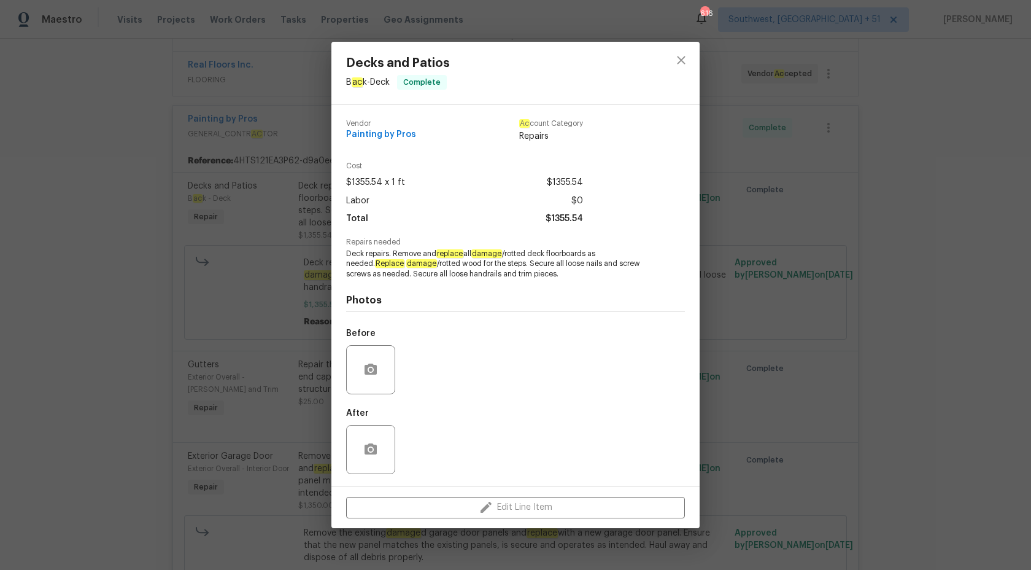
drag, startPoint x: 435, startPoint y: 253, endPoint x: 475, endPoint y: 252, distance: 39.9
click at [475, 252] on span "Deck repairs. Remove and replace all damage /rotted deck floorboards as needed.…" at bounding box center [498, 264] width 305 height 31
click at [476, 261] on span "Deck repairs. Remove and replace all damage /rotted deck floorboards as needed.…" at bounding box center [498, 264] width 305 height 31
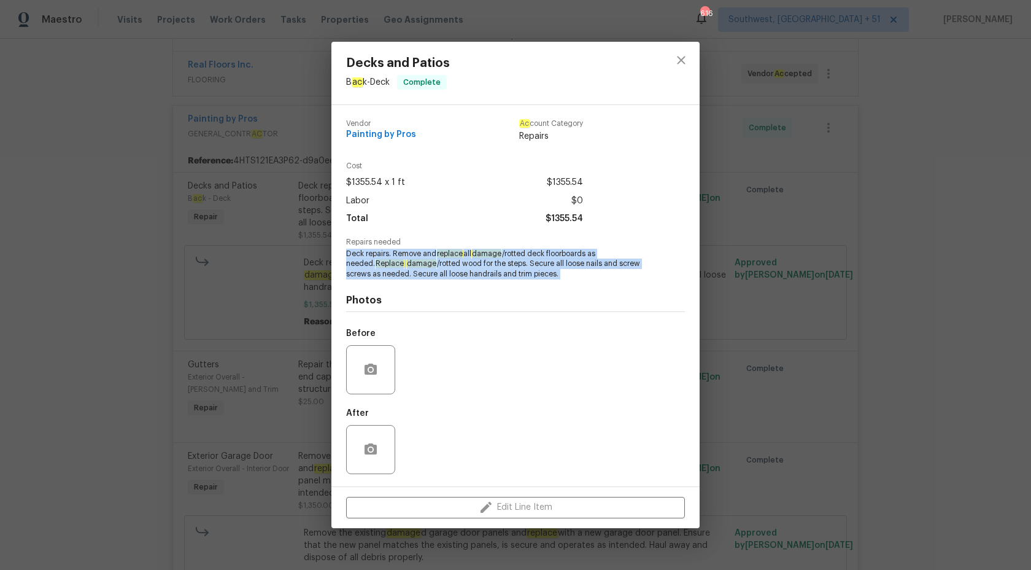
click at [476, 261] on span "Deck repairs. Remove and replace all damage /rotted deck floorboards as needed.…" at bounding box center [498, 264] width 305 height 31
copy span "Deck repairs. Remove and replace all damage /rotted deck floorboards as needed.…"
click at [190, 303] on div "Decks and Patios B ac k - Deck Complete Vendor Painting by Pros Ac count Catego…" at bounding box center [515, 285] width 1031 height 570
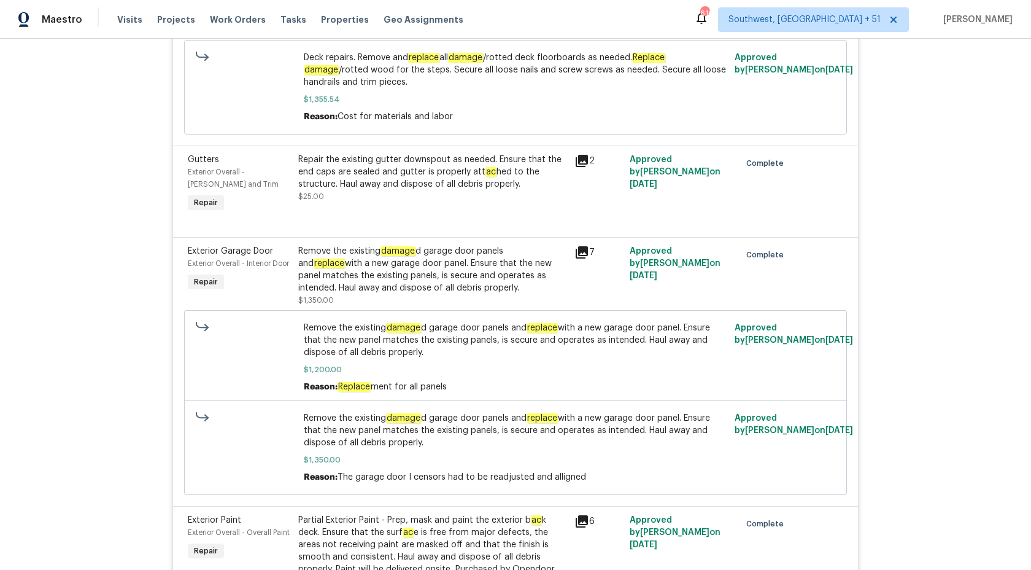
scroll to position [474, 0]
click at [404, 272] on div "Remove the existing damage d garage door panels and replace with a new garage d…" at bounding box center [432, 268] width 269 height 49
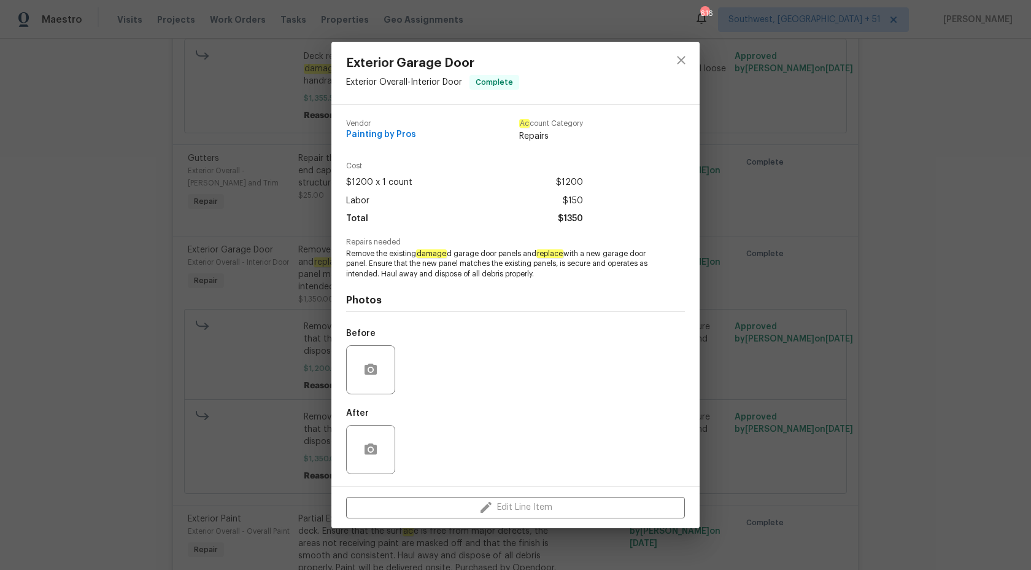
click at [417, 253] on span "Remove the existing damage d garage door panels and replace with a new garage d…" at bounding box center [498, 264] width 305 height 31
click at [297, 287] on div "Exterior Garage Door Exterior Overall - Interior Door Complete Vendor Painting …" at bounding box center [515, 285] width 1031 height 570
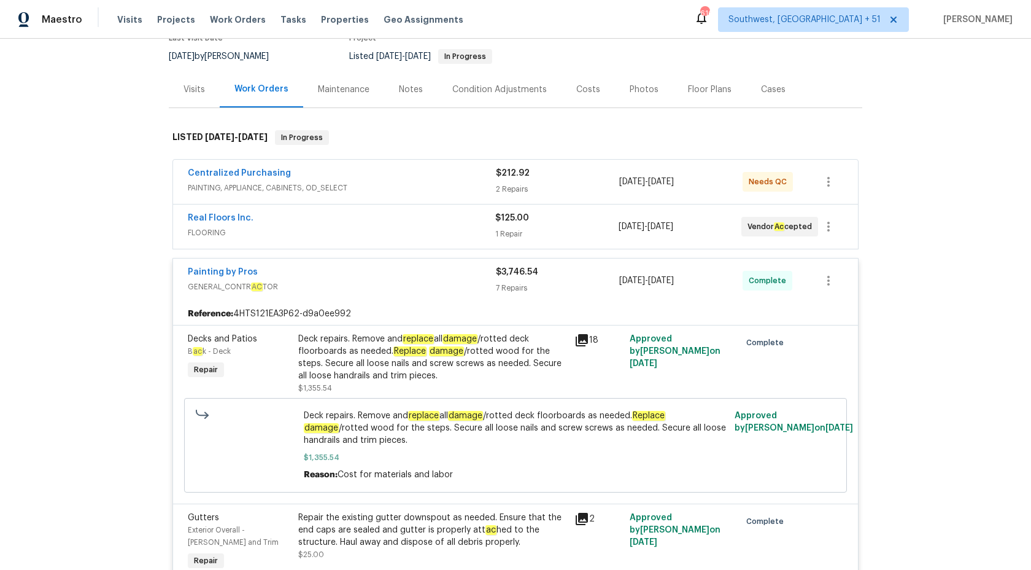
scroll to position [114, 0]
click at [534, 283] on div "7 Repairs" at bounding box center [557, 289] width 123 height 12
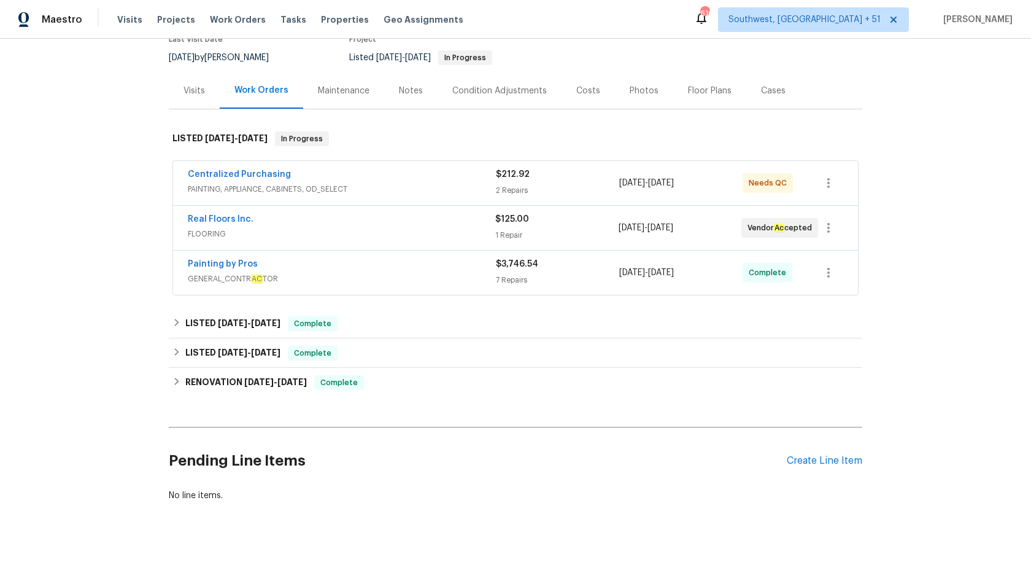
click at [487, 228] on span "FLOORING" at bounding box center [341, 234] width 307 height 12
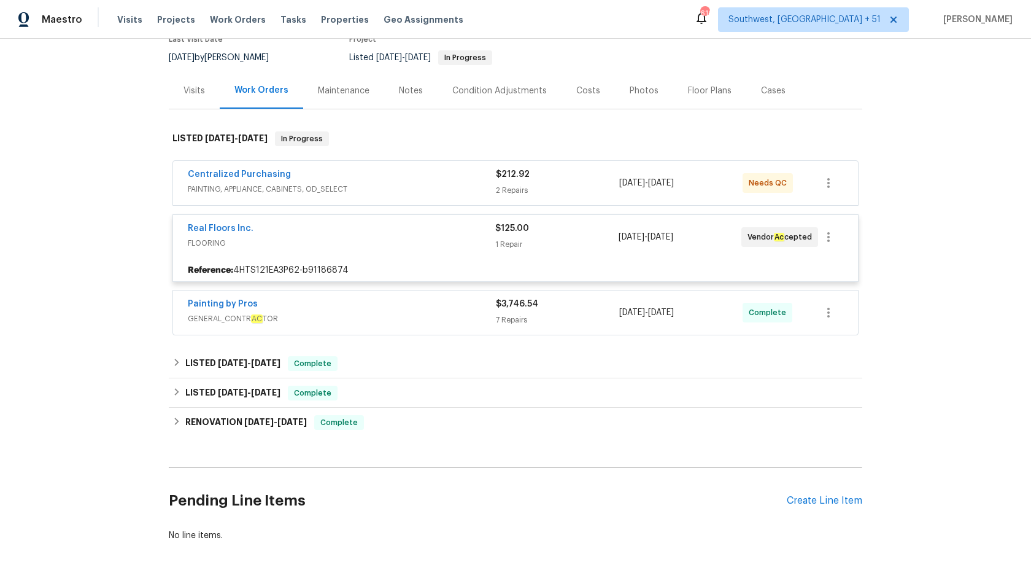
click at [490, 231] on div "Real Floors Inc." at bounding box center [341, 229] width 307 height 15
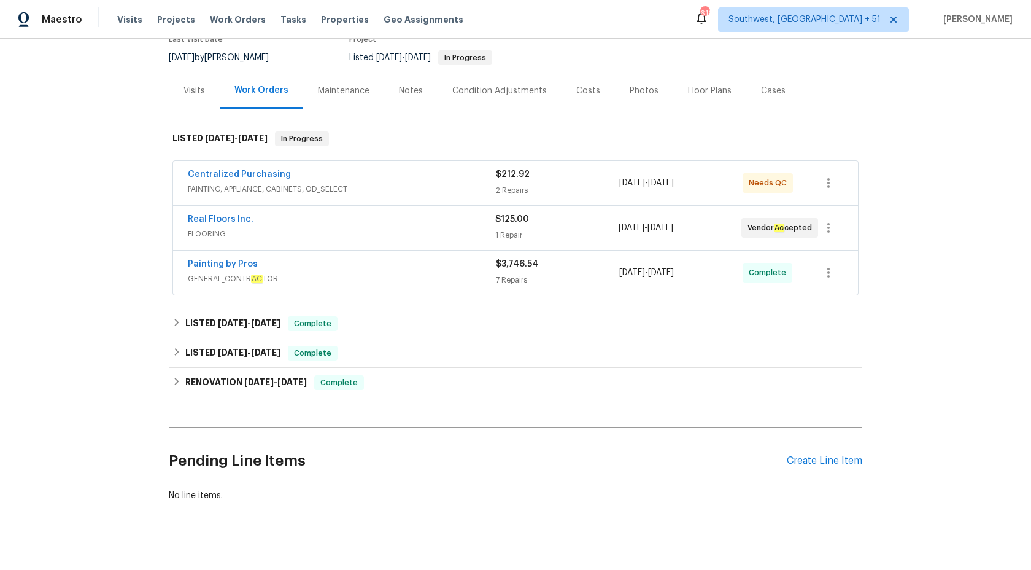
click at [485, 176] on div "Centralized Purchasing" at bounding box center [342, 175] width 308 height 15
